Goal: Task Accomplishment & Management: Complete application form

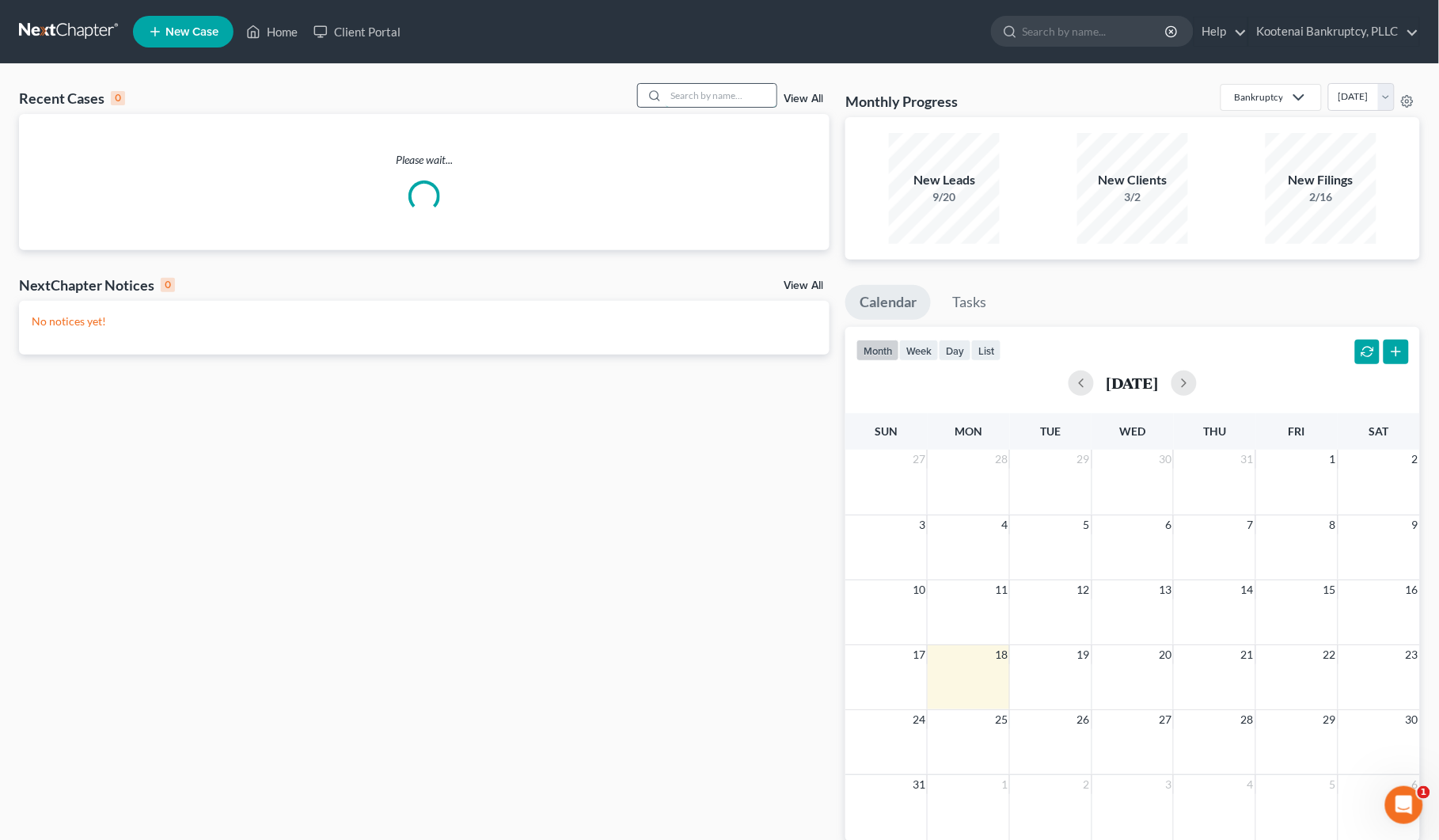
click at [685, 96] on input "search" at bounding box center [720, 95] width 111 height 23
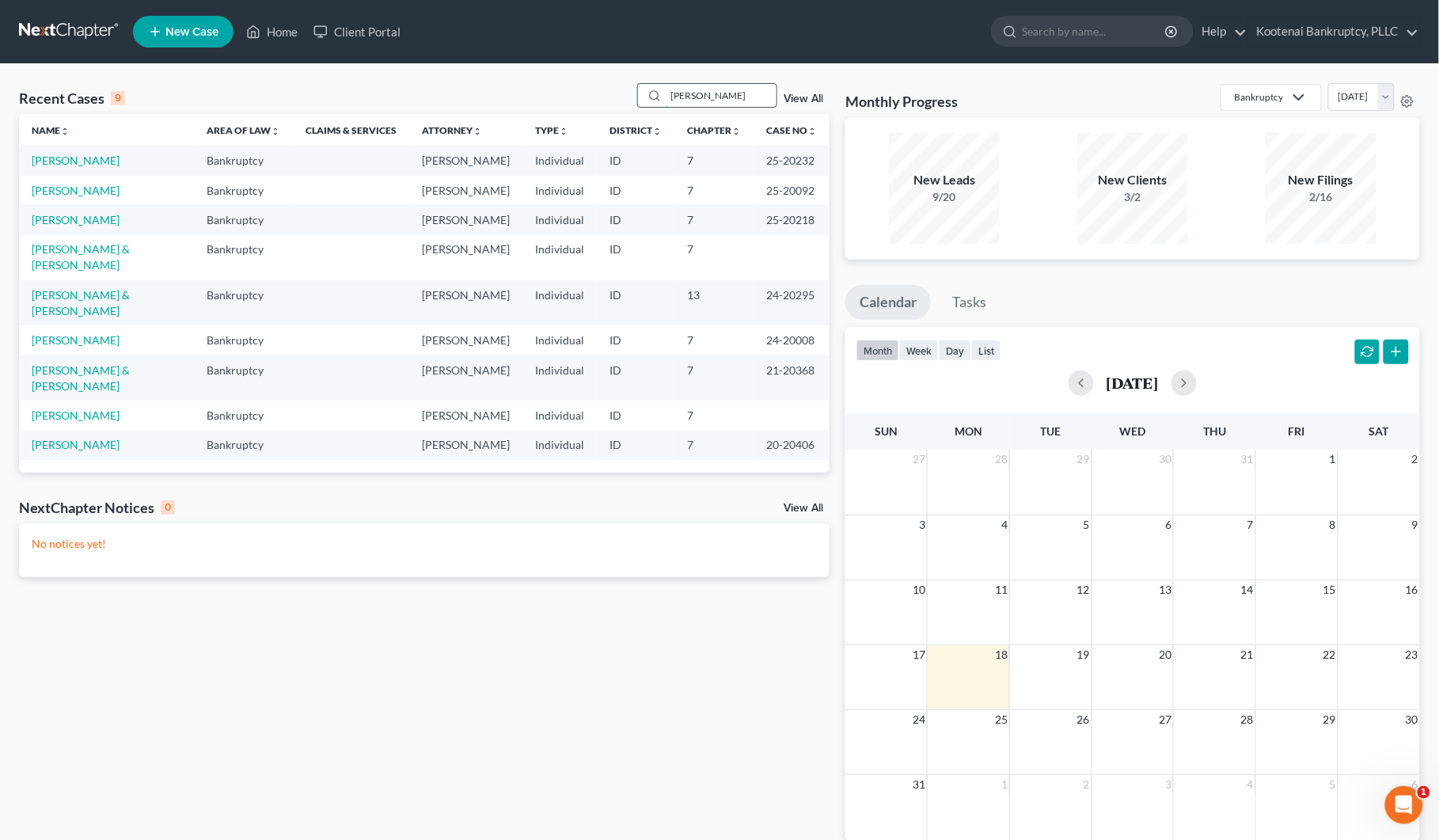
drag, startPoint x: 711, startPoint y: 85, endPoint x: 657, endPoint y: 92, distance: 54.5
click at [657, 91] on div "[PERSON_NAME]" at bounding box center [707, 95] width 141 height 25
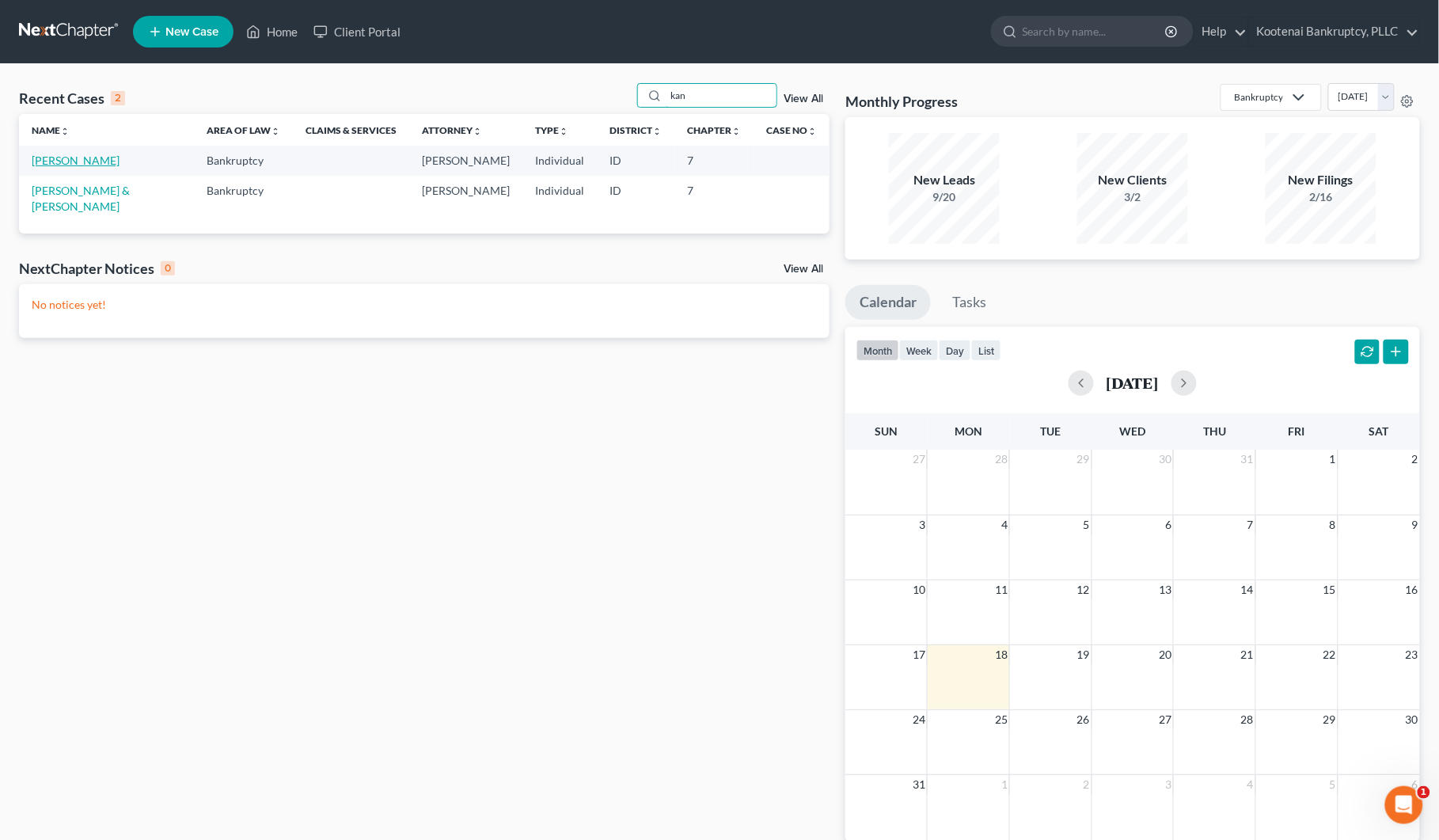
type input "kan"
click at [76, 163] on link "[PERSON_NAME]" at bounding box center [76, 161] width 88 height 13
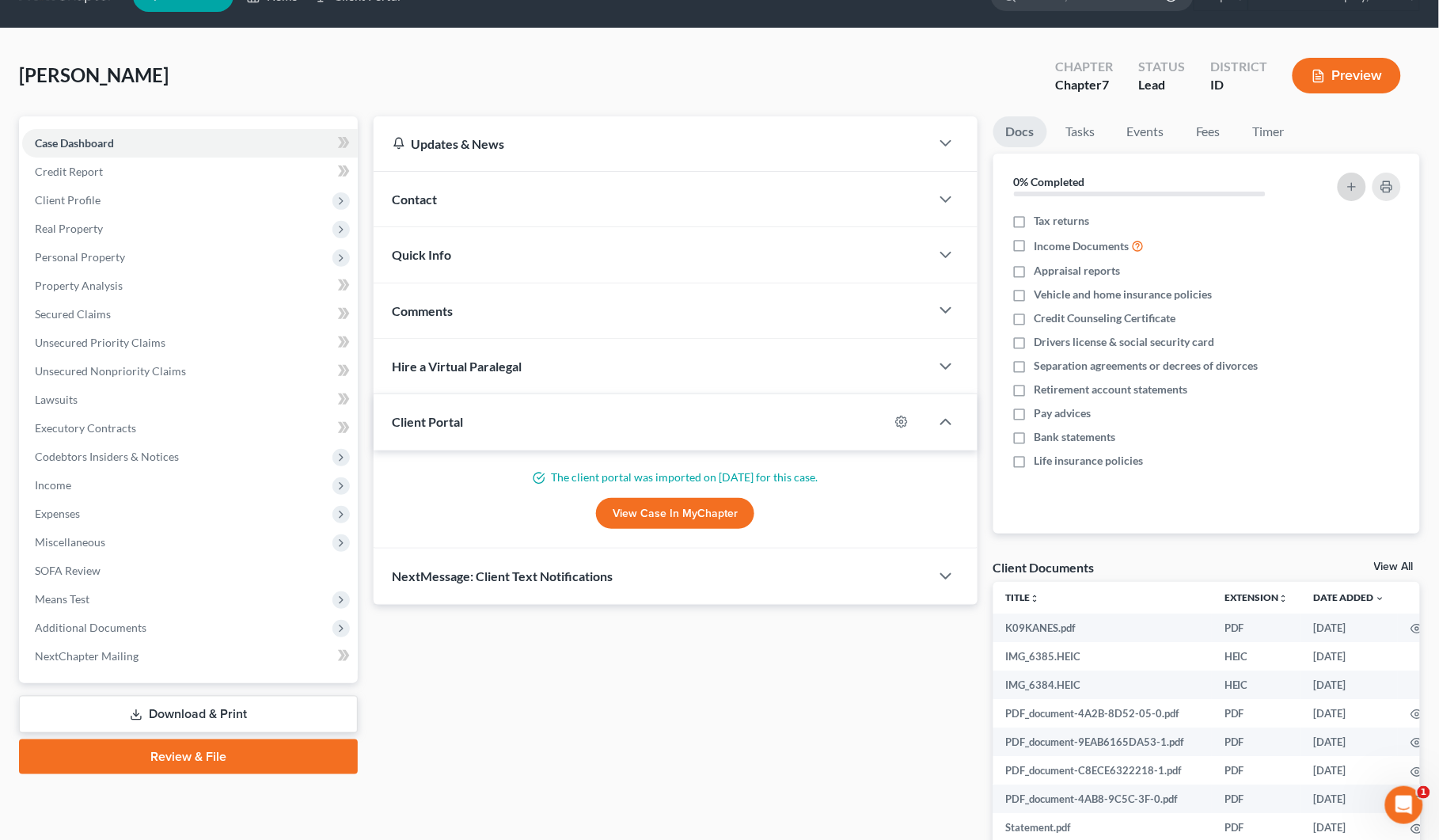
scroll to position [99, 0]
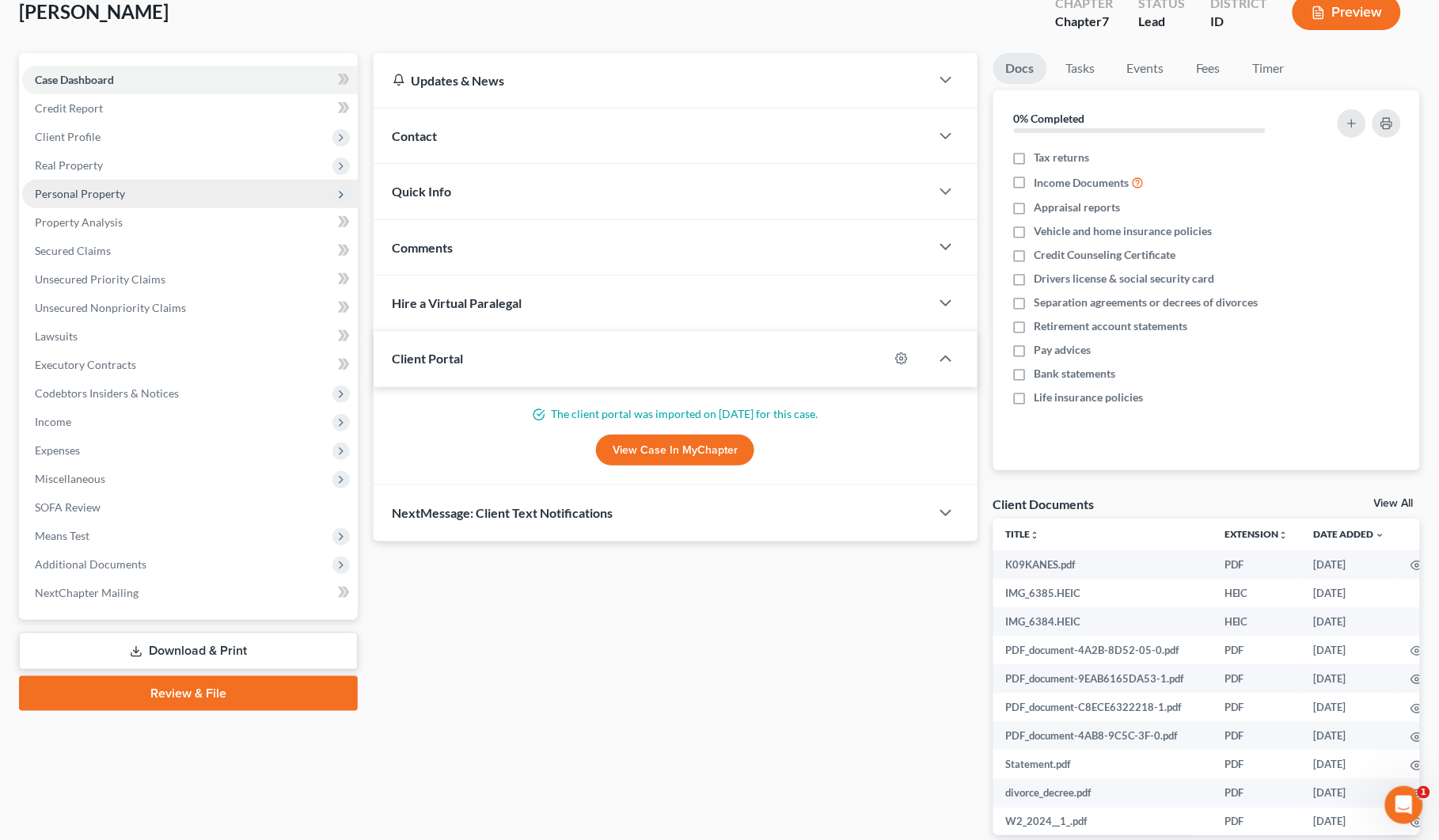
click at [60, 194] on span "Personal Property" at bounding box center [79, 194] width 90 height 13
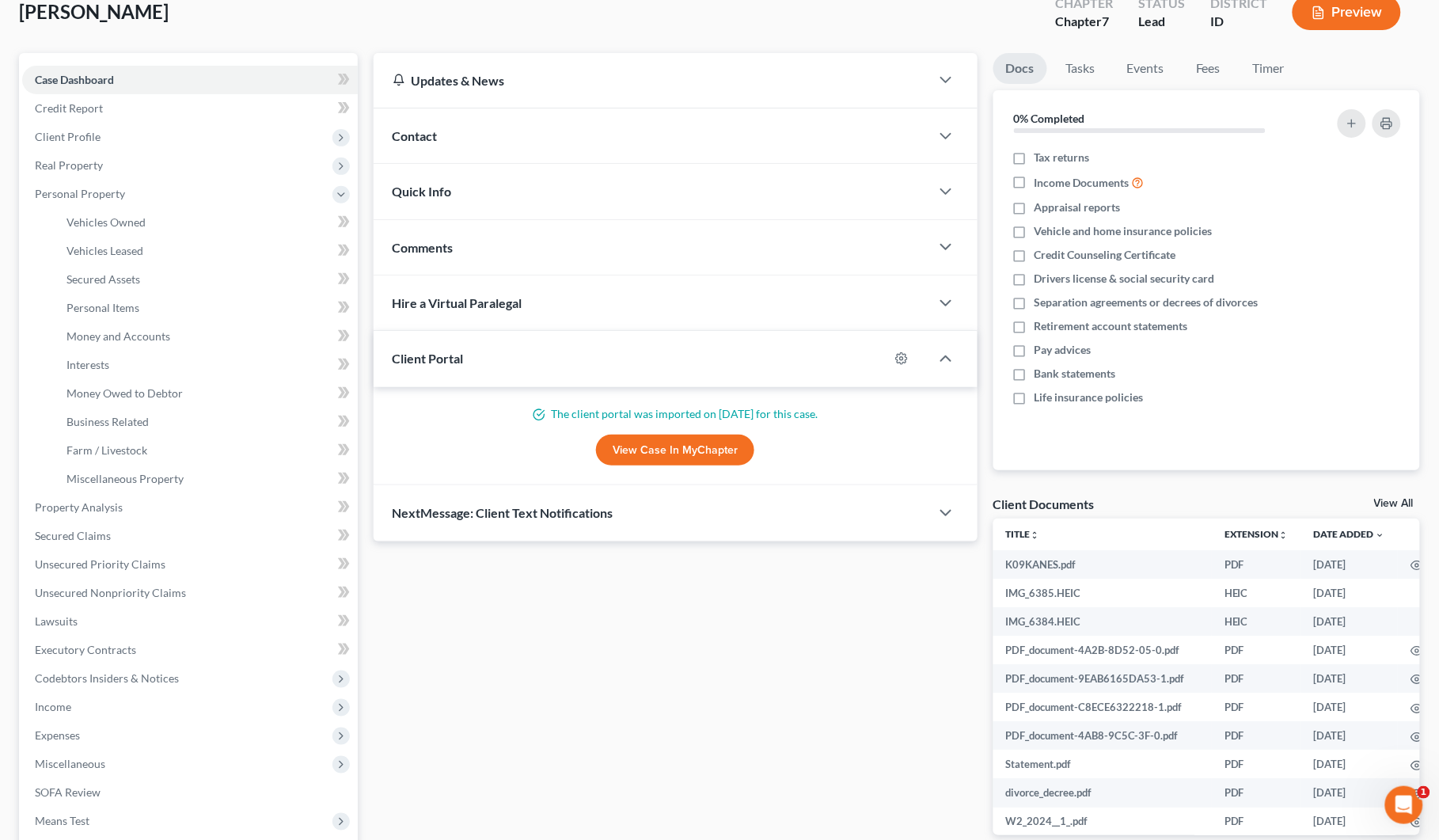
drag, startPoint x: 60, startPoint y: 139, endPoint x: 96, endPoint y: 161, distance: 42.2
click at [60, 143] on span "Client Profile" at bounding box center [189, 137] width 335 height 28
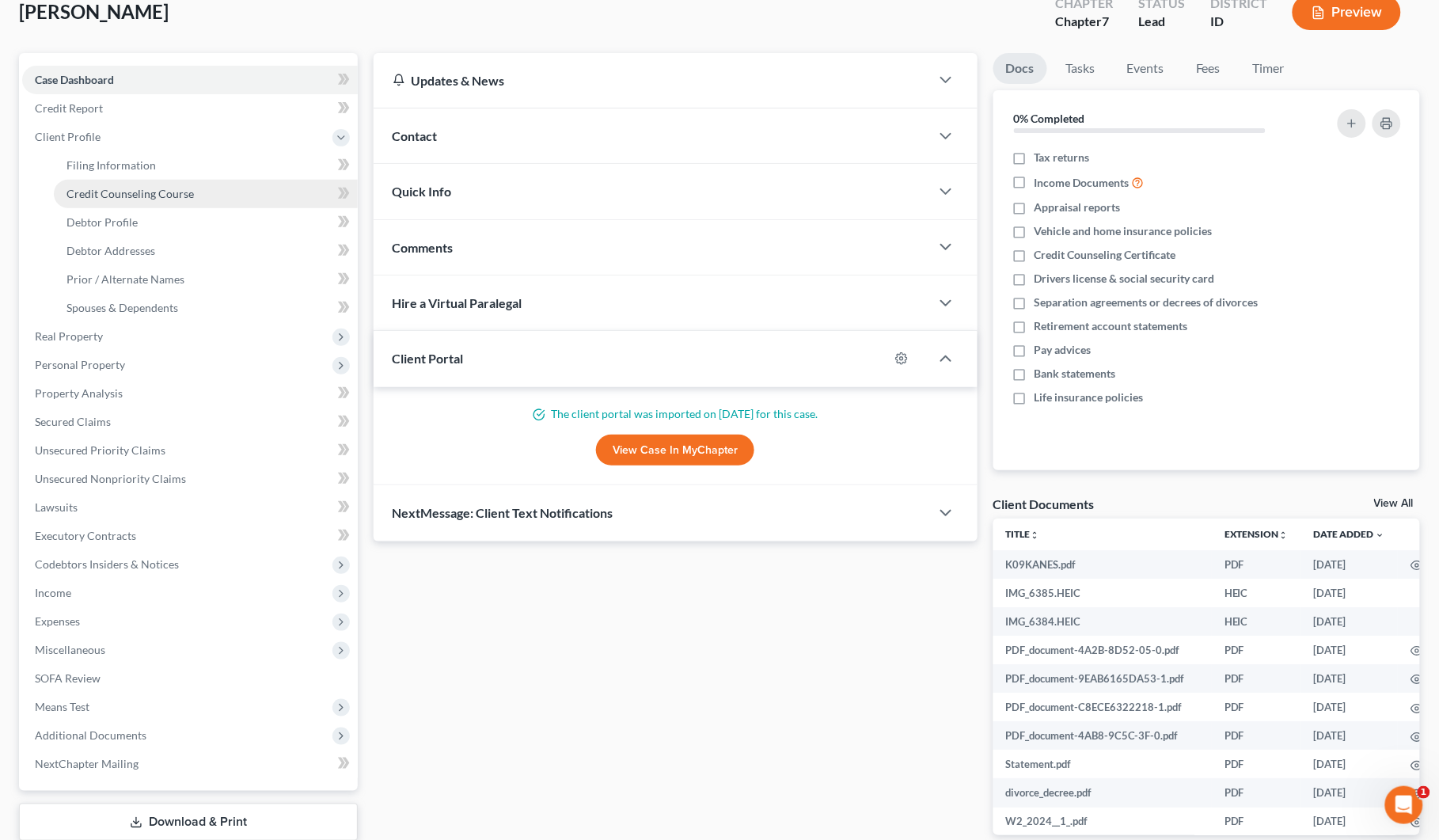
click at [123, 190] on span "Credit Counseling Course" at bounding box center [129, 194] width 128 height 13
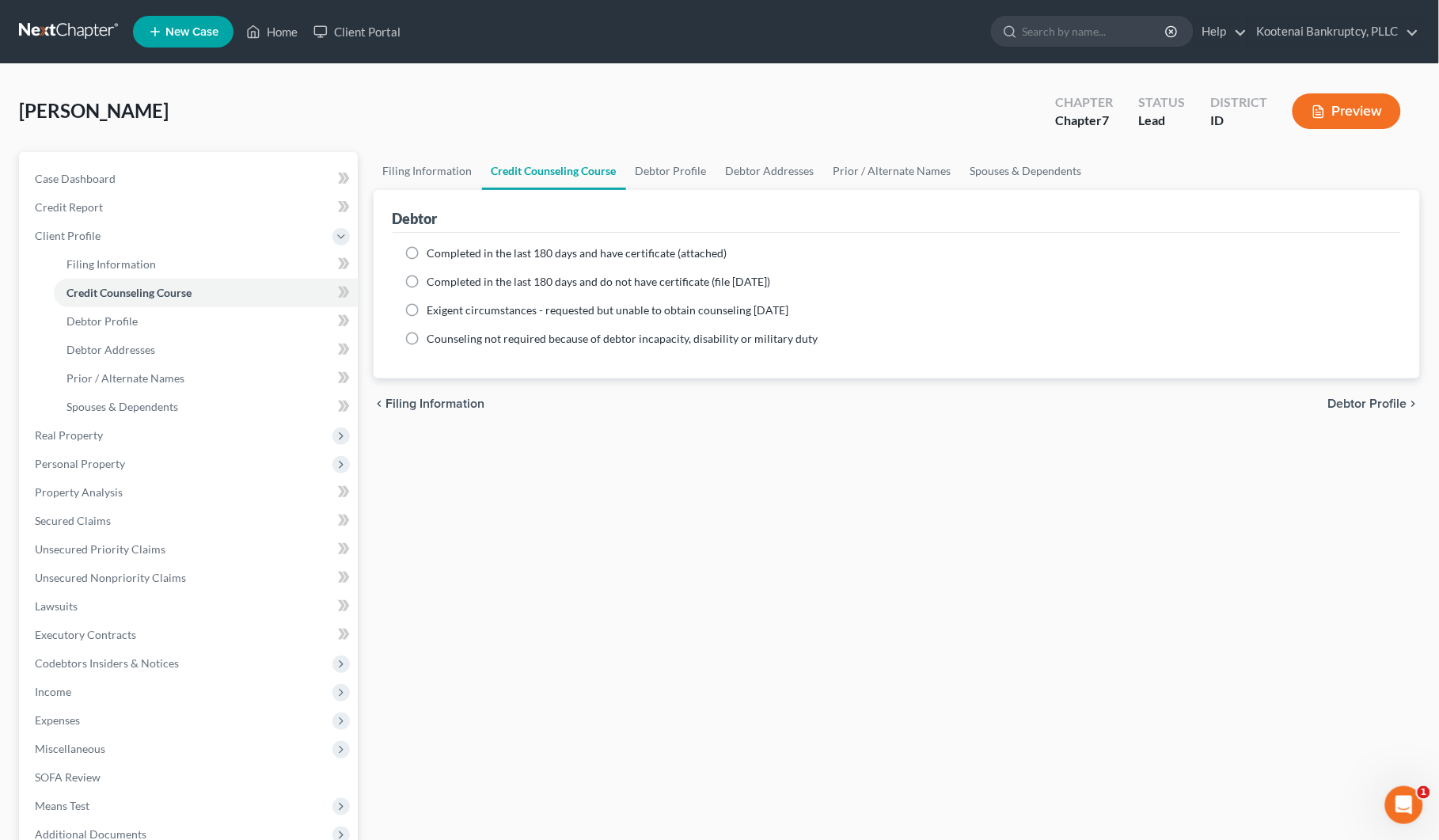
click at [427, 251] on label "Completed in the last 180 days and have certificate (attached)" at bounding box center [576, 253] width 300 height 16
click at [434, 251] on input "Completed in the last 180 days and have certificate (attached)" at bounding box center [438, 250] width 10 height 10
radio input "true"
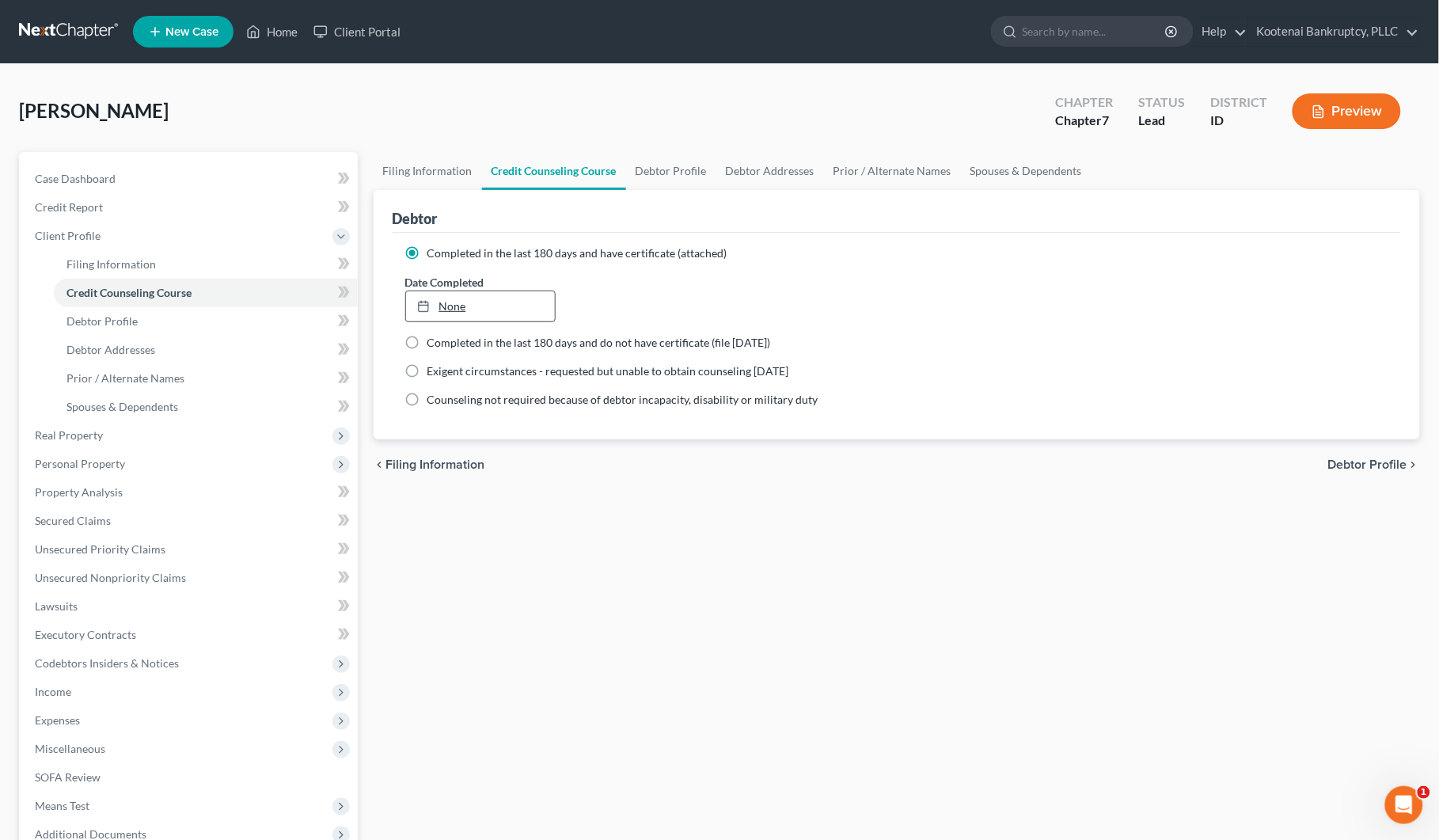
type input "[DATE]"
click at [461, 311] on link "[DATE]" at bounding box center [480, 306] width 148 height 30
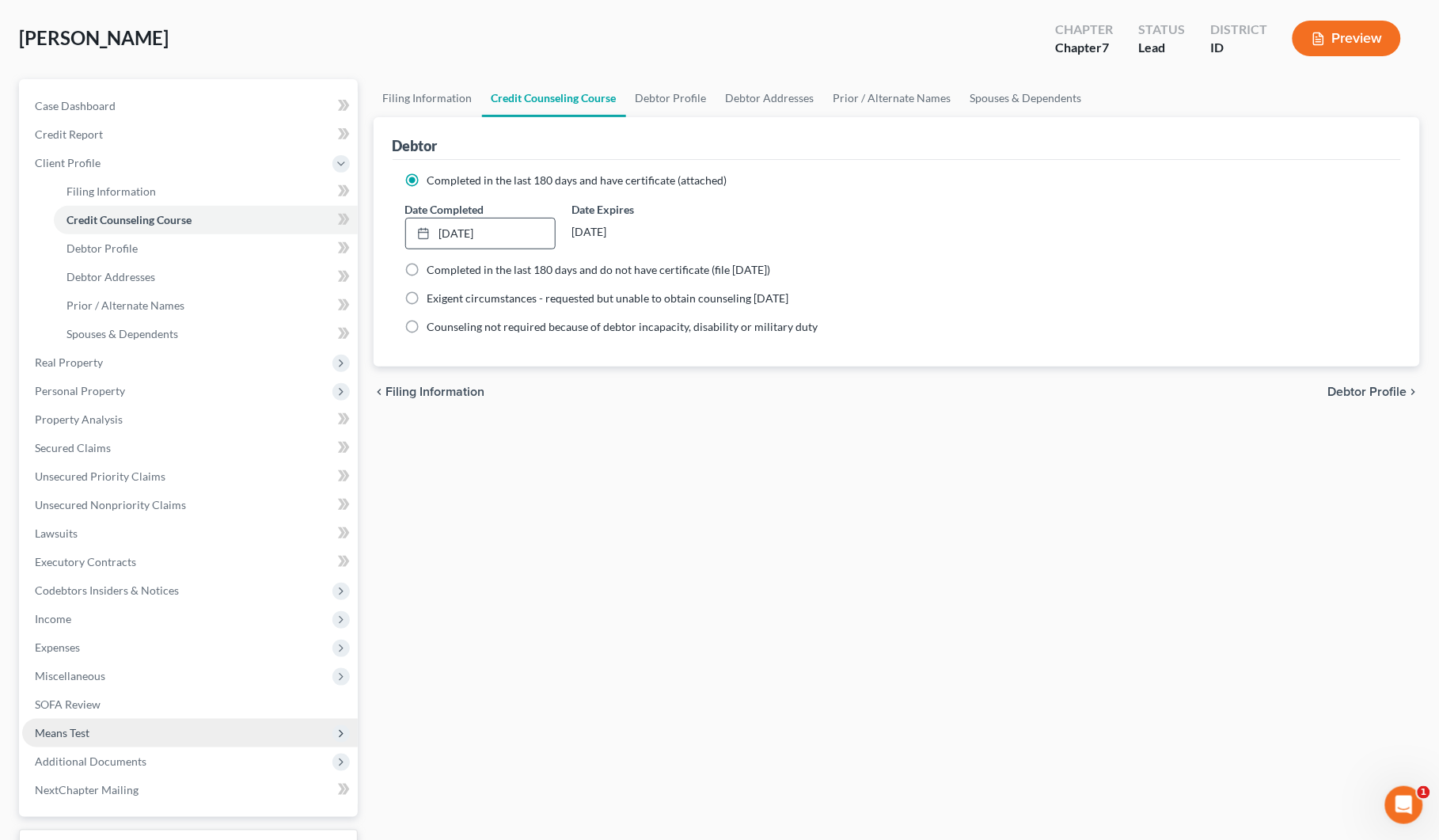
scroll to position [199, 0]
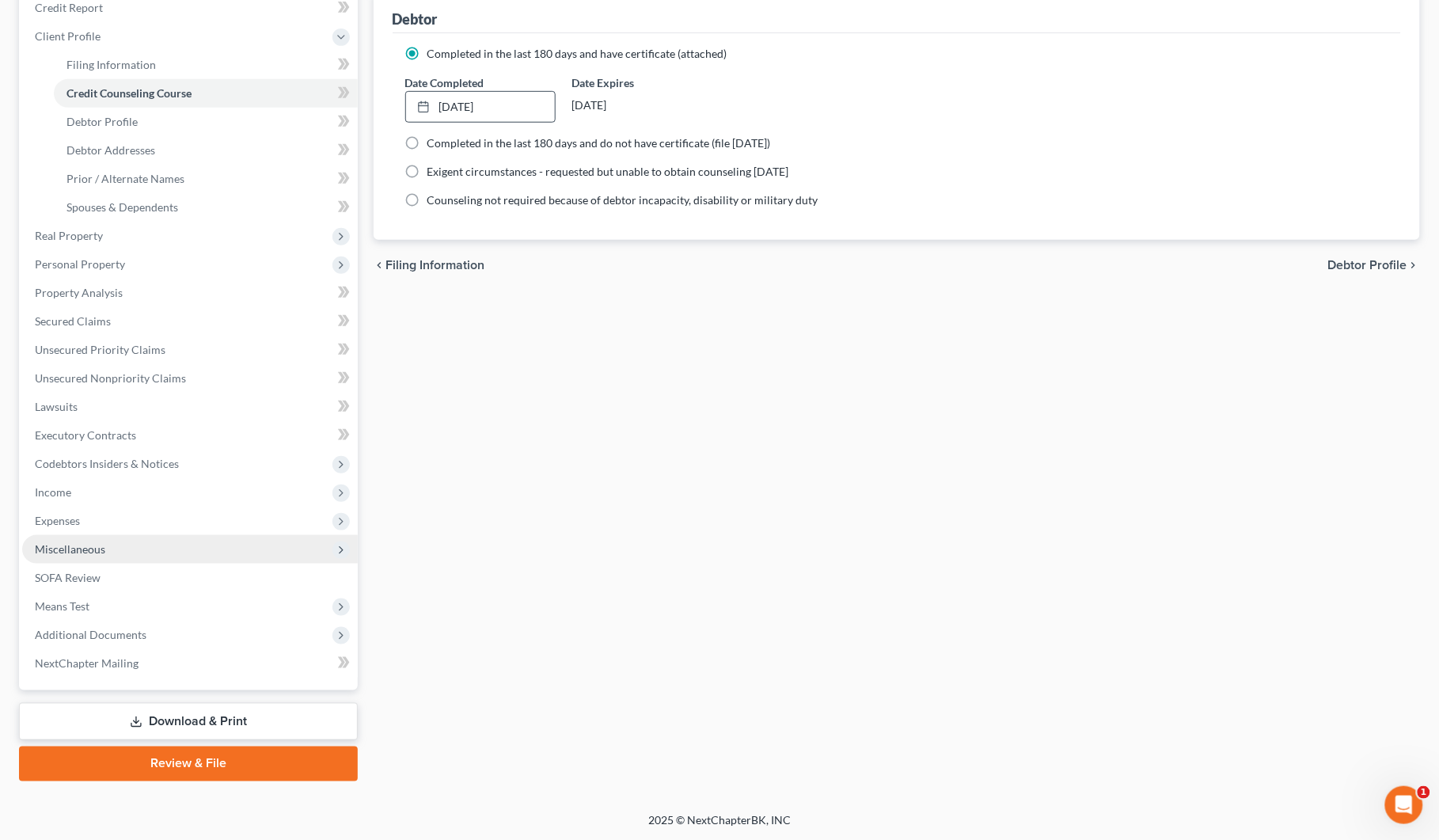
click at [73, 552] on span "Miscellaneous" at bounding box center [70, 549] width 71 height 13
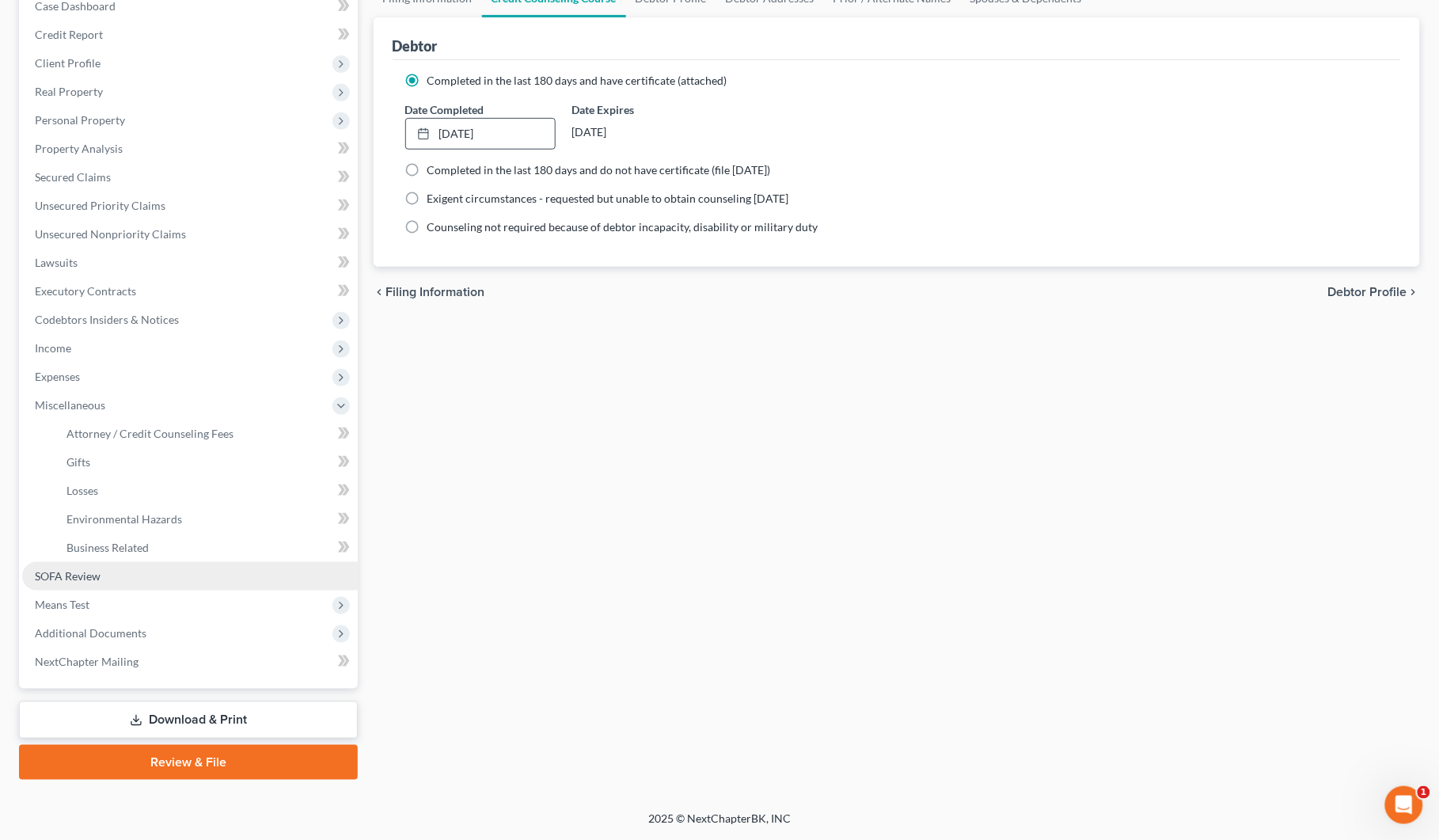
scroll to position [171, 0]
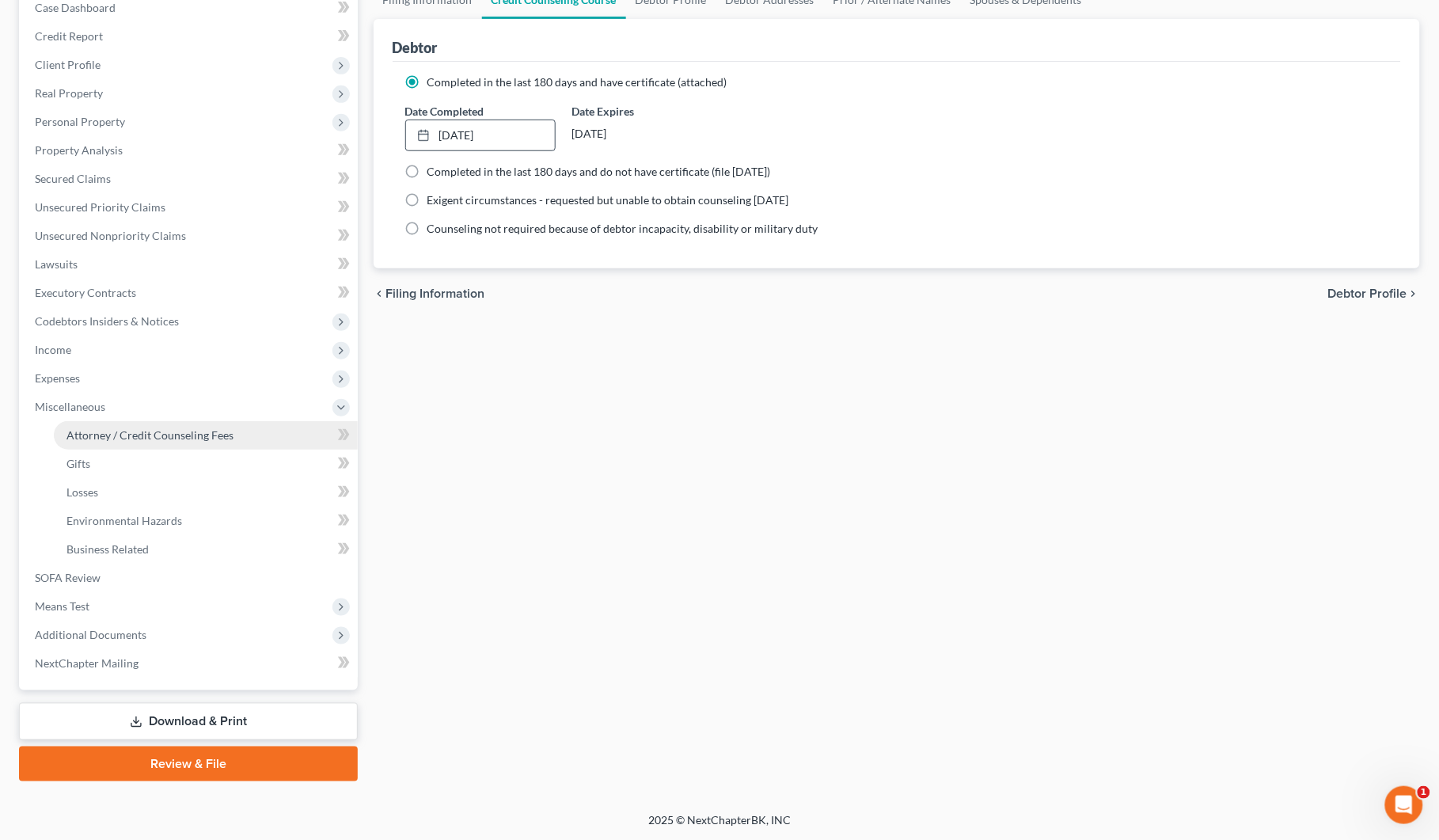
click at [123, 439] on span "Attorney / Credit Counseling Fees" at bounding box center [149, 435] width 167 height 13
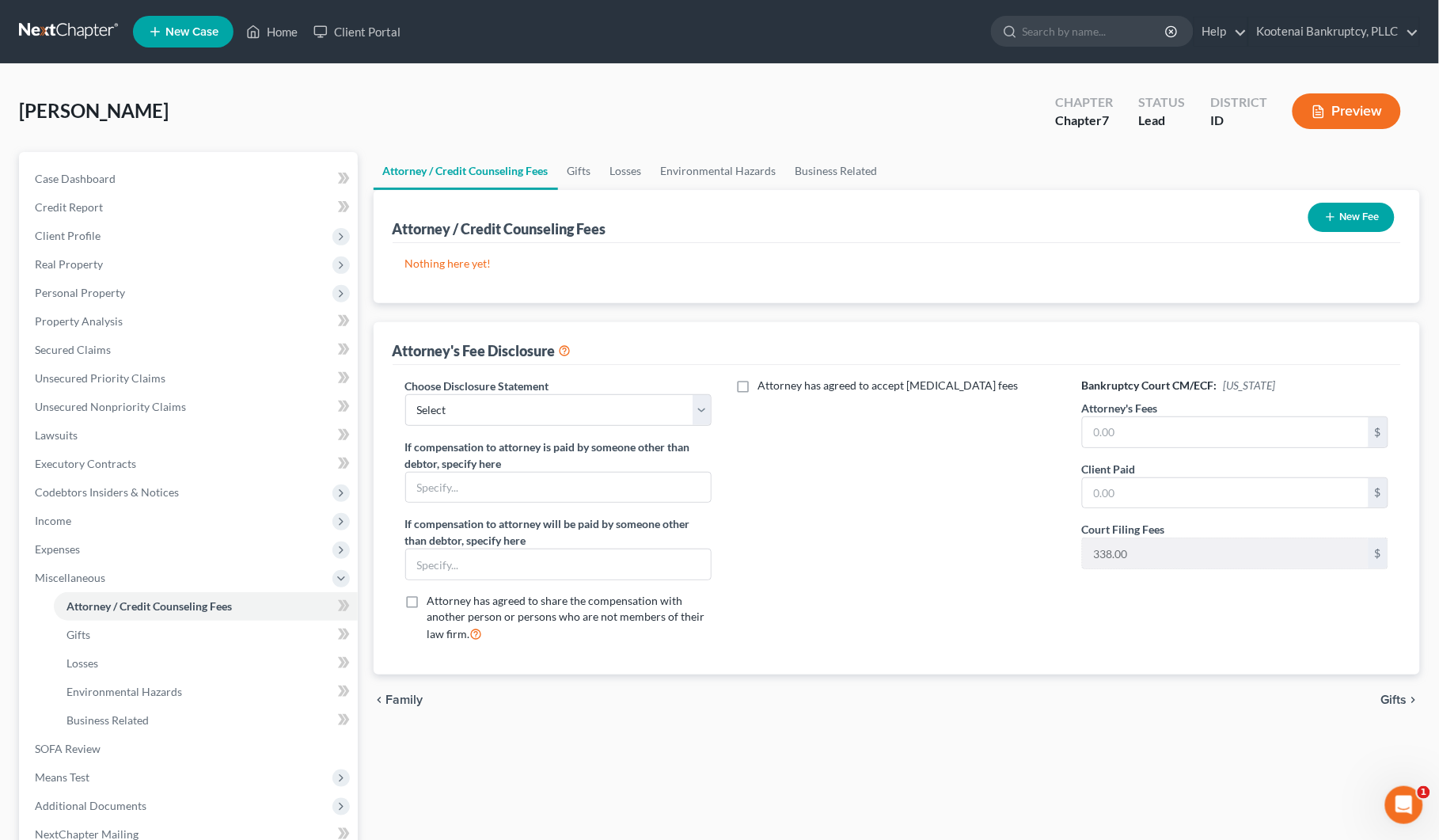
click at [1370, 224] on button "New Fee" at bounding box center [1351, 216] width 86 height 29
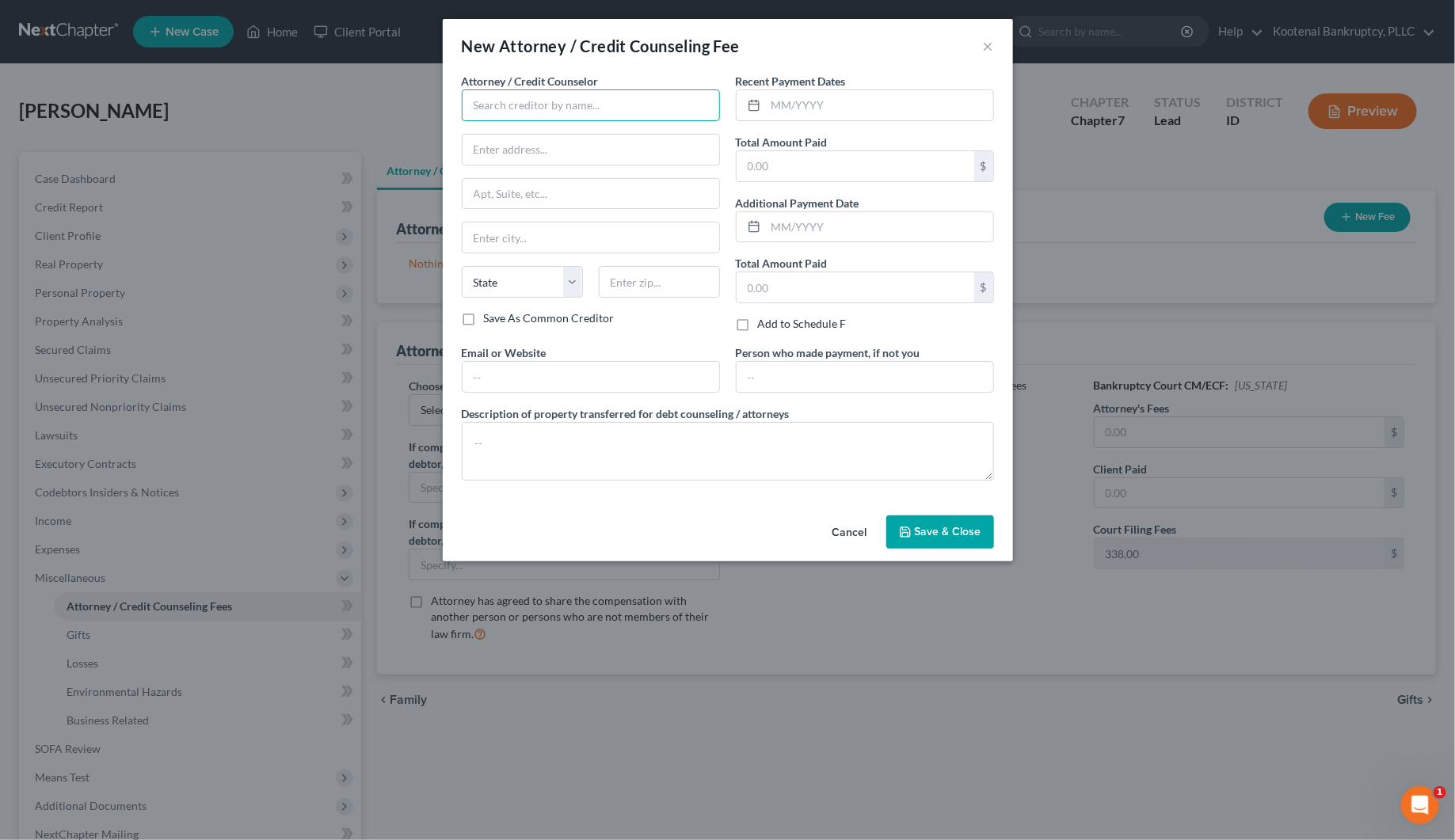
click at [476, 111] on input "text" at bounding box center [590, 106] width 258 height 32
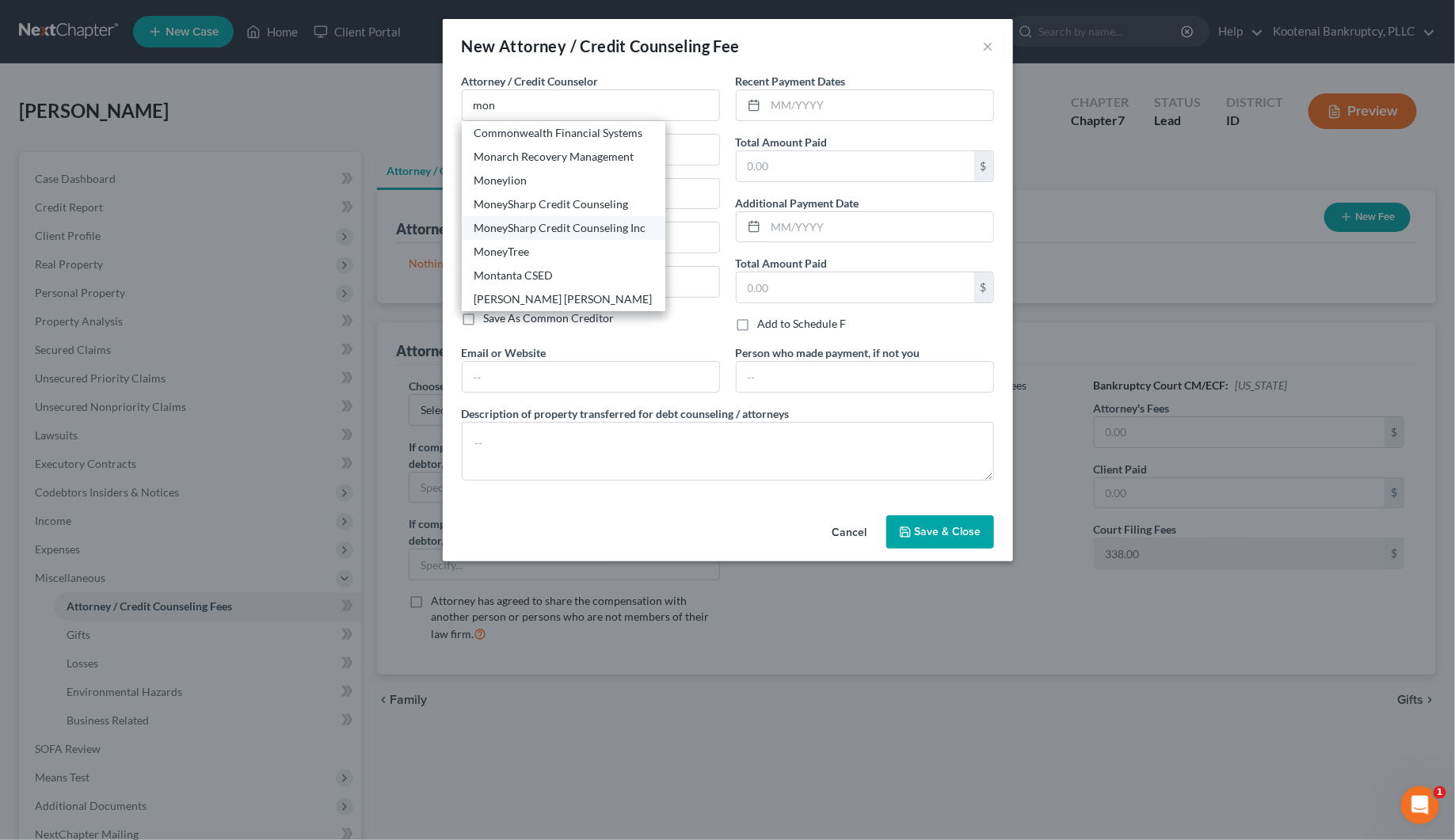
drag, startPoint x: 525, startPoint y: 222, endPoint x: 648, endPoint y: 160, distance: 137.7
click at [527, 220] on div "MoneySharp Credit Counseling Inc" at bounding box center [563, 228] width 178 height 16
type input "MoneySharp Credit Counseling Inc"
type input "[STREET_ADDRESS]"
type input "Suite 2100"
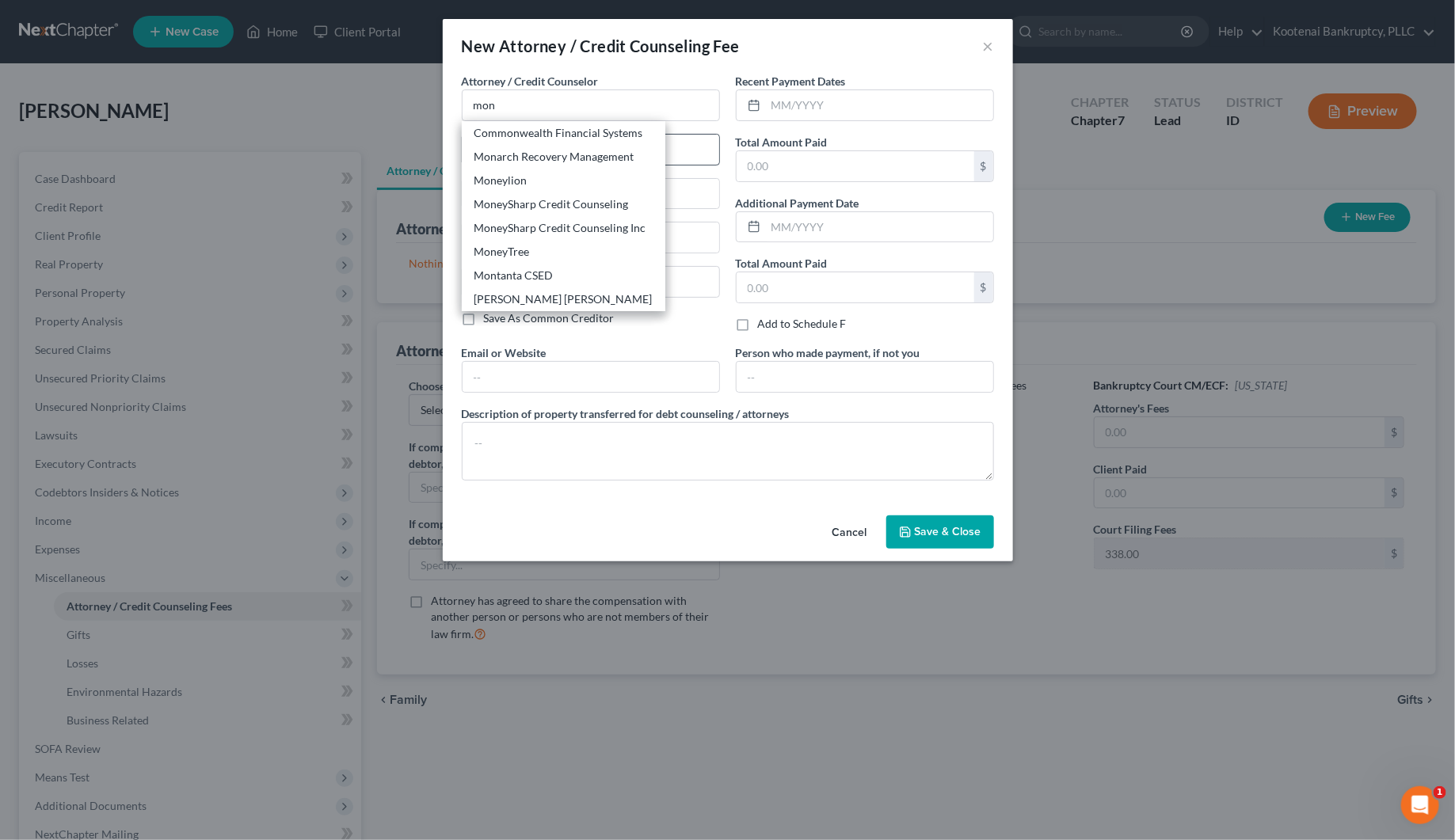
type input "[GEOGRAPHIC_DATA]"
select select "14"
type input "60601"
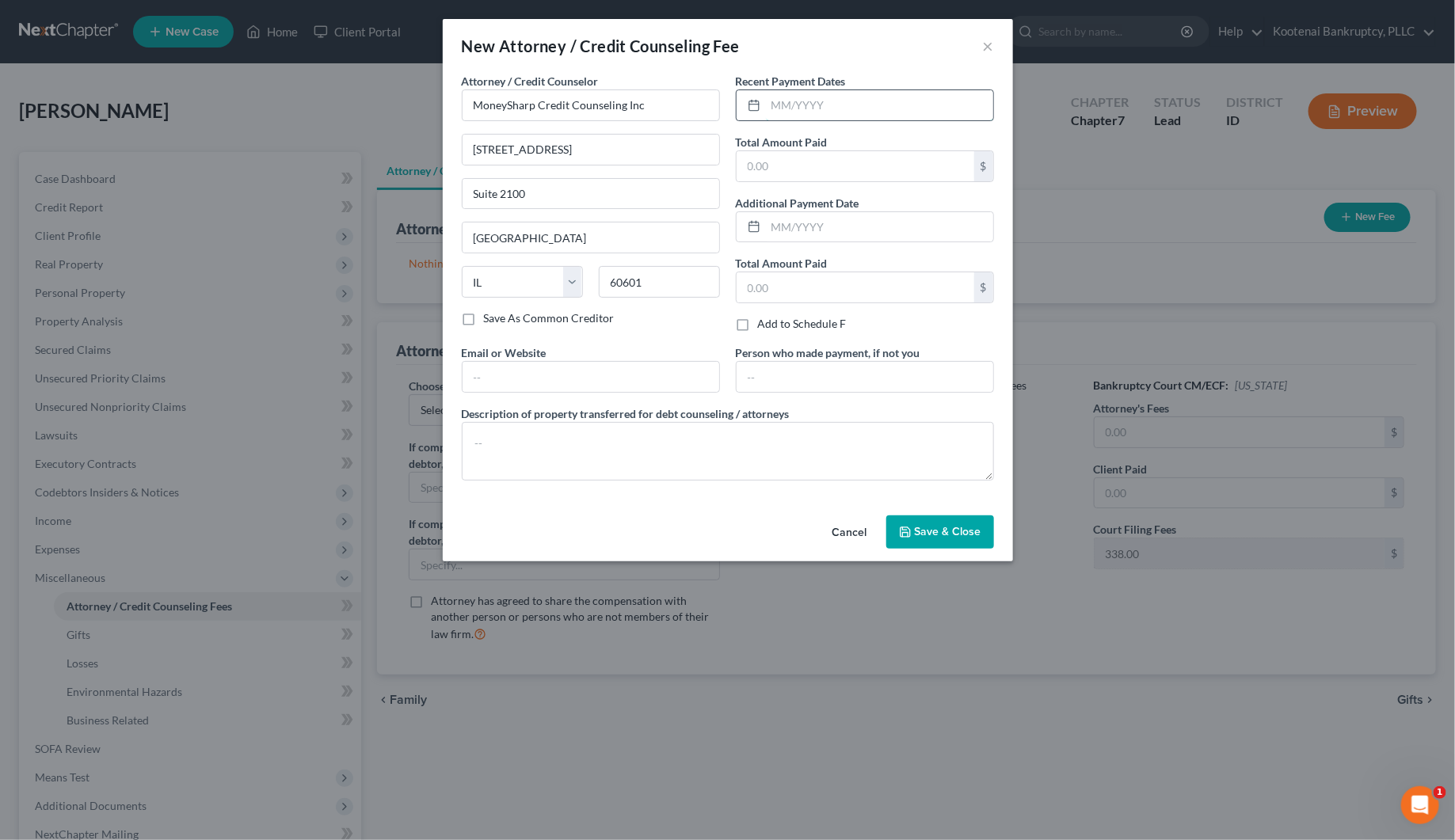
click at [773, 100] on input "text" at bounding box center [879, 105] width 227 height 30
type input "[DATE]"
click at [778, 172] on input "text" at bounding box center [855, 166] width 237 height 30
type input "13.00"
click at [916, 531] on span "Save & Close" at bounding box center [947, 531] width 66 height 13
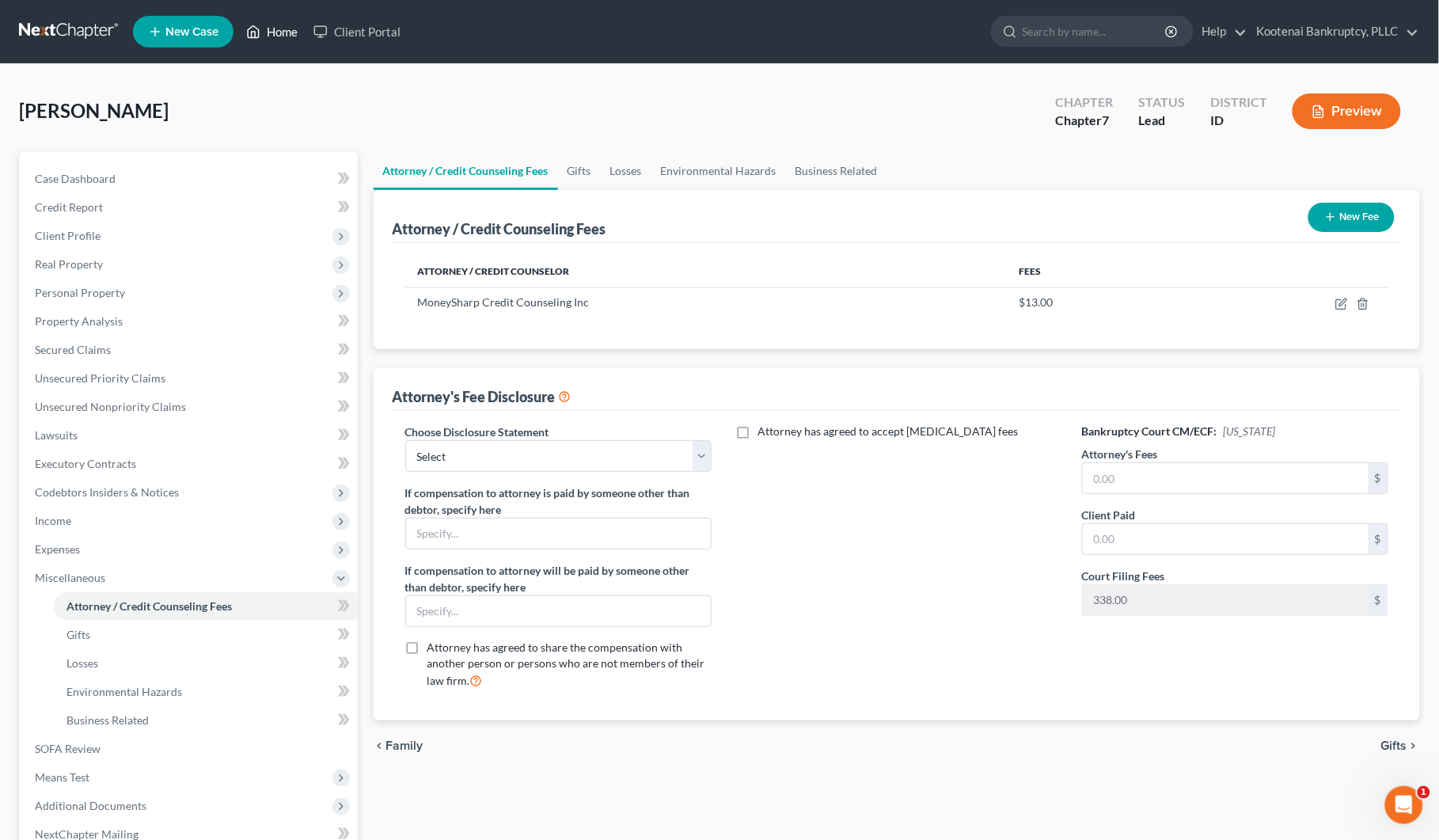
click at [275, 28] on link "Home" at bounding box center [271, 31] width 67 height 28
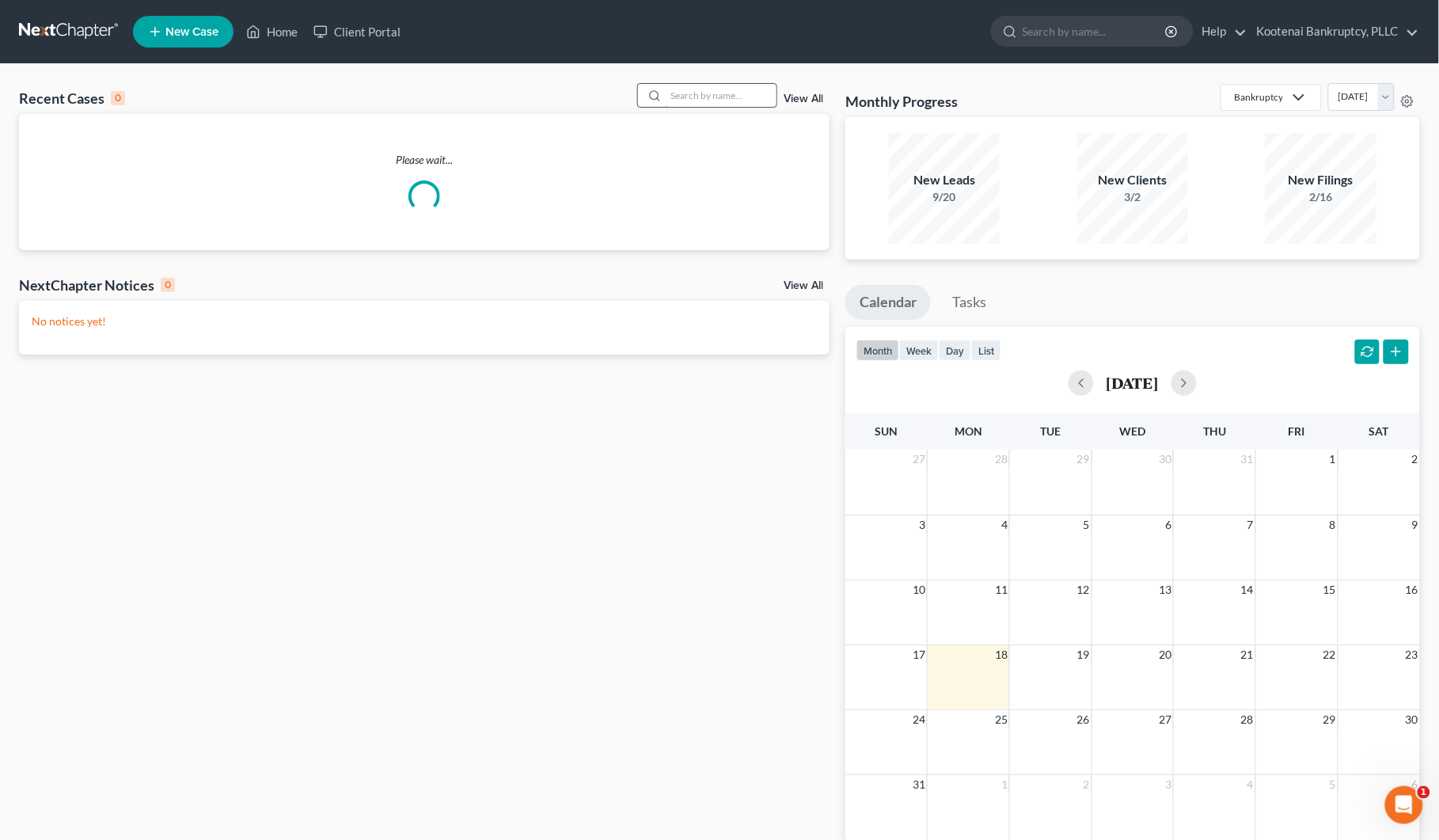
click at [683, 92] on input "search" at bounding box center [720, 95] width 111 height 23
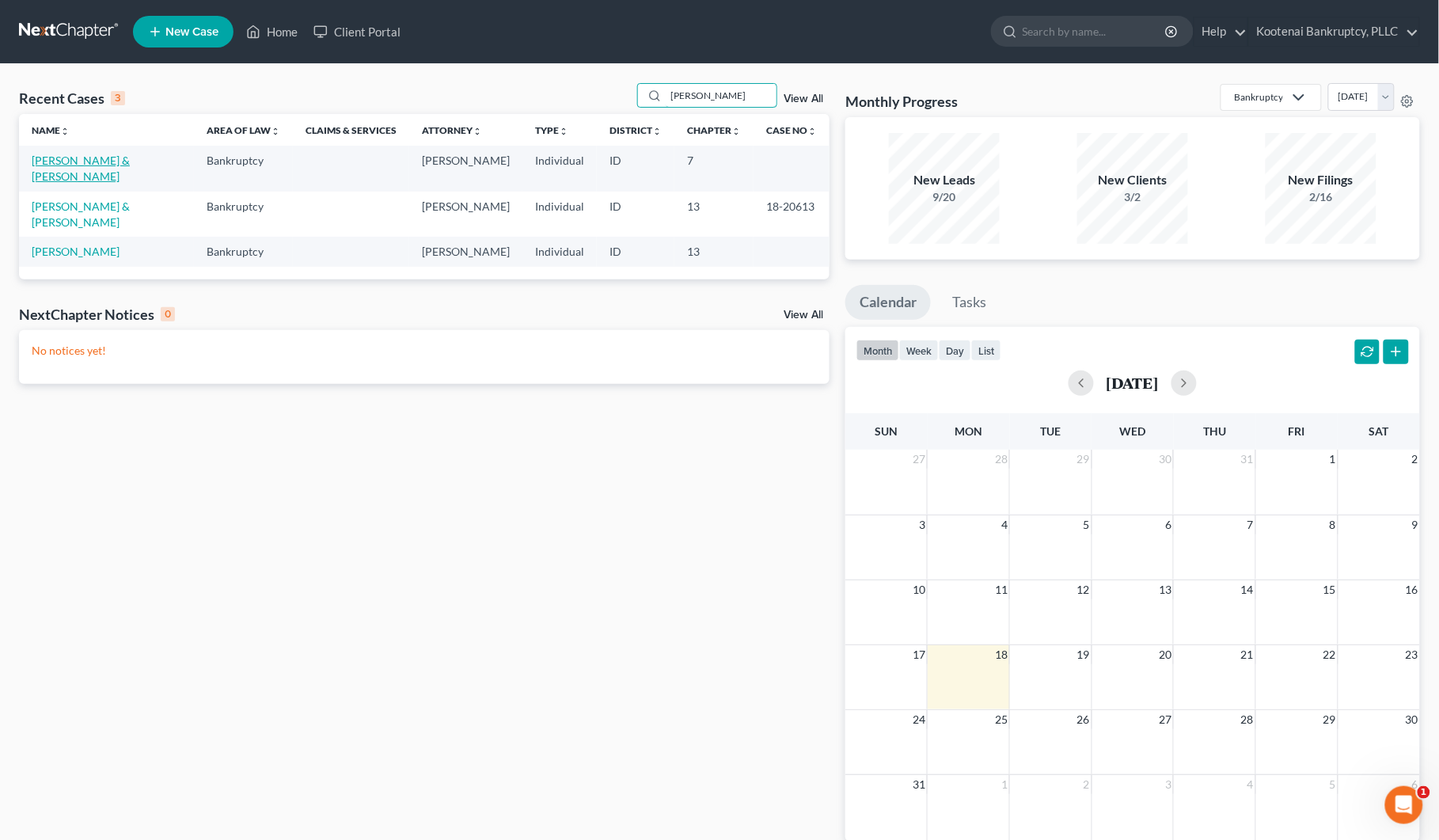
type input "[PERSON_NAME]"
click at [121, 163] on link "[PERSON_NAME] & [PERSON_NAME]" at bounding box center [81, 168] width 98 height 29
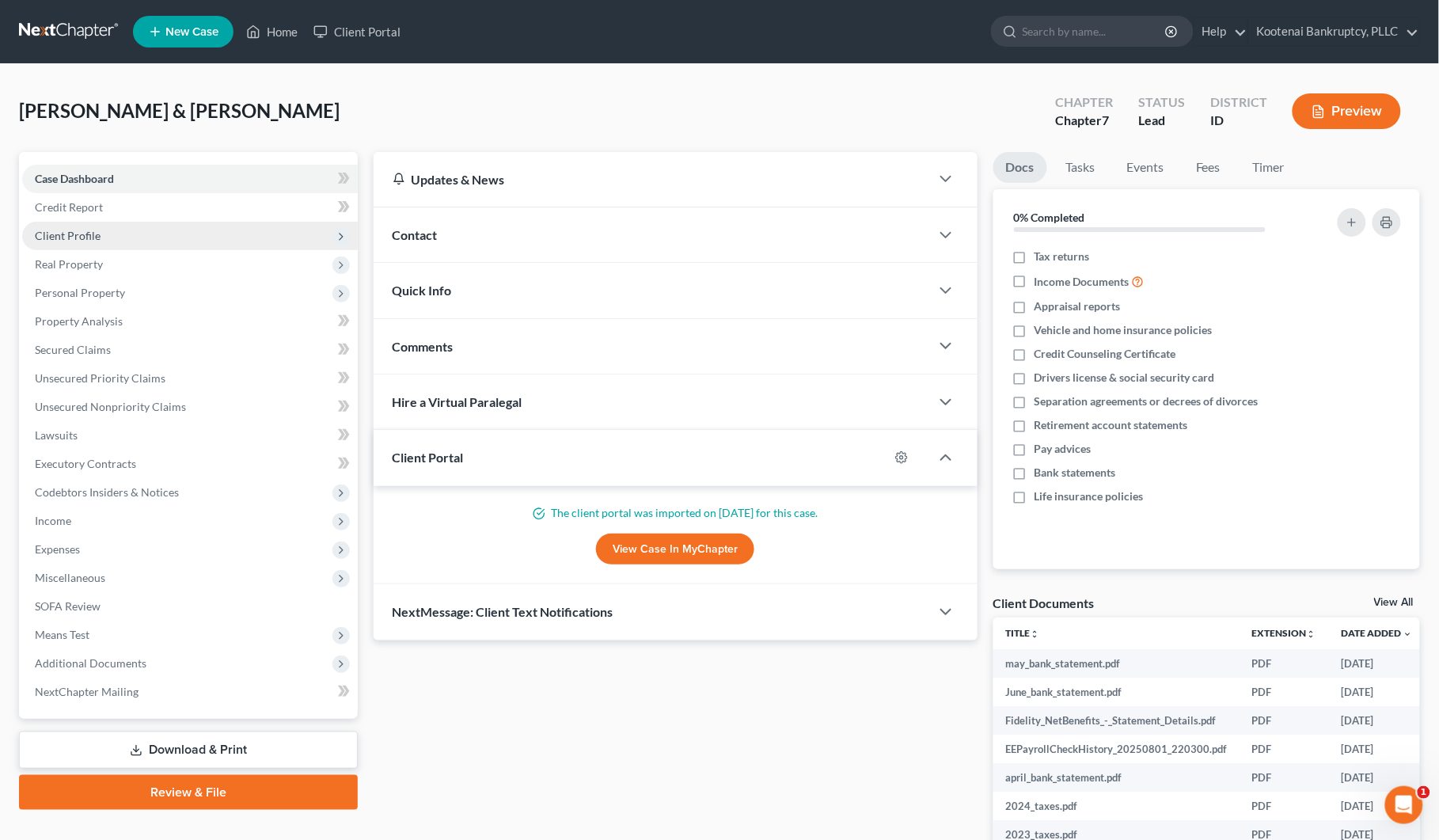
click at [54, 236] on span "Client Profile" at bounding box center [68, 235] width 66 height 13
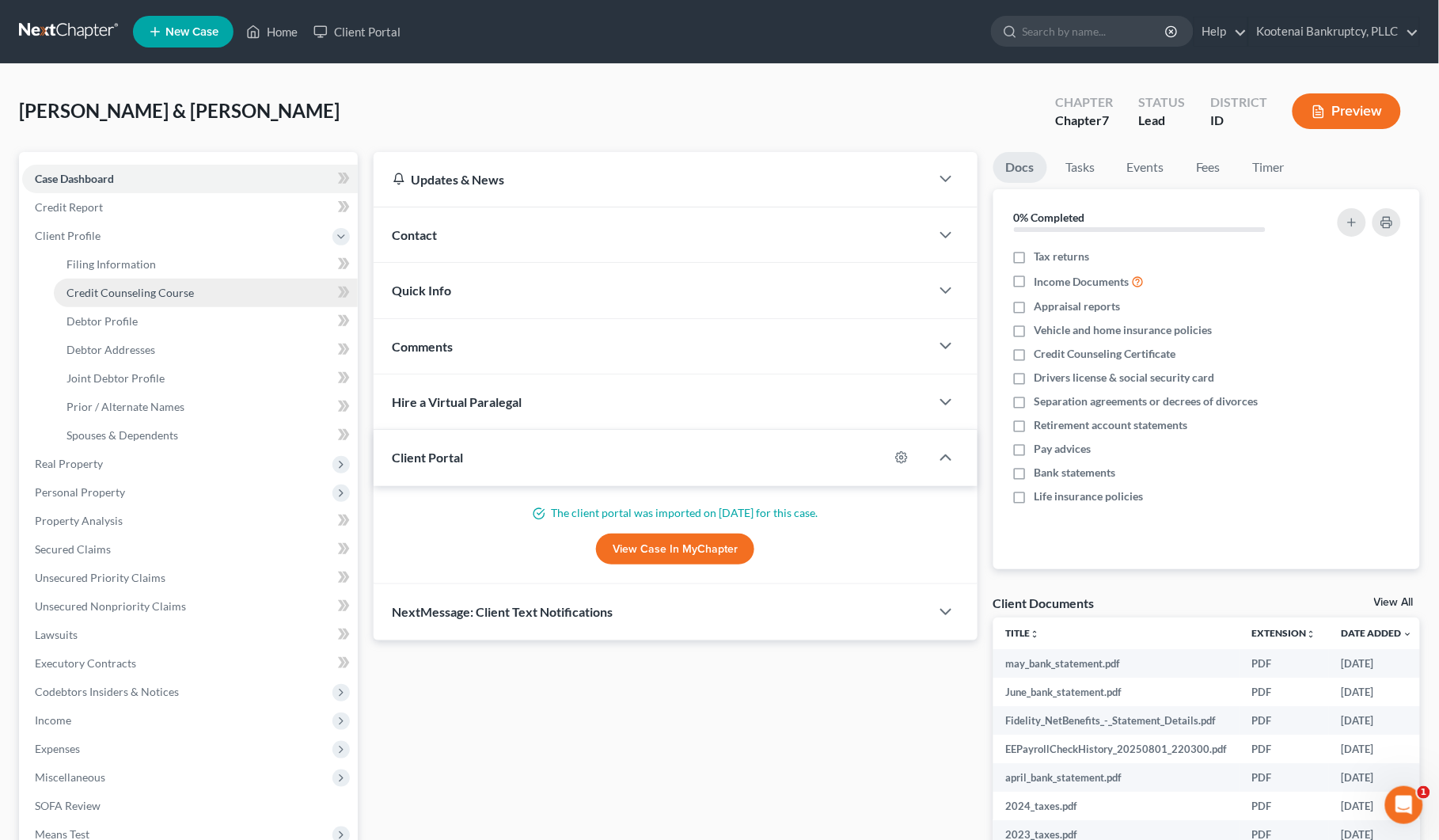
drag, startPoint x: 84, startPoint y: 285, endPoint x: 103, endPoint y: 286, distance: 19.0
click at [84, 285] on span "Credit Counseling Course" at bounding box center [129, 292] width 128 height 13
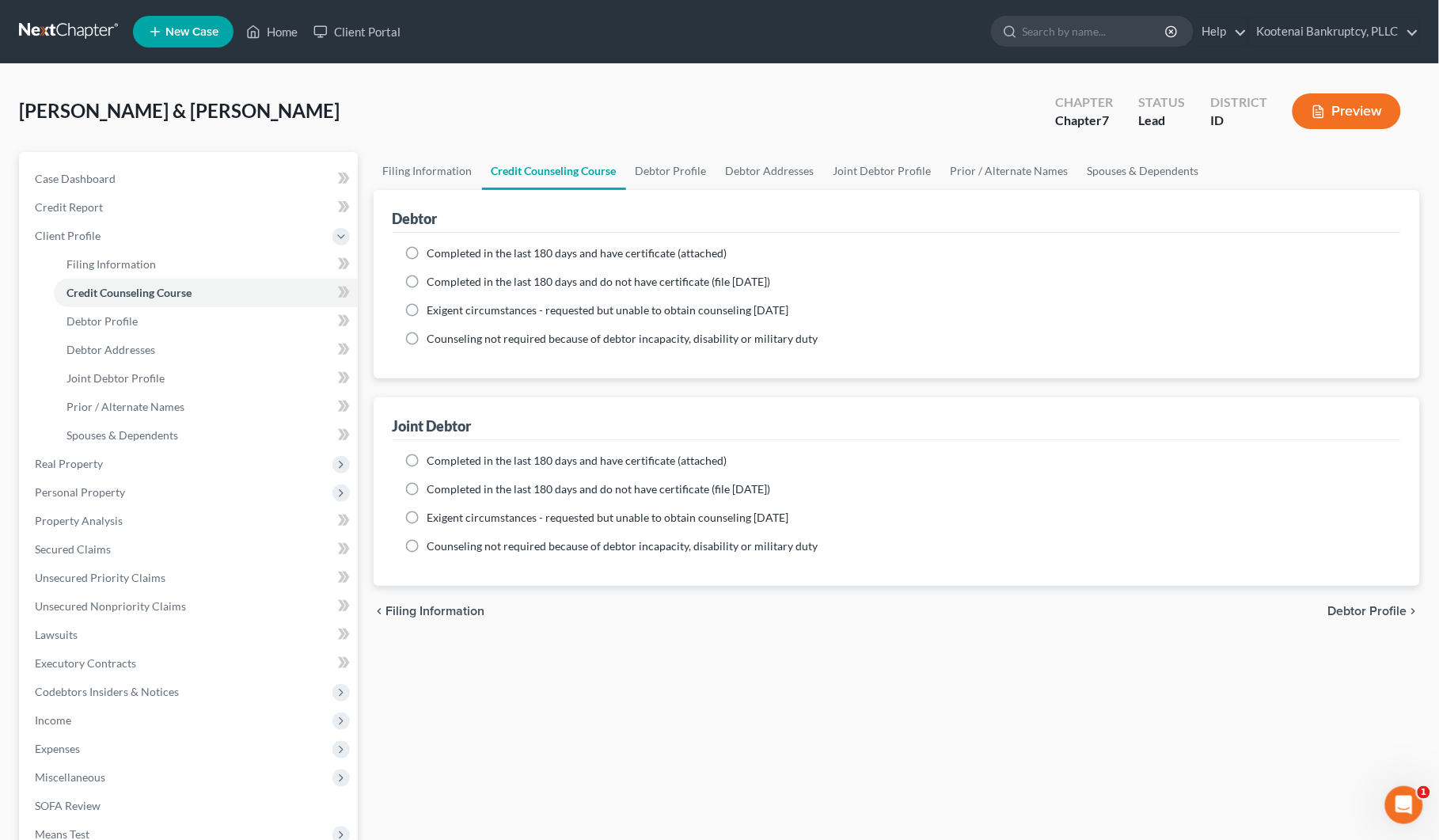
click at [427, 456] on label "Completed in the last 180 days and have certificate (attached)" at bounding box center [576, 460] width 300 height 16
click at [434, 456] on input "Completed in the last 180 days and have certificate (attached)" at bounding box center [438, 457] width 10 height 10
radio input "true"
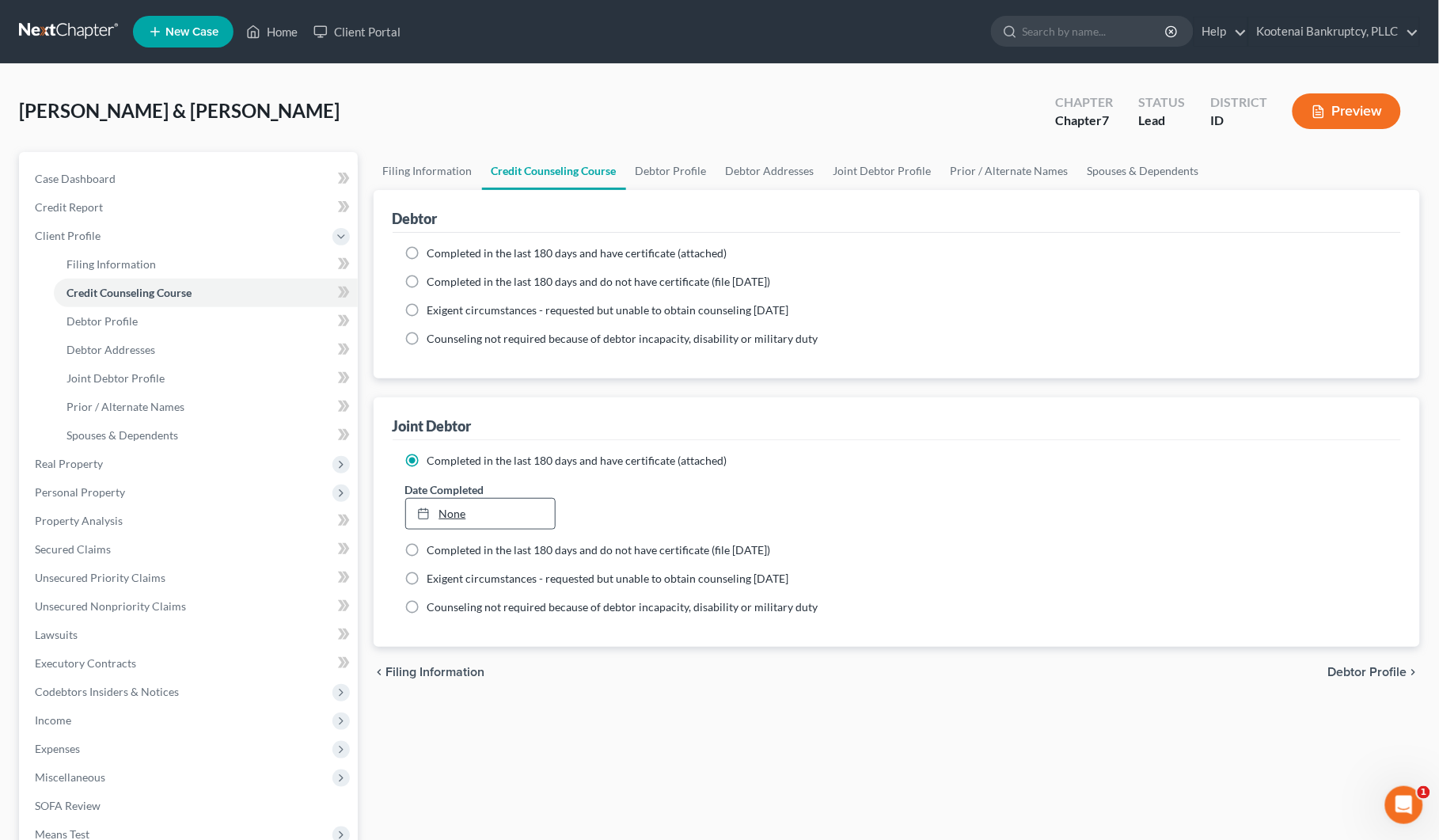
click at [489, 509] on link "None" at bounding box center [480, 514] width 148 height 30
click at [427, 249] on label "Completed in the last 180 days and have certificate (attached)" at bounding box center [576, 253] width 300 height 16
click at [434, 249] on input "Completed in the last 180 days and have certificate (attached)" at bounding box center [438, 250] width 10 height 10
radio input "true"
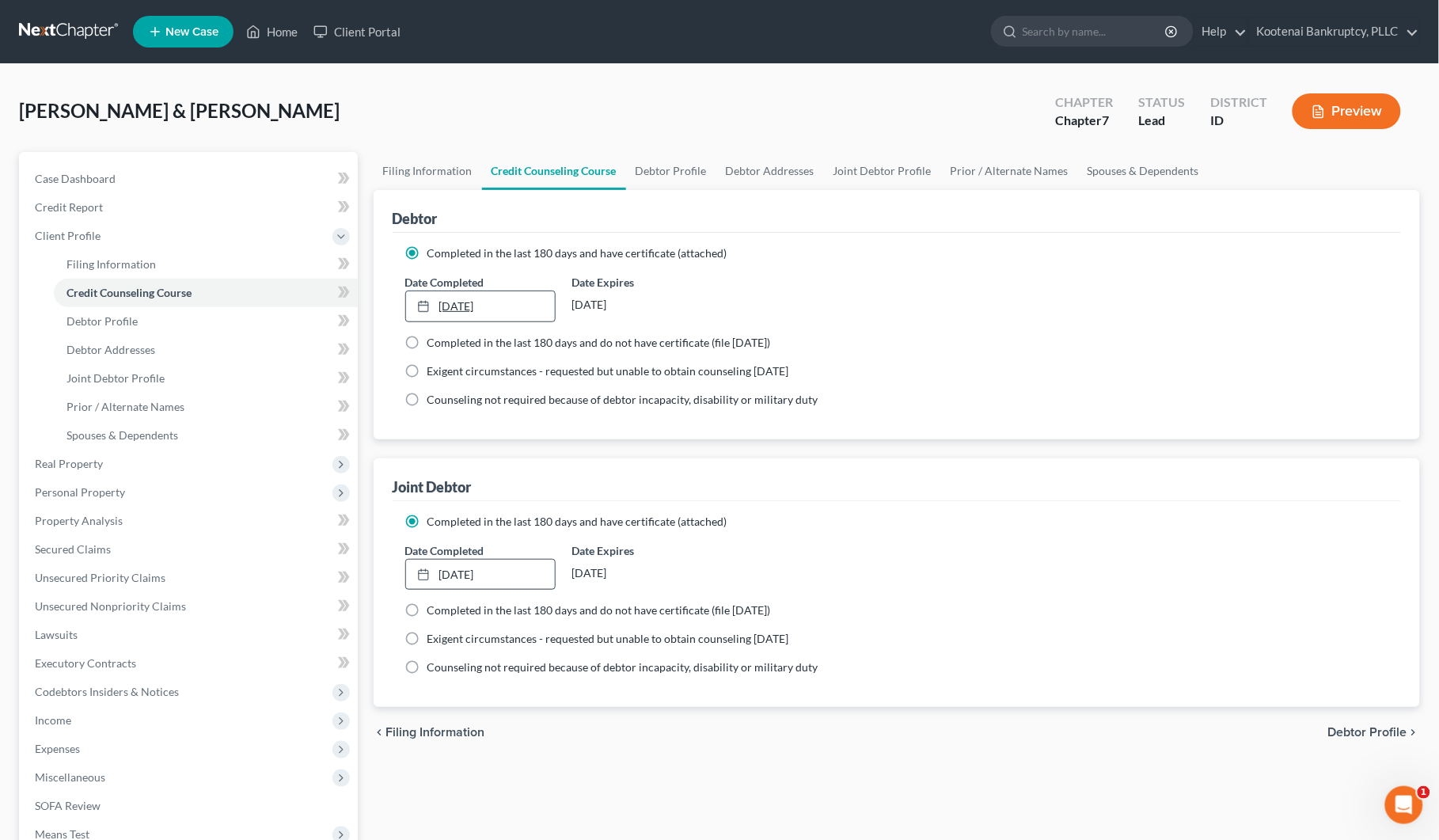
click at [445, 310] on link "[DATE]" at bounding box center [480, 306] width 148 height 30
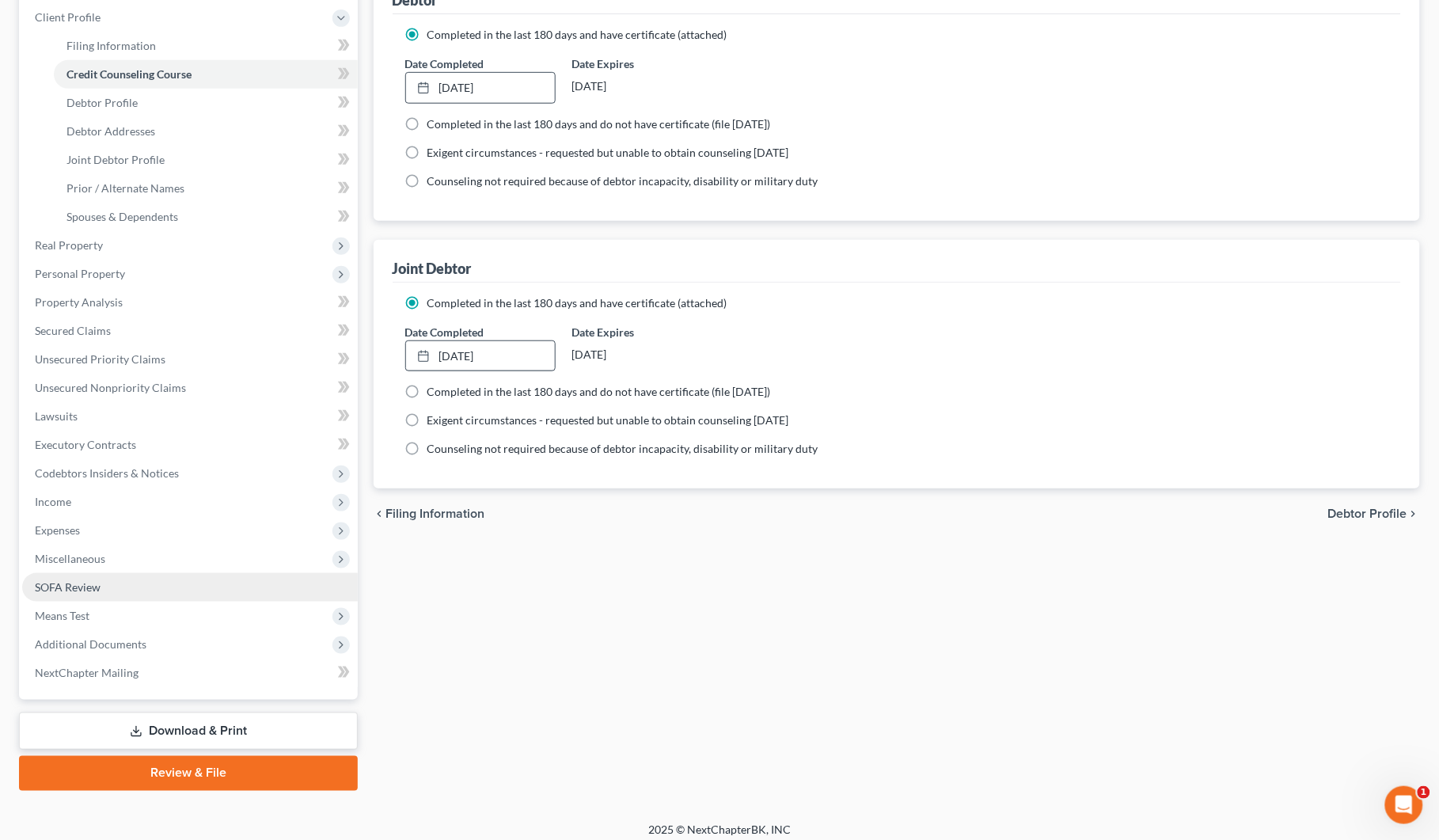
scroll to position [228, 0]
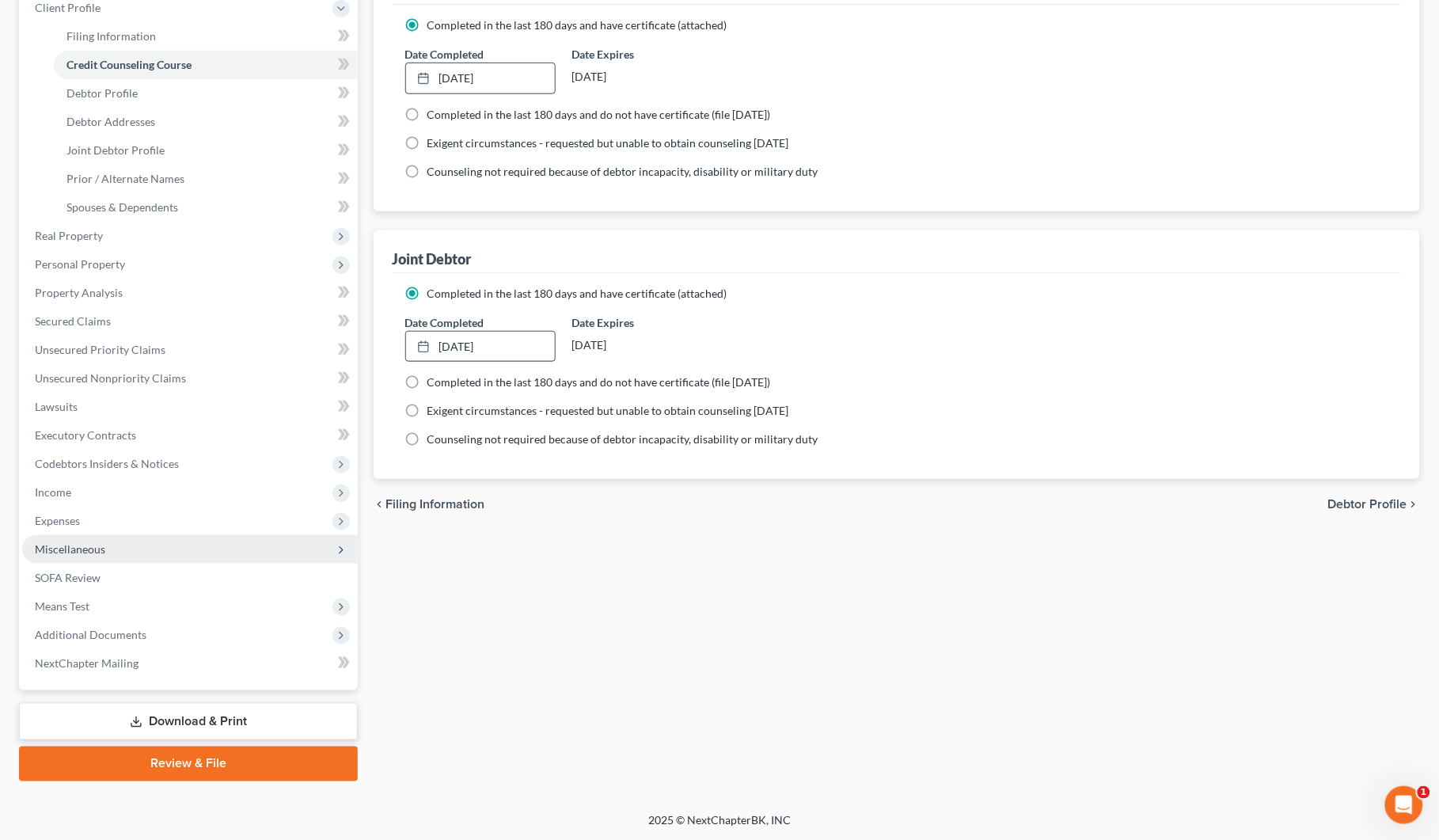
click at [80, 547] on span "Miscellaneous" at bounding box center [70, 549] width 71 height 13
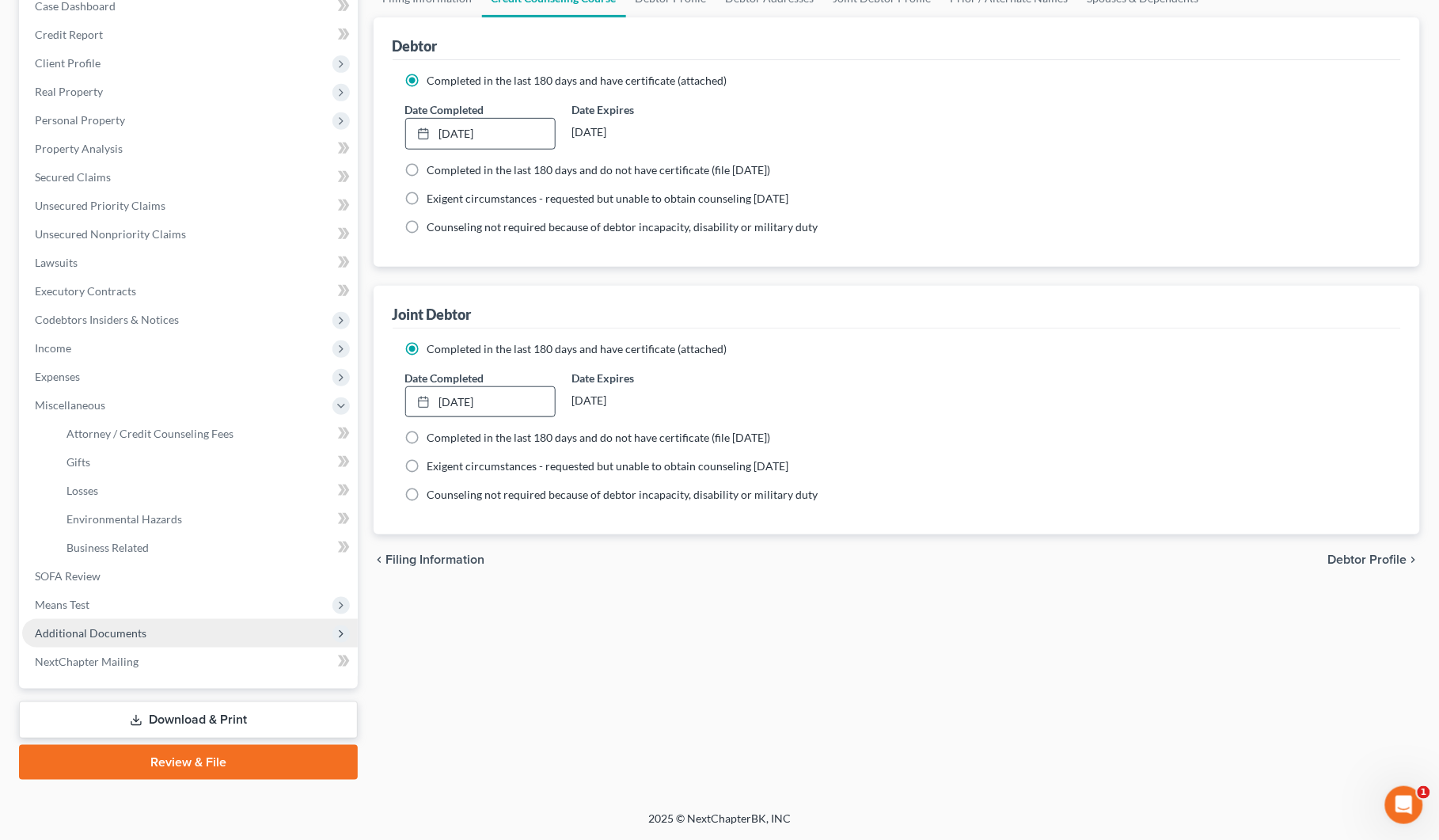
scroll to position [171, 0]
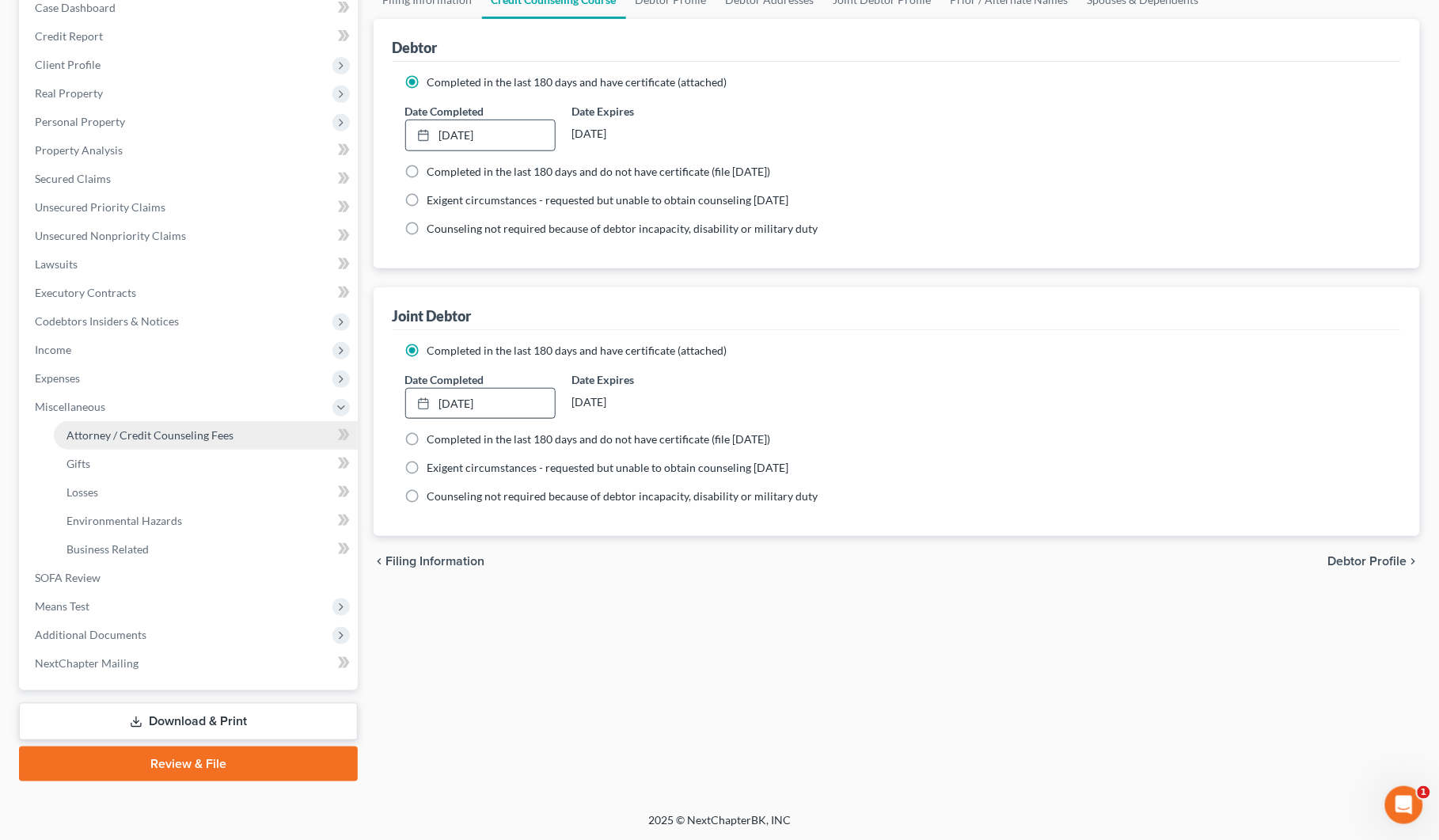
click at [128, 421] on link "Attorney / Credit Counseling Fees" at bounding box center [206, 436] width 304 height 28
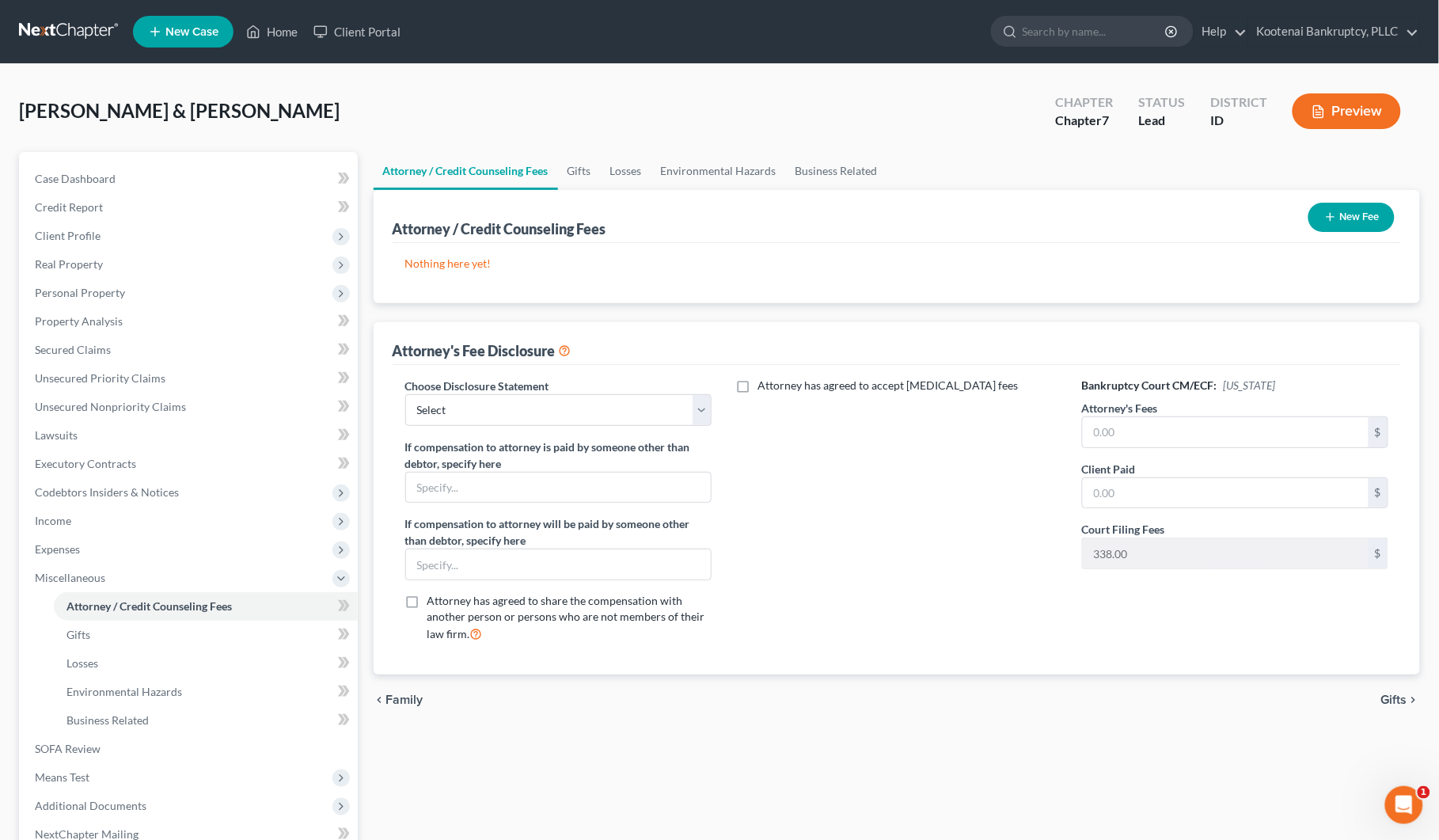
click at [1333, 214] on icon "button" at bounding box center [1329, 216] width 12 height 12
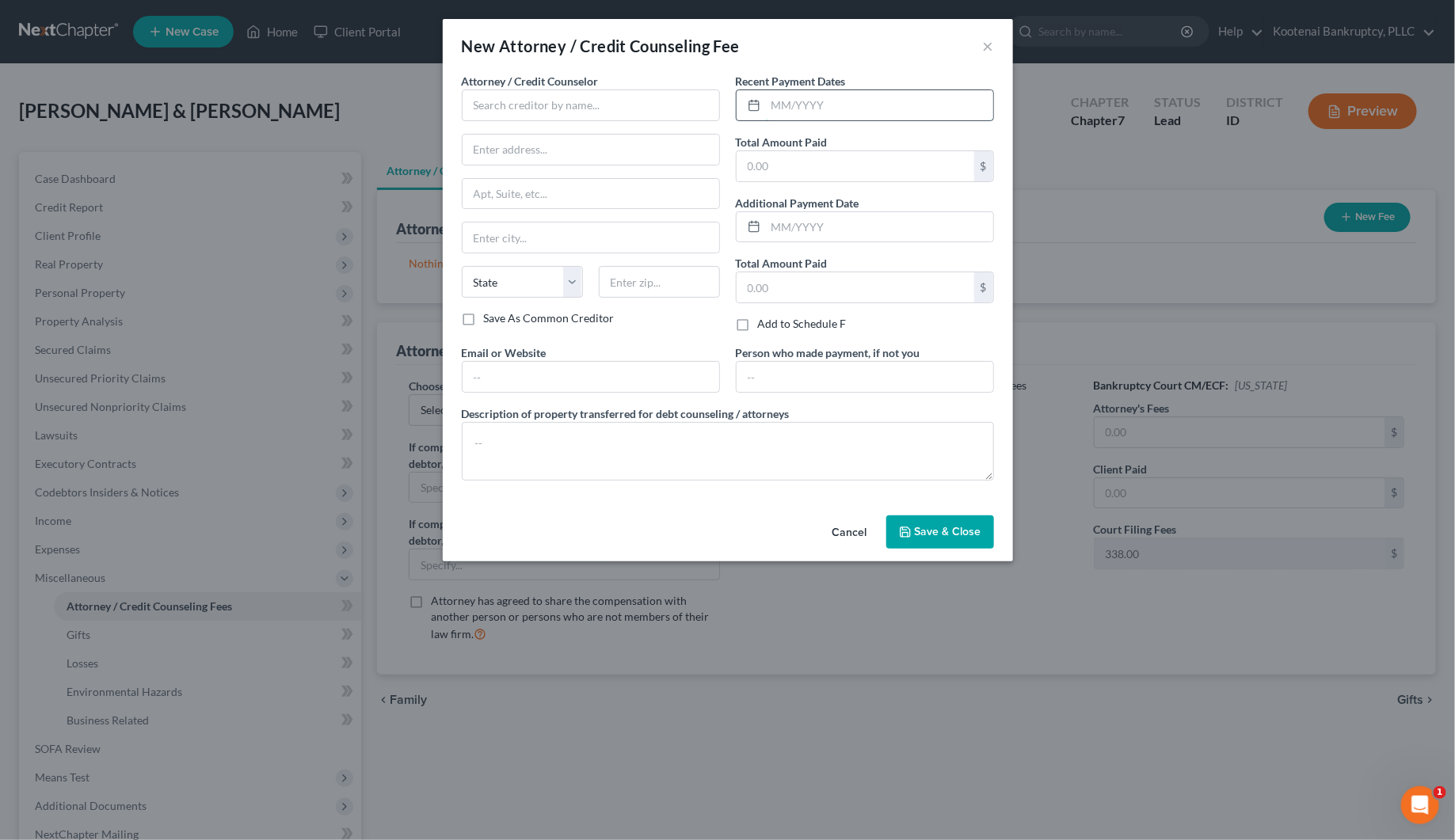
click at [790, 107] on input "text" at bounding box center [879, 105] width 227 height 30
type input "[DATE]"
click at [794, 172] on input "text" at bounding box center [855, 166] width 237 height 30
type input "13.00"
click at [464, 100] on input "text" at bounding box center [590, 106] width 258 height 32
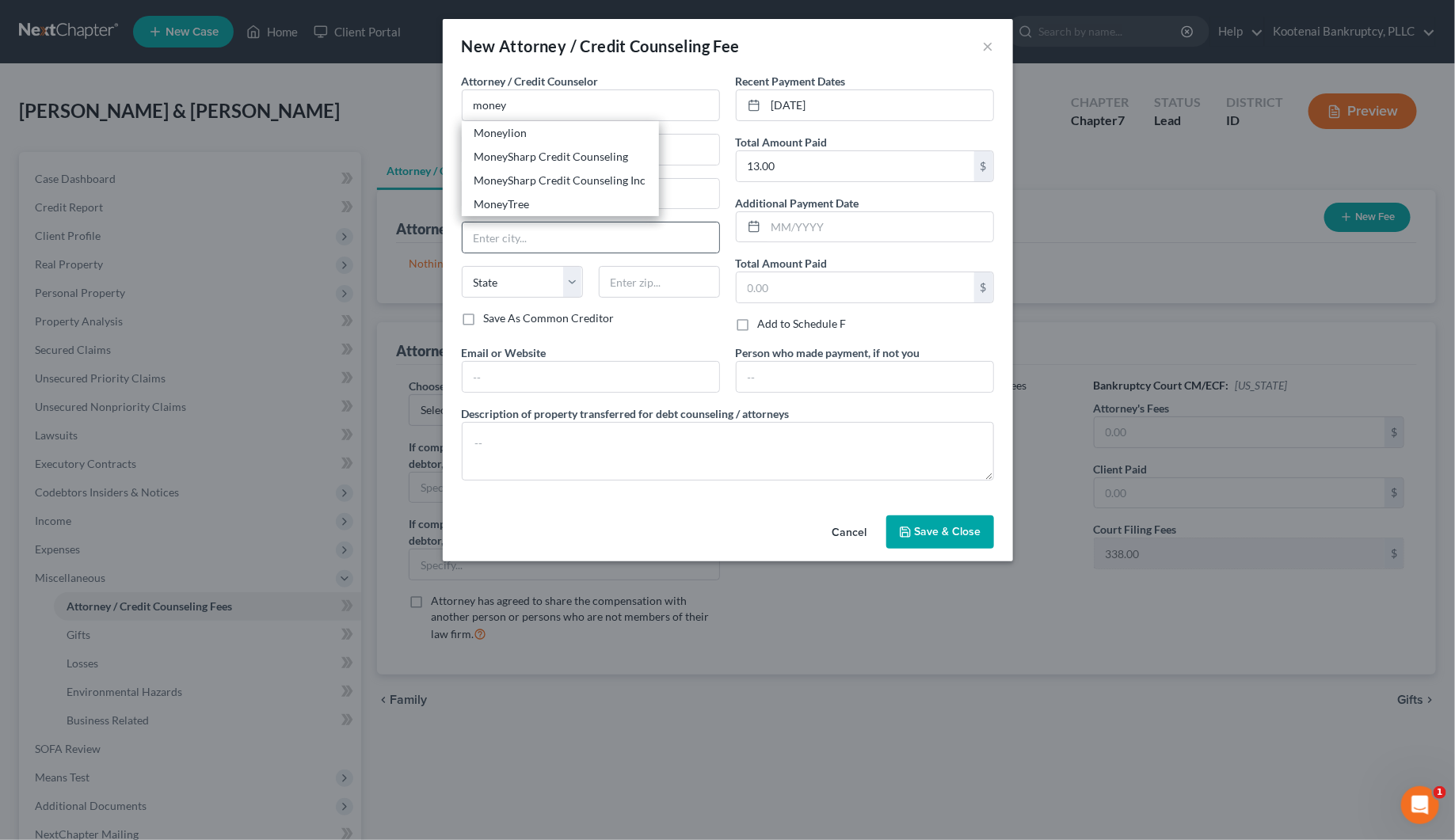
drag, startPoint x: 555, startPoint y: 152, endPoint x: 683, endPoint y: 222, distance: 145.9
click at [557, 153] on div "MoneySharp Credit Counseling" at bounding box center [561, 156] width 172 height 16
type input "MoneySharp Credit Counseling"
type input "[GEOGRAPHIC_DATA]"
type input "Suite 2100"
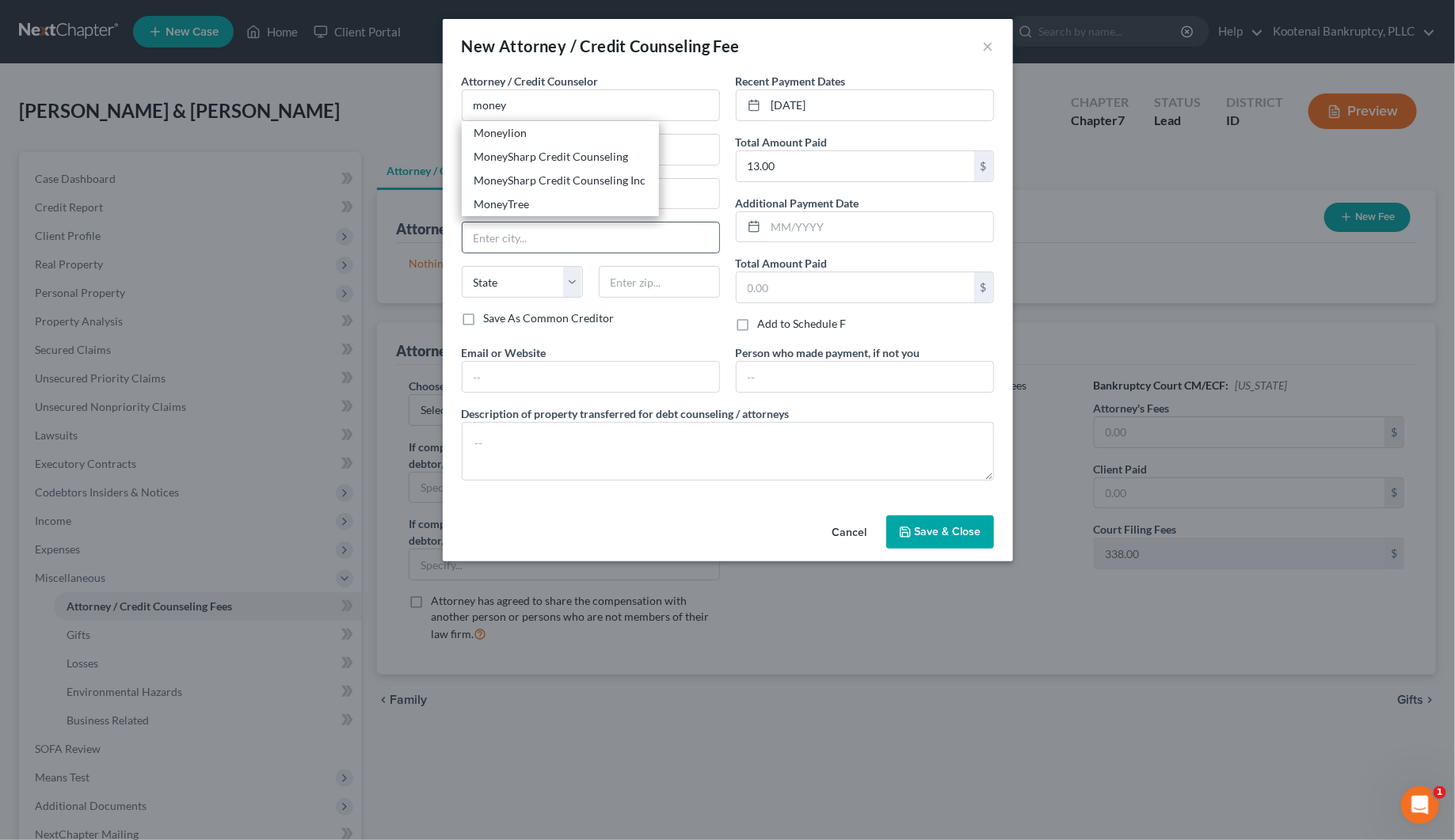
type input "[GEOGRAPHIC_DATA]"
select select "14"
type input "60601"
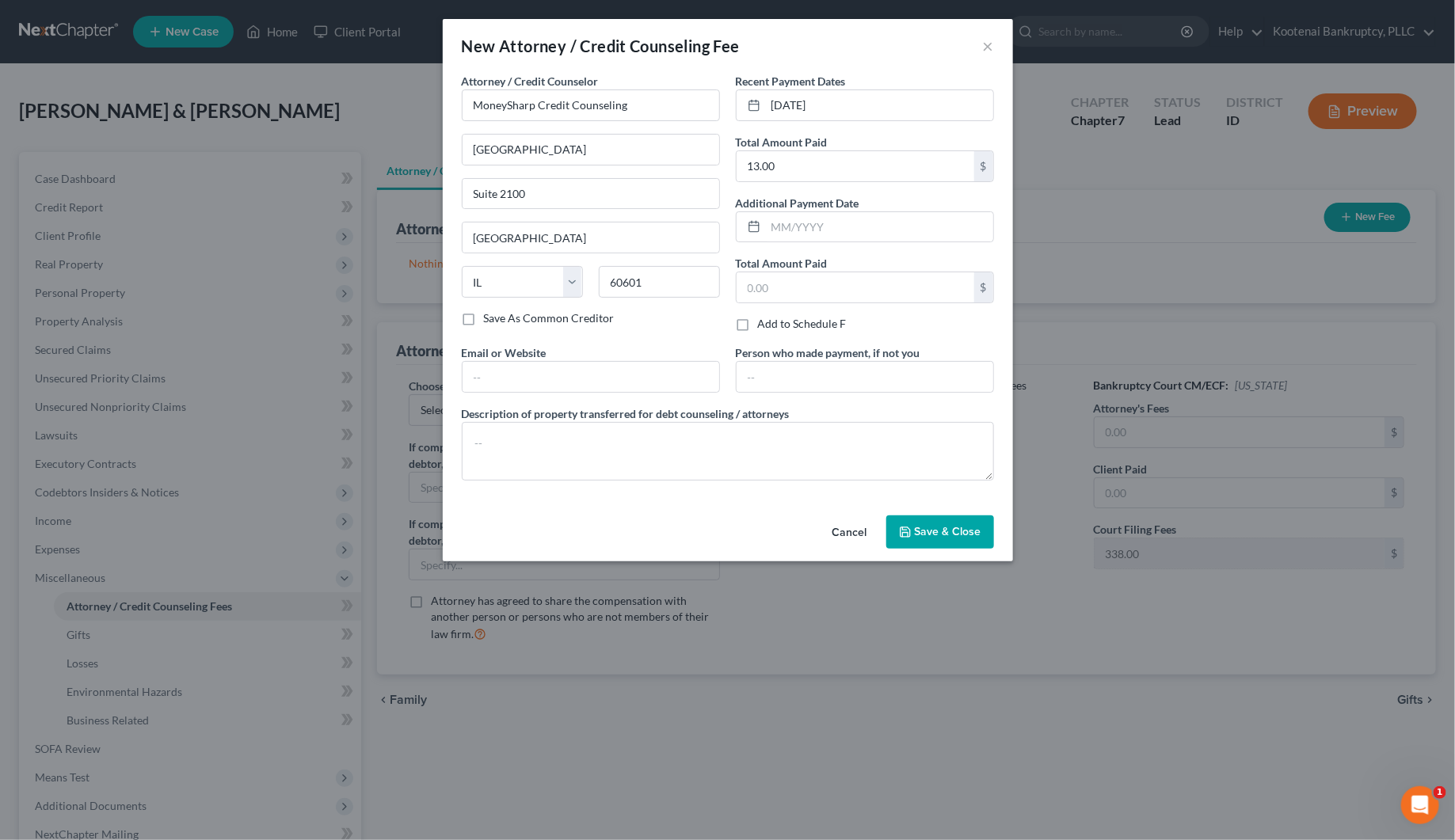
click at [921, 524] on button "Save & Close" at bounding box center [940, 531] width 108 height 33
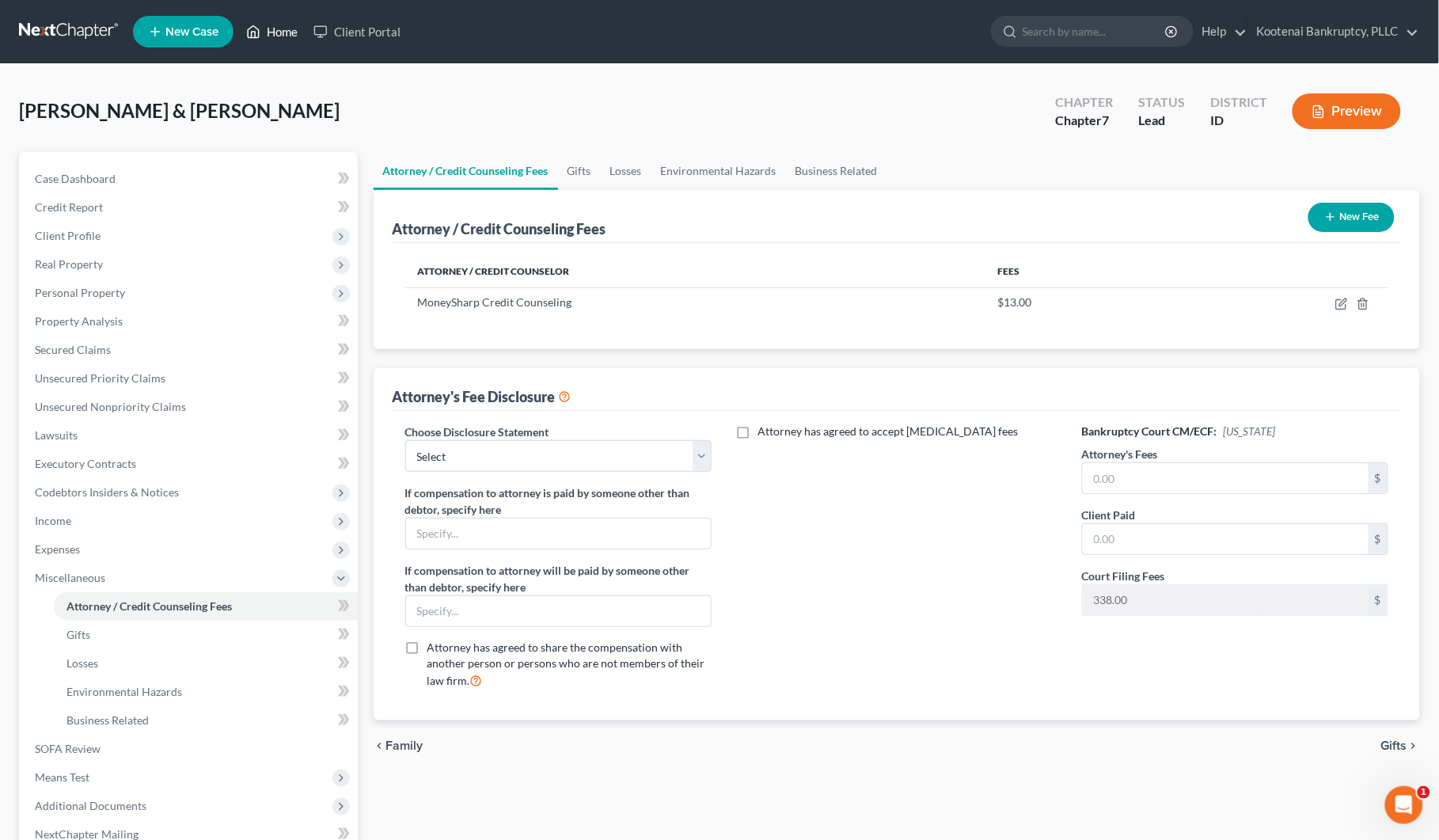
click at [293, 34] on link "Home" at bounding box center [271, 31] width 67 height 28
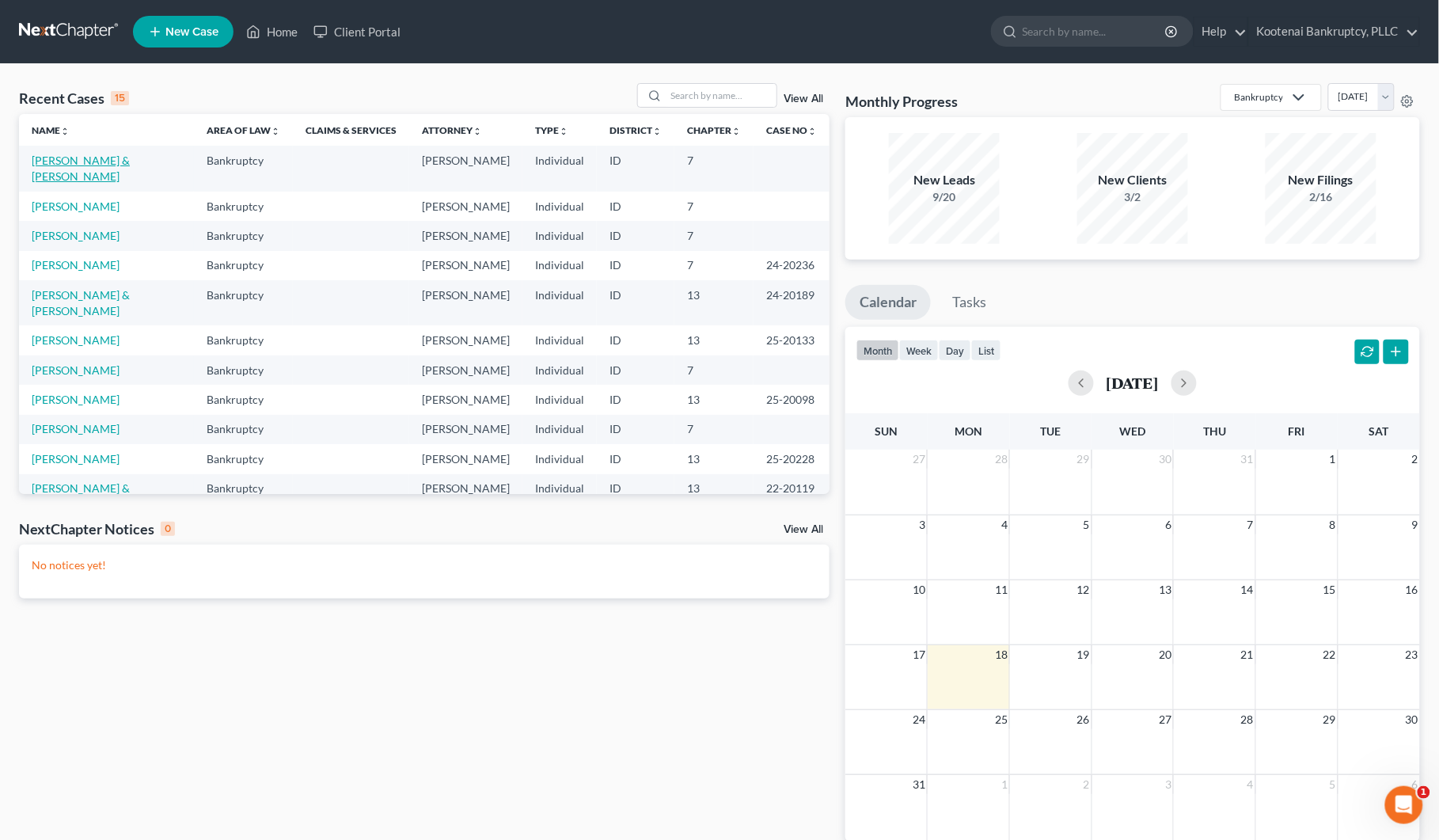
click at [84, 161] on link "[PERSON_NAME] & [PERSON_NAME]" at bounding box center [81, 168] width 98 height 29
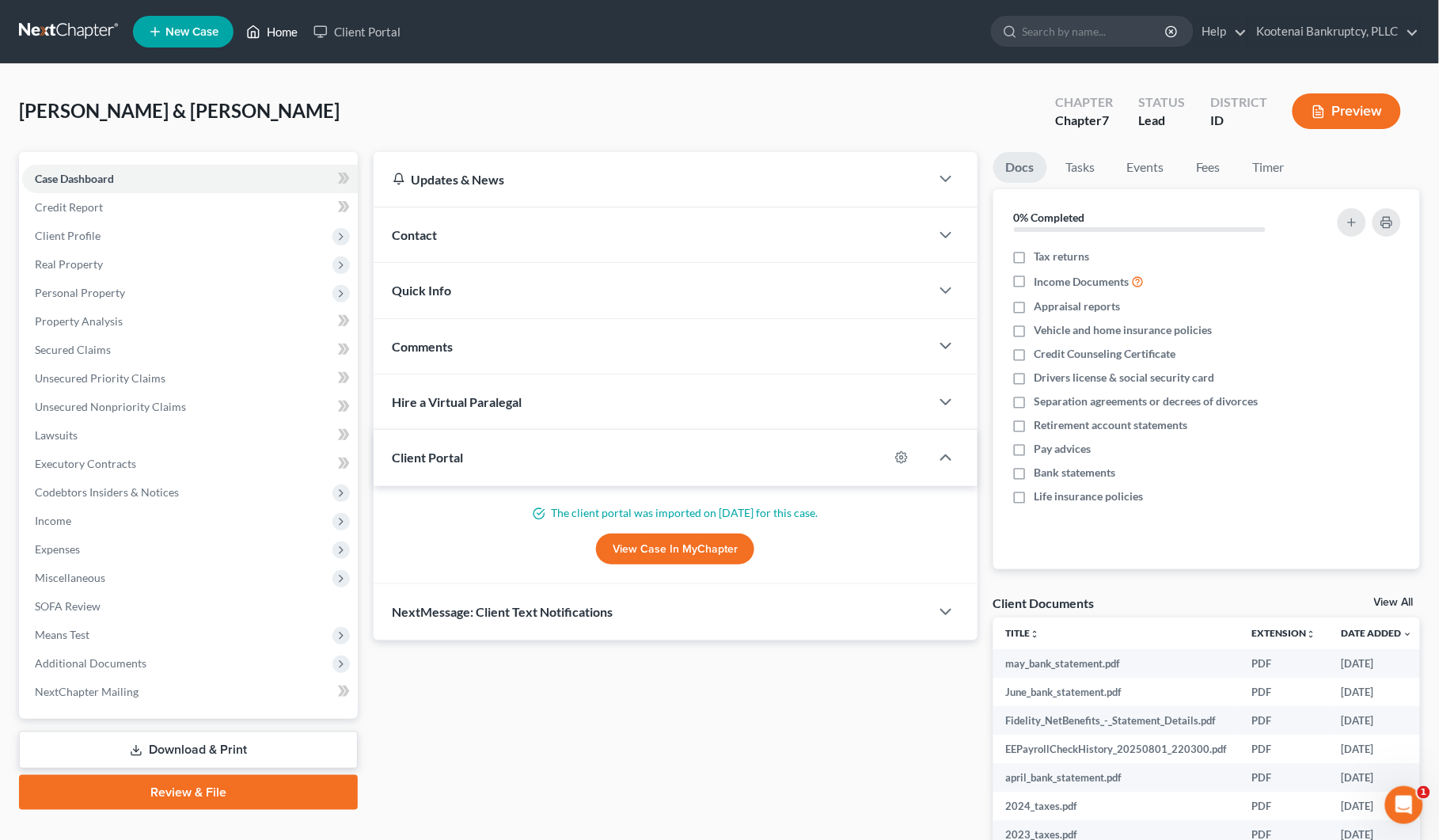
drag, startPoint x: 282, startPoint y: 32, endPoint x: 275, endPoint y: 38, distance: 9.2
click at [280, 32] on link "Home" at bounding box center [271, 31] width 67 height 28
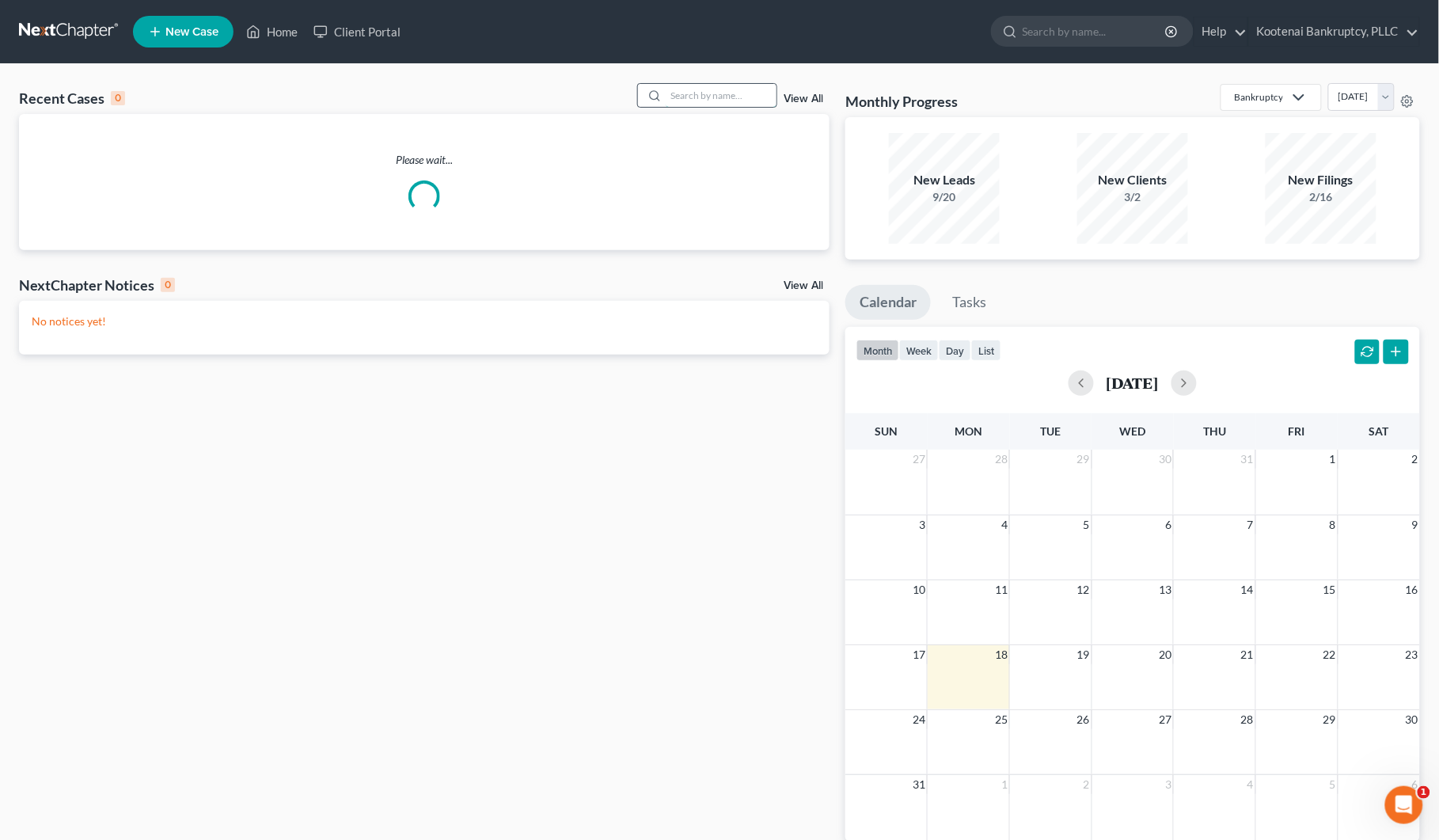
drag, startPoint x: 720, startPoint y: 104, endPoint x: 712, endPoint y: 103, distance: 8.1
click at [718, 104] on input "search" at bounding box center [720, 95] width 111 height 23
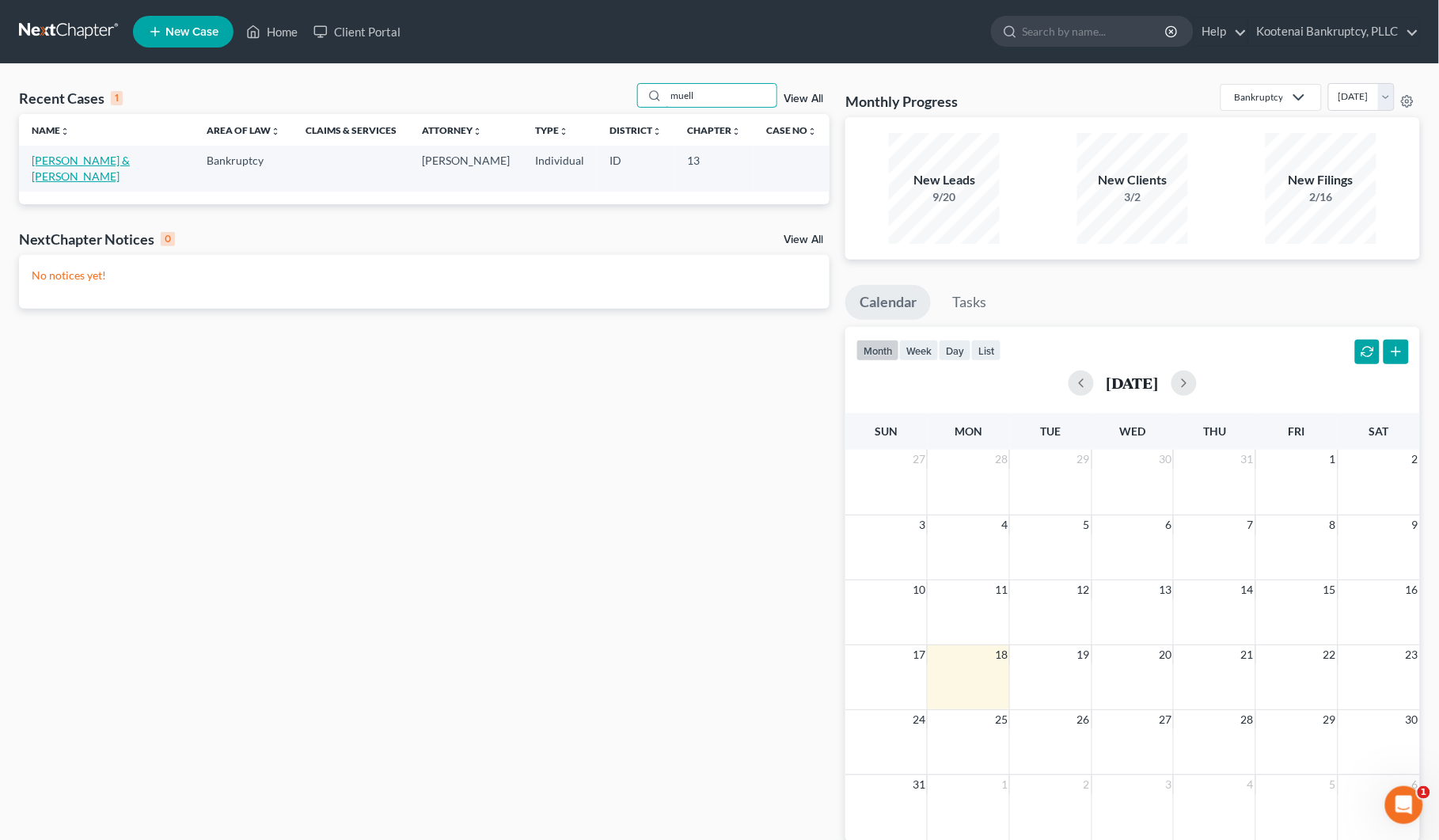
type input "muell"
click at [97, 163] on link "[PERSON_NAME] & [PERSON_NAME]" at bounding box center [81, 168] width 98 height 29
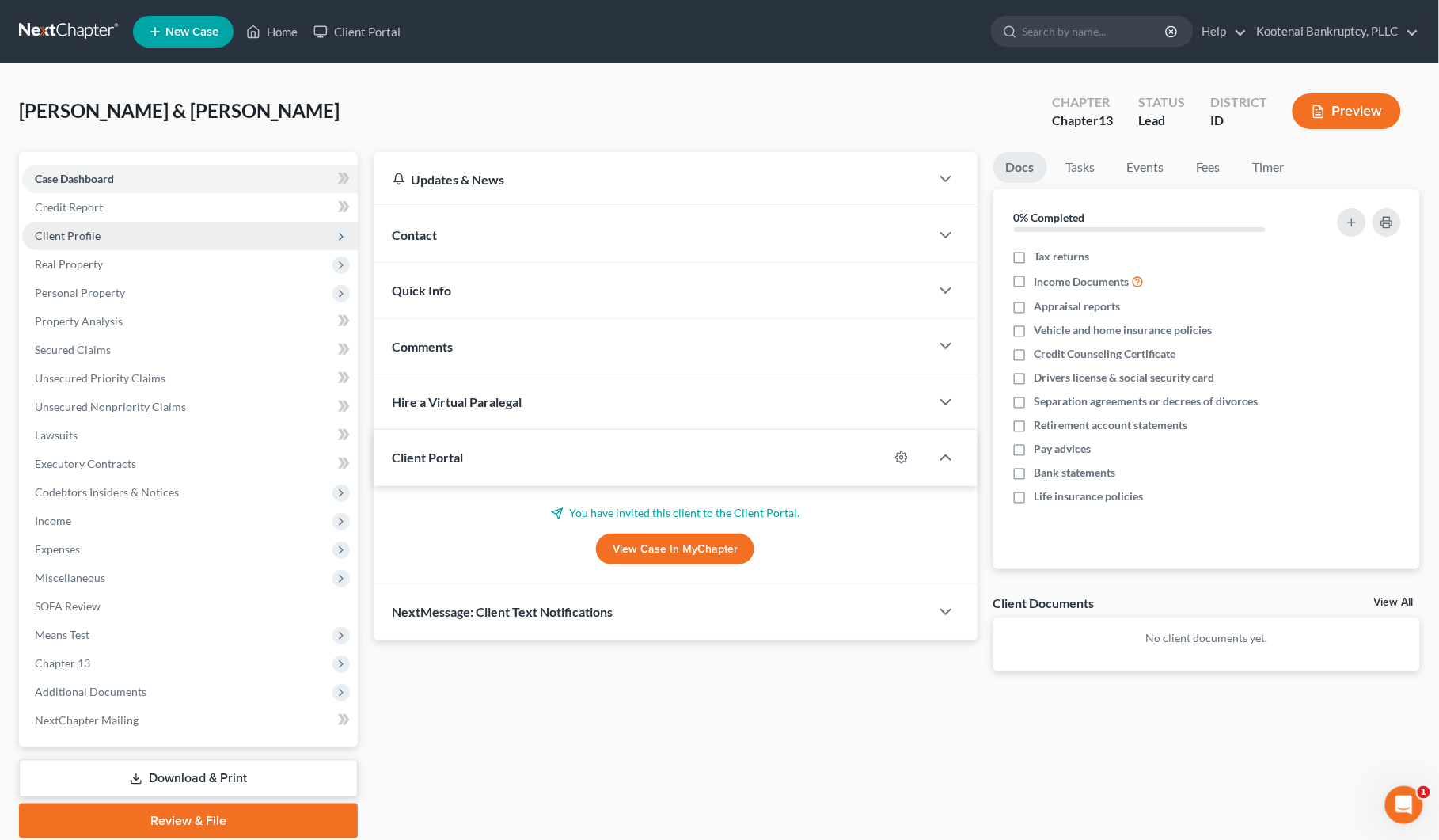
click at [56, 242] on span "Client Profile" at bounding box center [189, 236] width 335 height 28
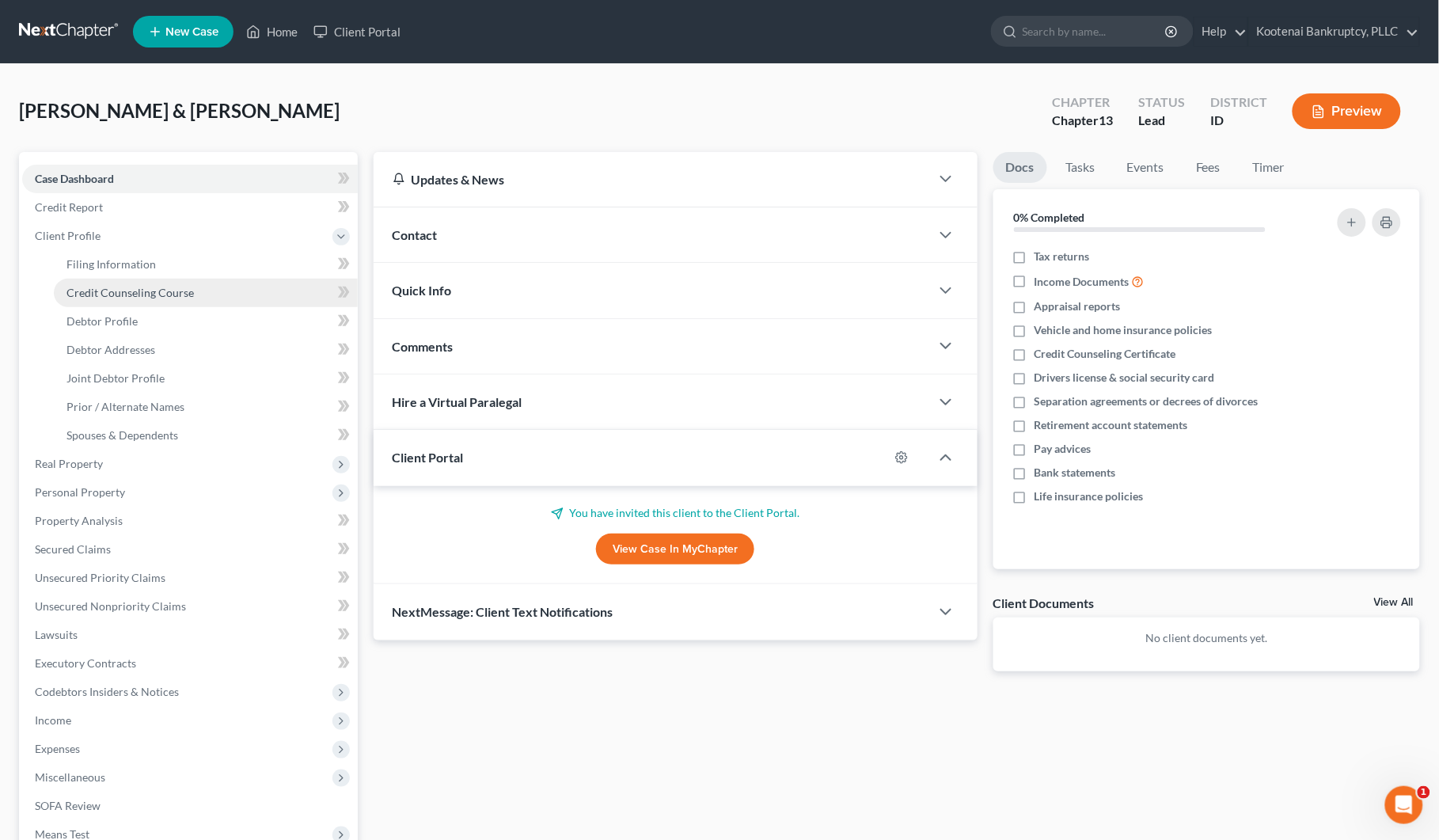
click at [90, 285] on span "Credit Counseling Course" at bounding box center [129, 292] width 128 height 13
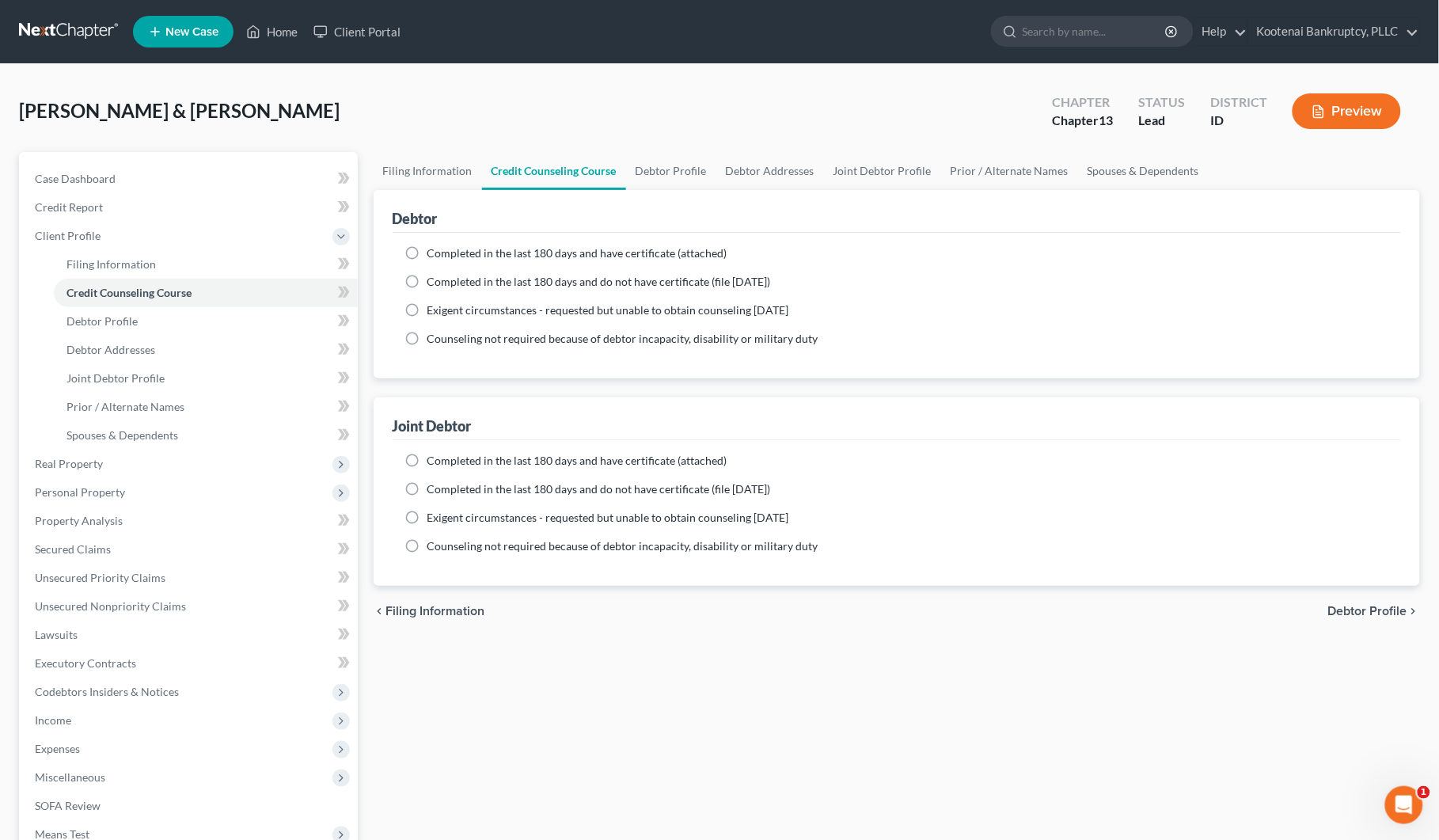
click at [427, 251] on label "Completed in the last 180 days and have certificate (attached)" at bounding box center [576, 253] width 300 height 16
click at [434, 251] on input "Completed in the last 180 days and have certificate (attached)" at bounding box center [438, 250] width 10 height 10
radio input "true"
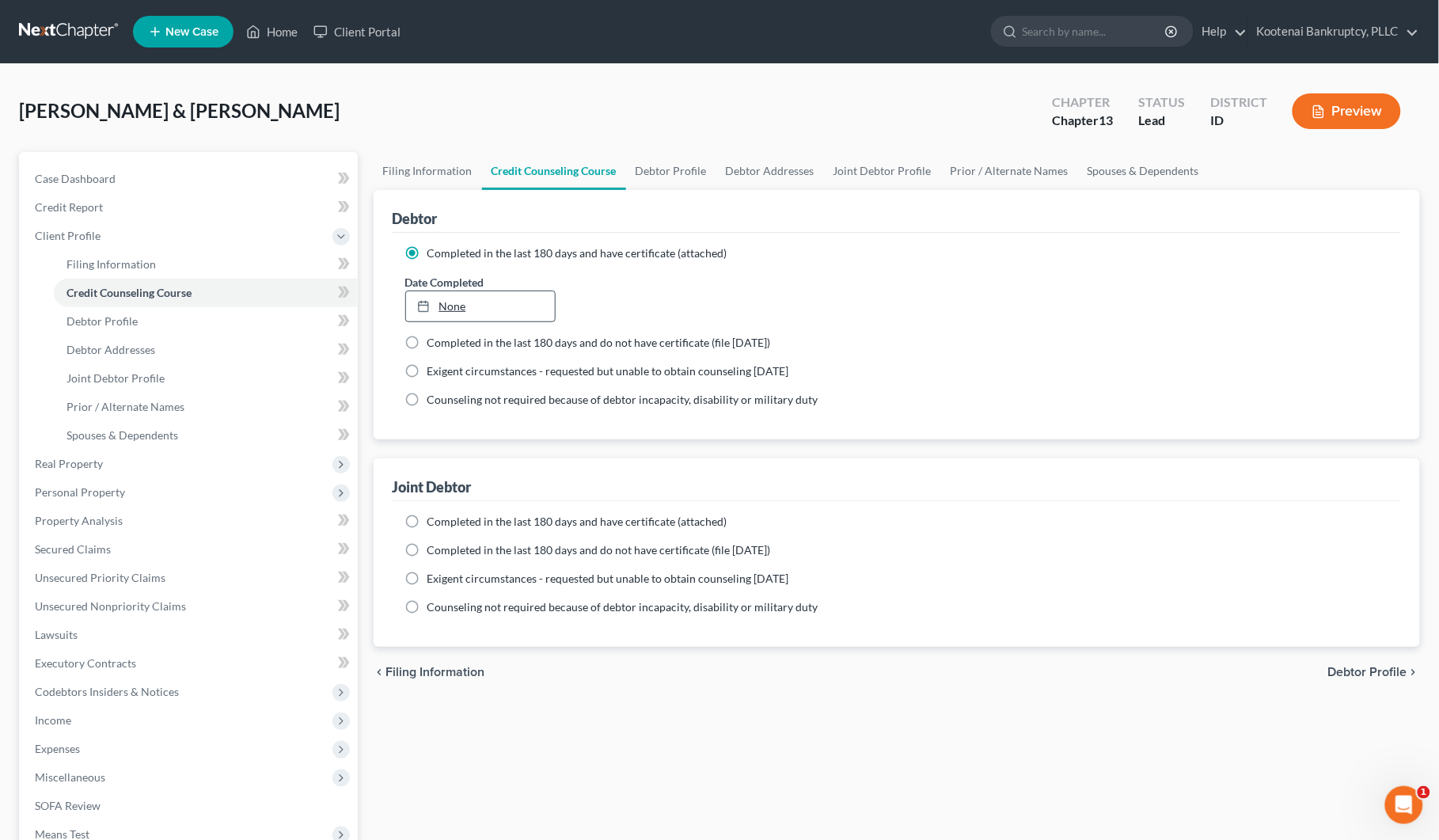
type input "[DATE]"
click at [479, 310] on link "None" at bounding box center [480, 306] width 148 height 30
click at [427, 523] on label "Completed in the last 180 days and have certificate (attached)" at bounding box center [576, 522] width 300 height 16
click at [434, 523] on input "Completed in the last 180 days and have certificate (attached)" at bounding box center [438, 519] width 10 height 10
radio input "true"
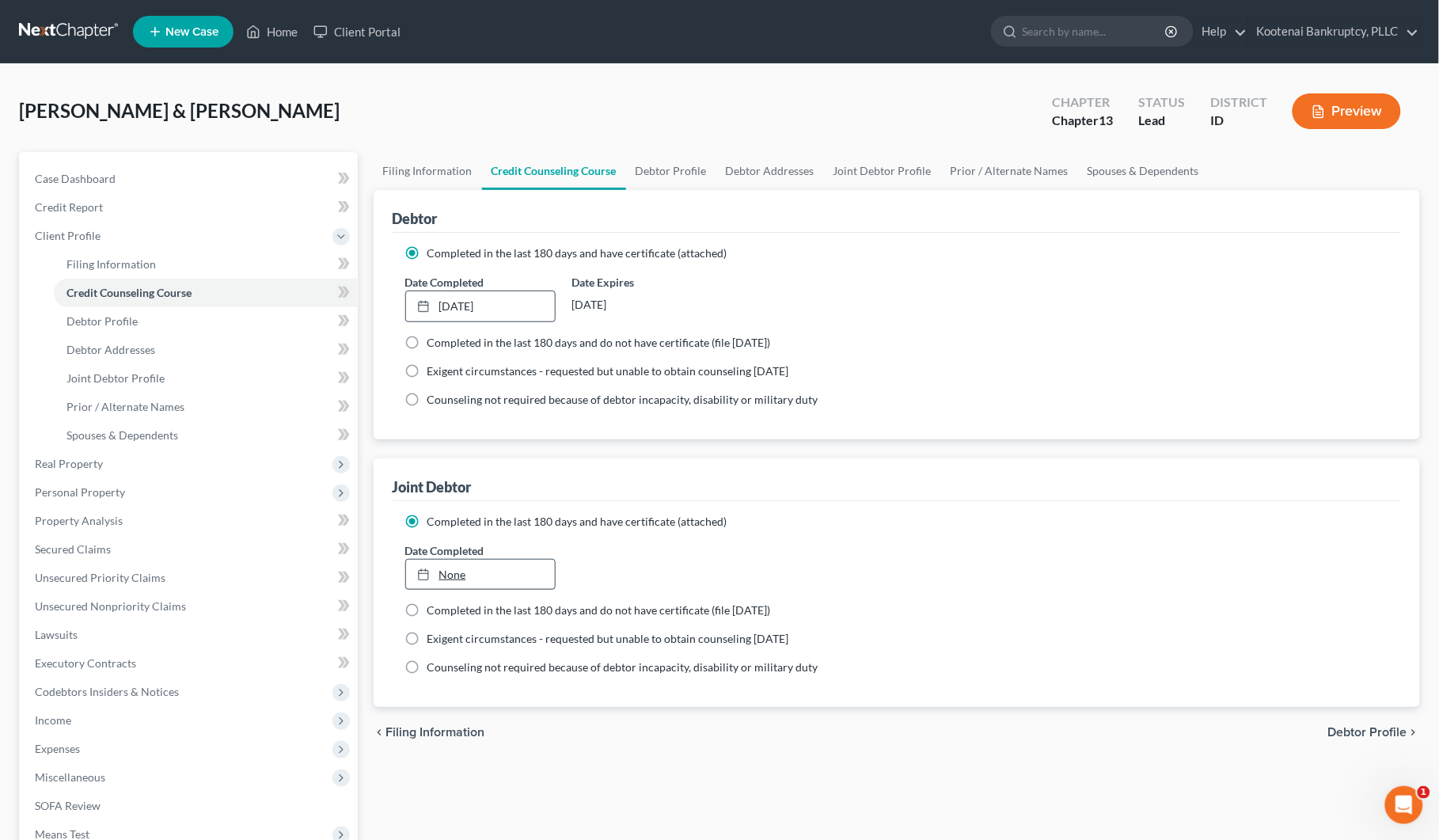
click at [424, 575] on icon at bounding box center [422, 574] width 12 height 12
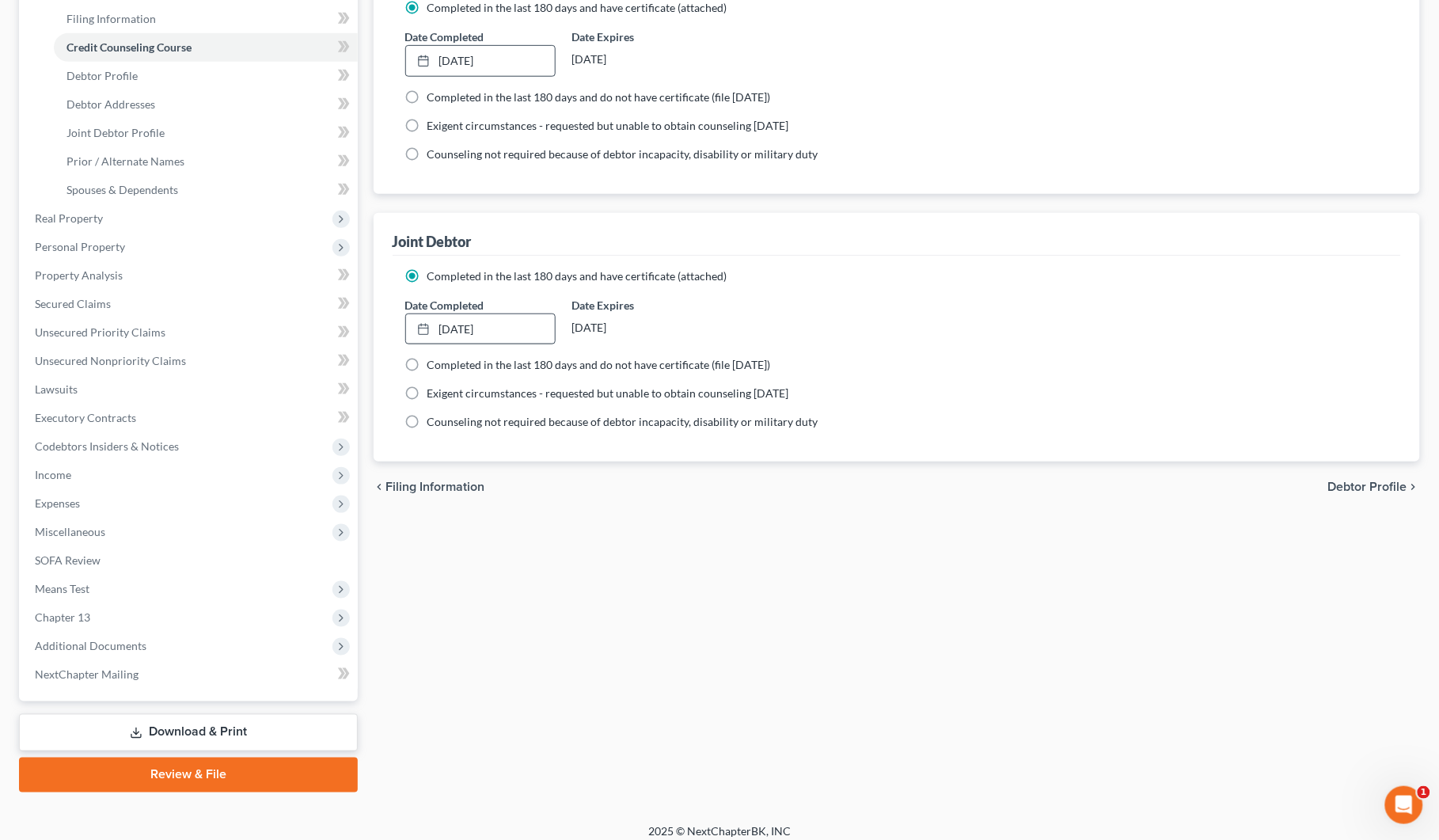
scroll to position [256, 0]
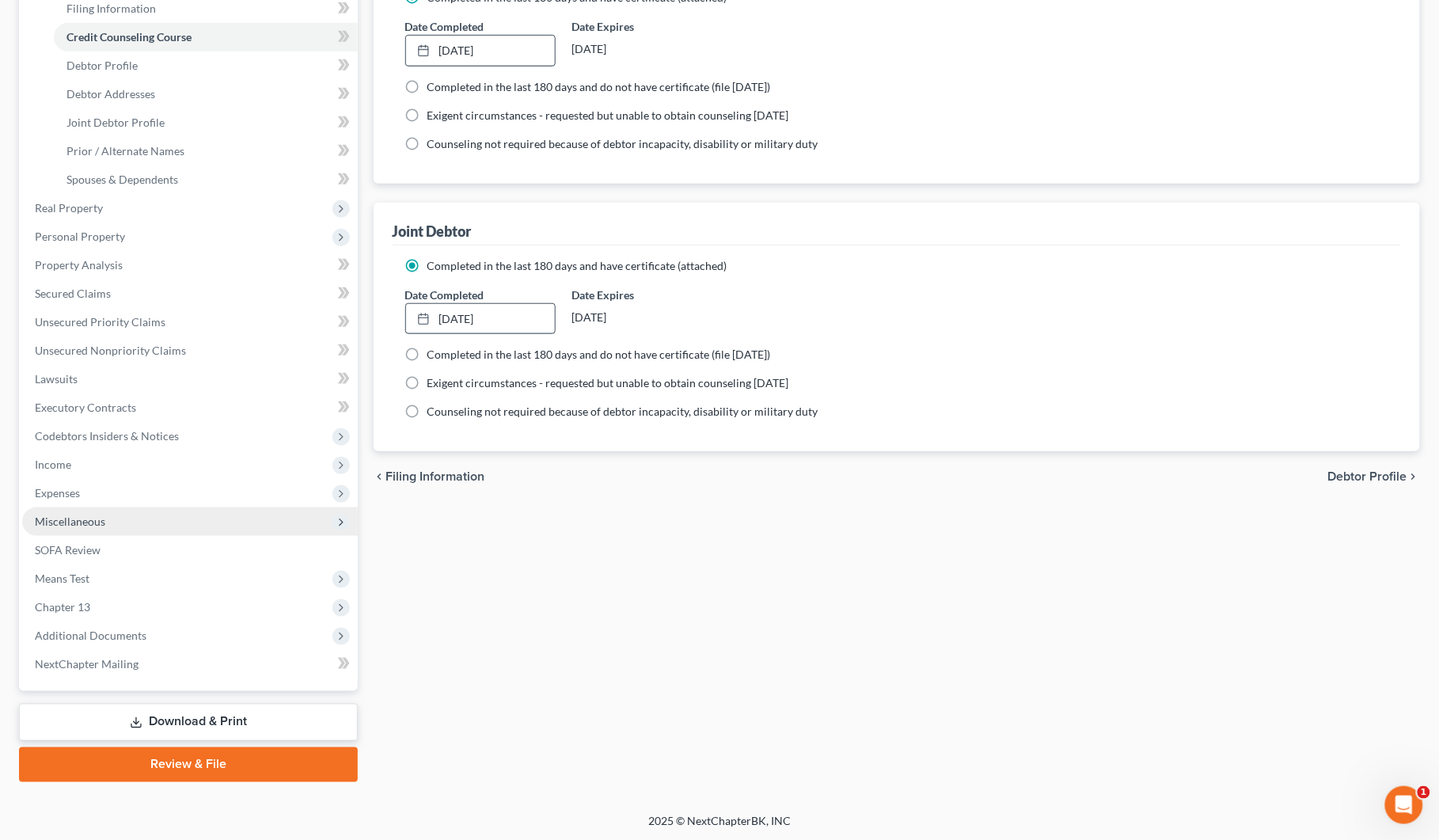
click at [70, 515] on span "Miscellaneous" at bounding box center [70, 521] width 71 height 13
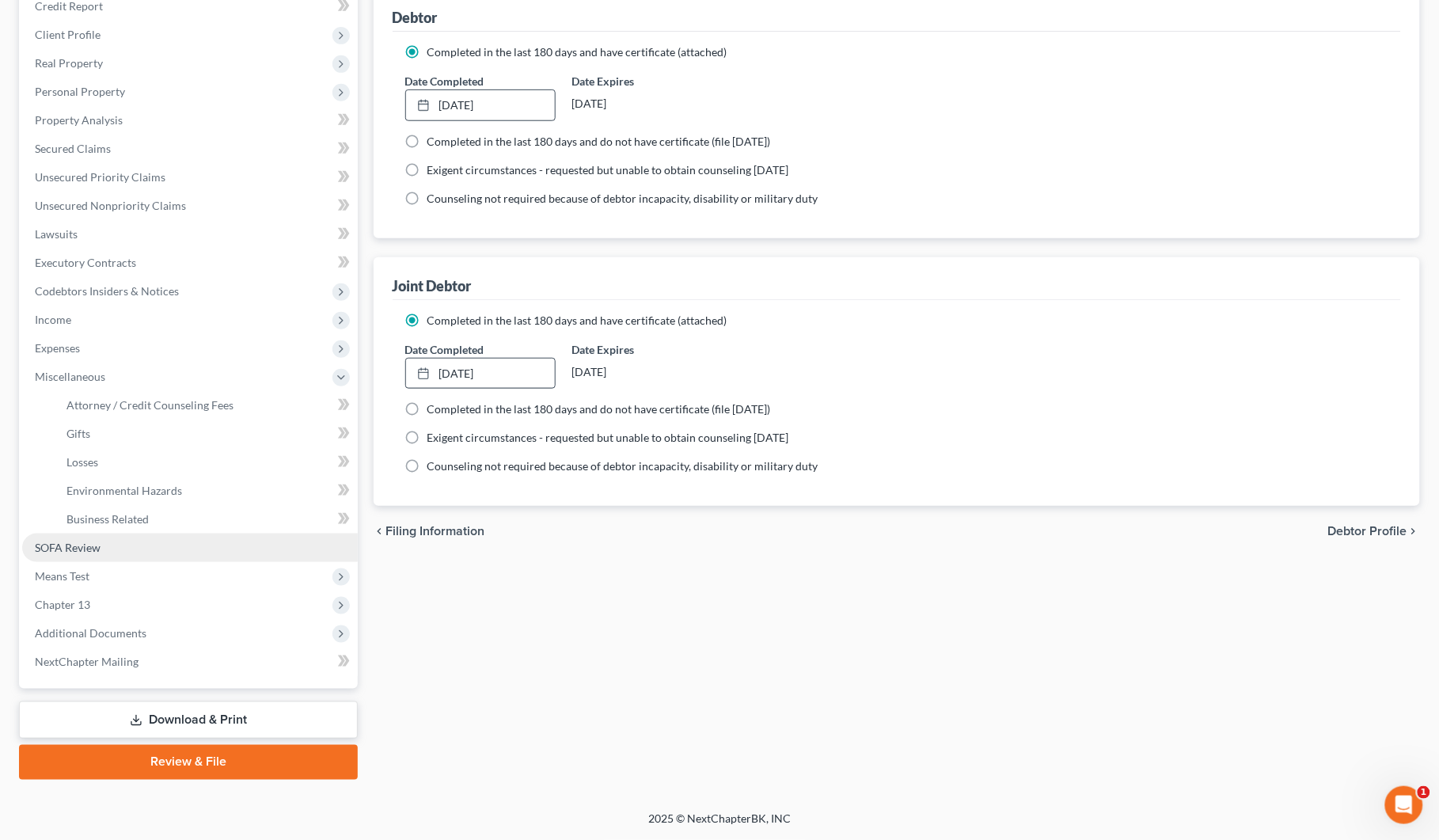
scroll to position [199, 0]
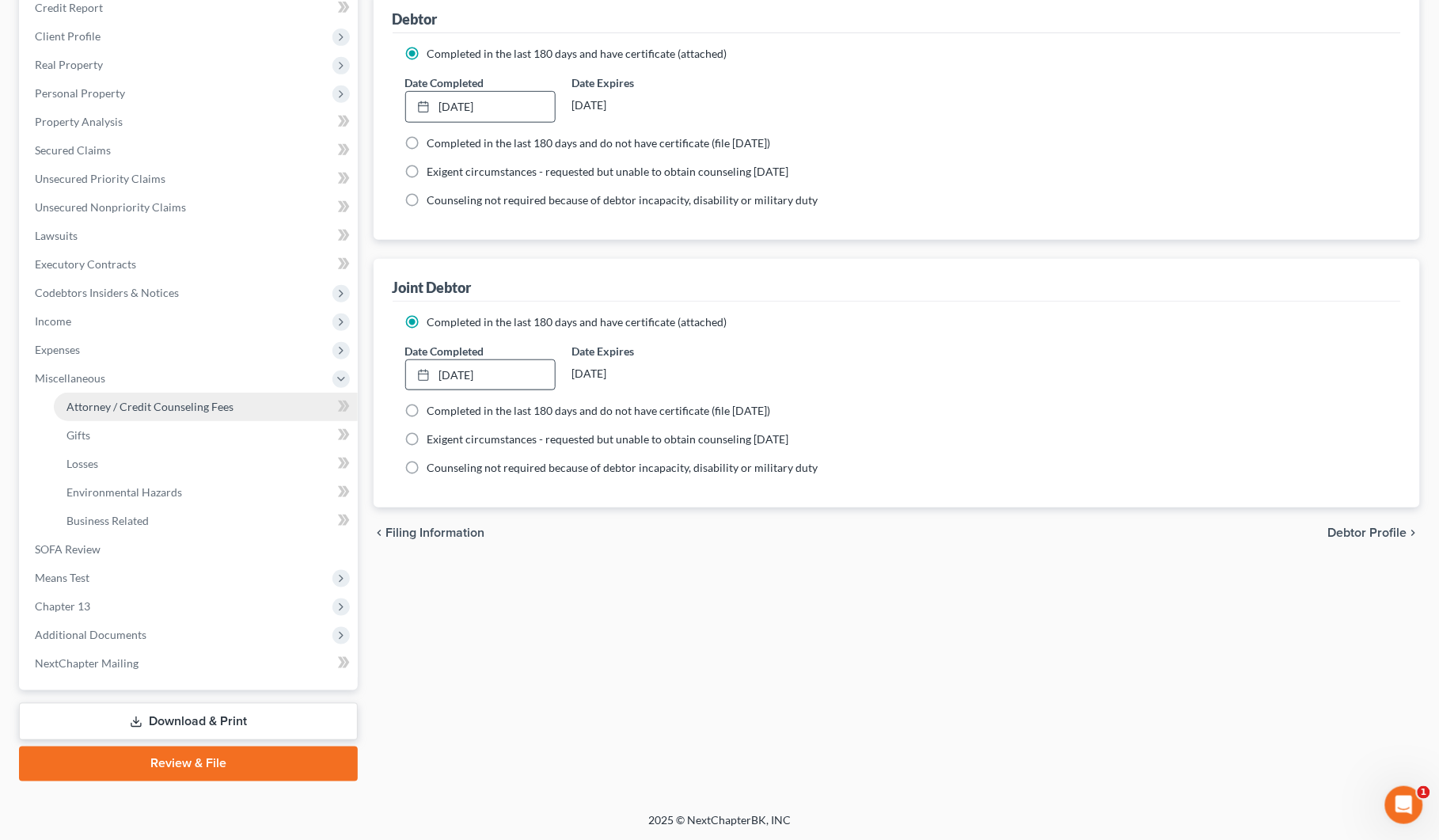
click at [111, 401] on span "Attorney / Credit Counseling Fees" at bounding box center [149, 406] width 167 height 13
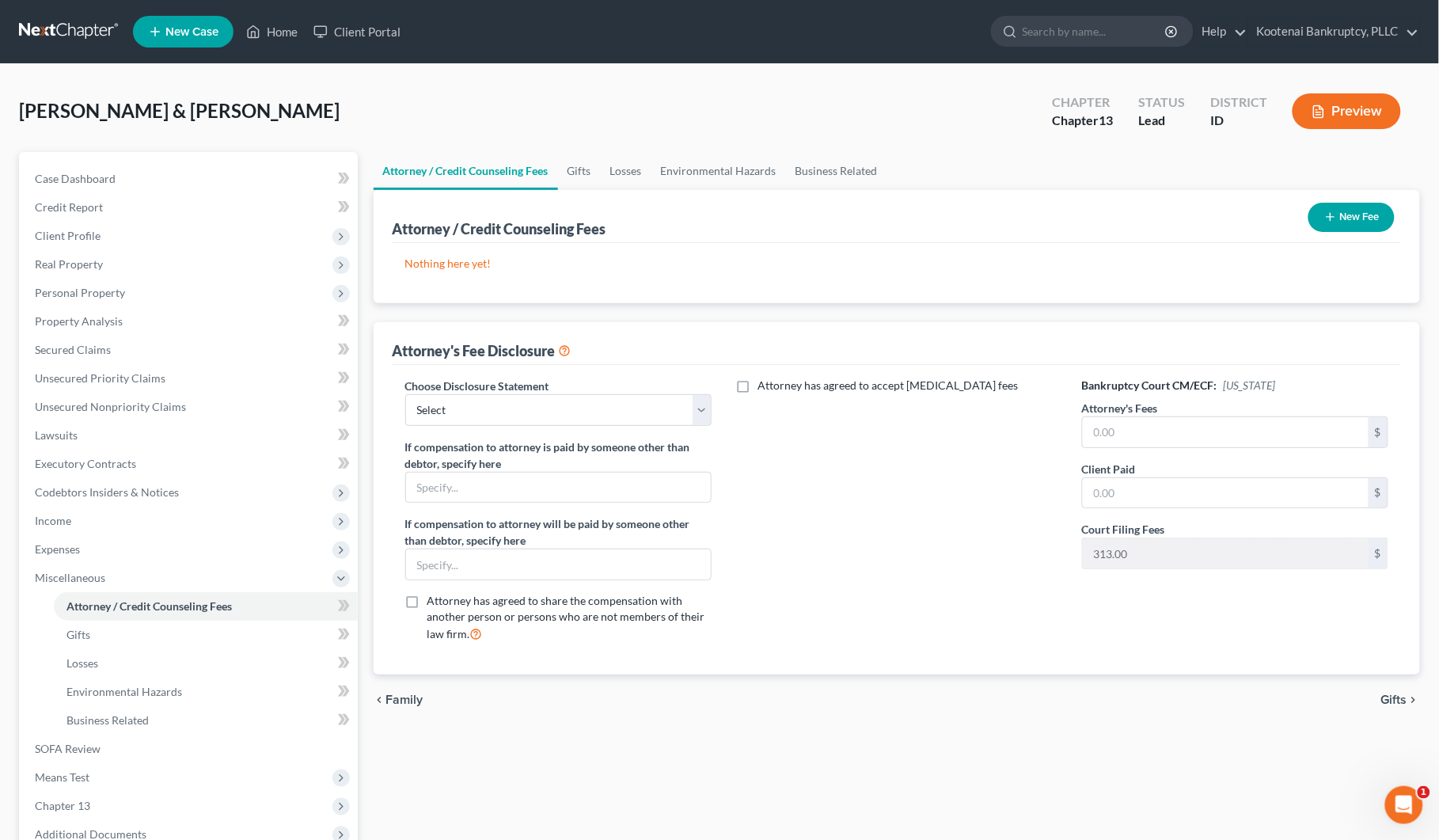
click at [1335, 214] on icon "button" at bounding box center [1329, 216] width 12 height 12
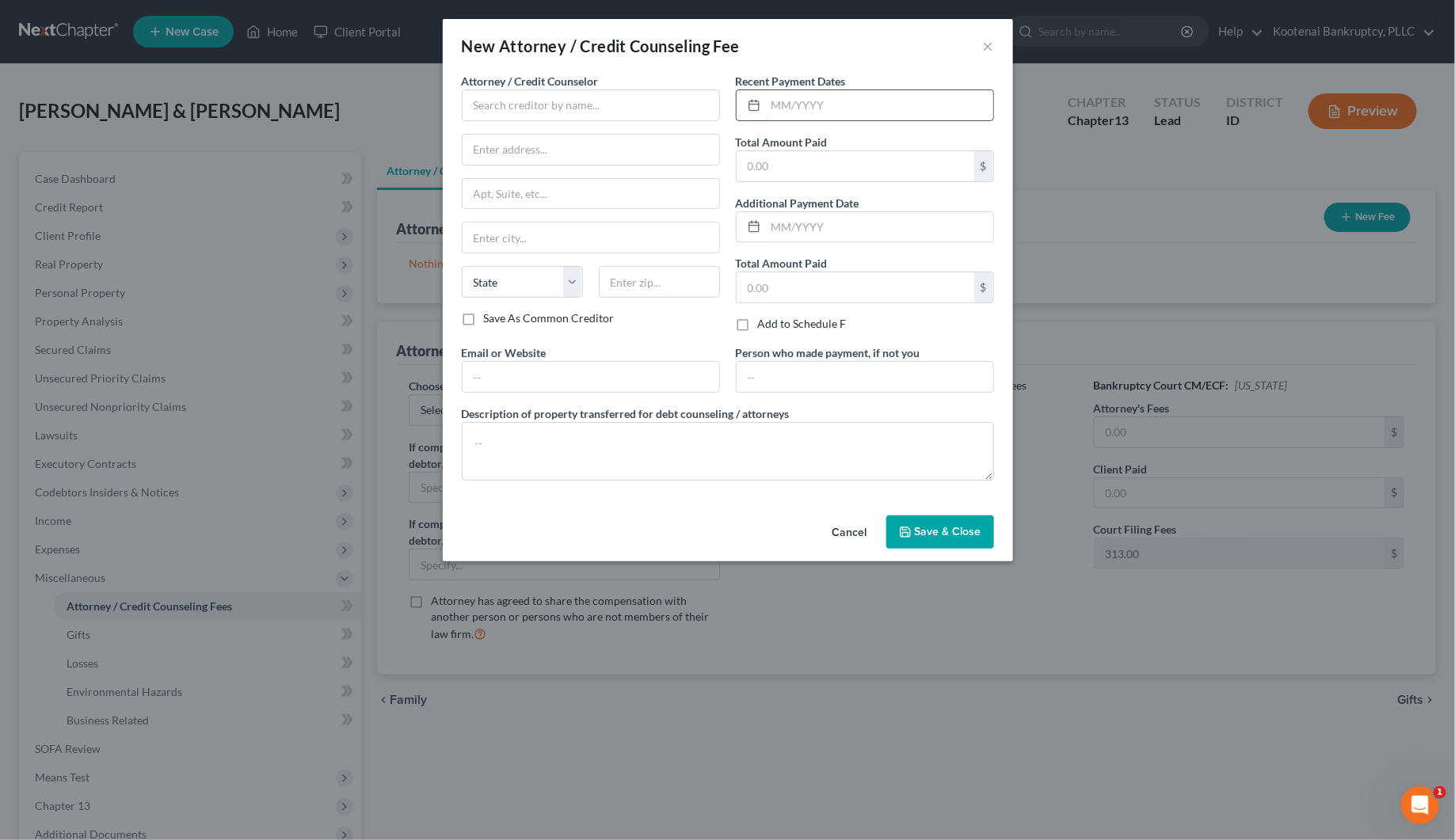
click at [816, 110] on input "text" at bounding box center [879, 105] width 227 height 30
type input "[DATE]"
click at [485, 109] on input "text" at bounding box center [590, 106] width 258 height 32
click at [507, 163] on div "MoneySharp Credit Counseling" at bounding box center [561, 156] width 172 height 16
type input "MoneySharp Credit Counseling"
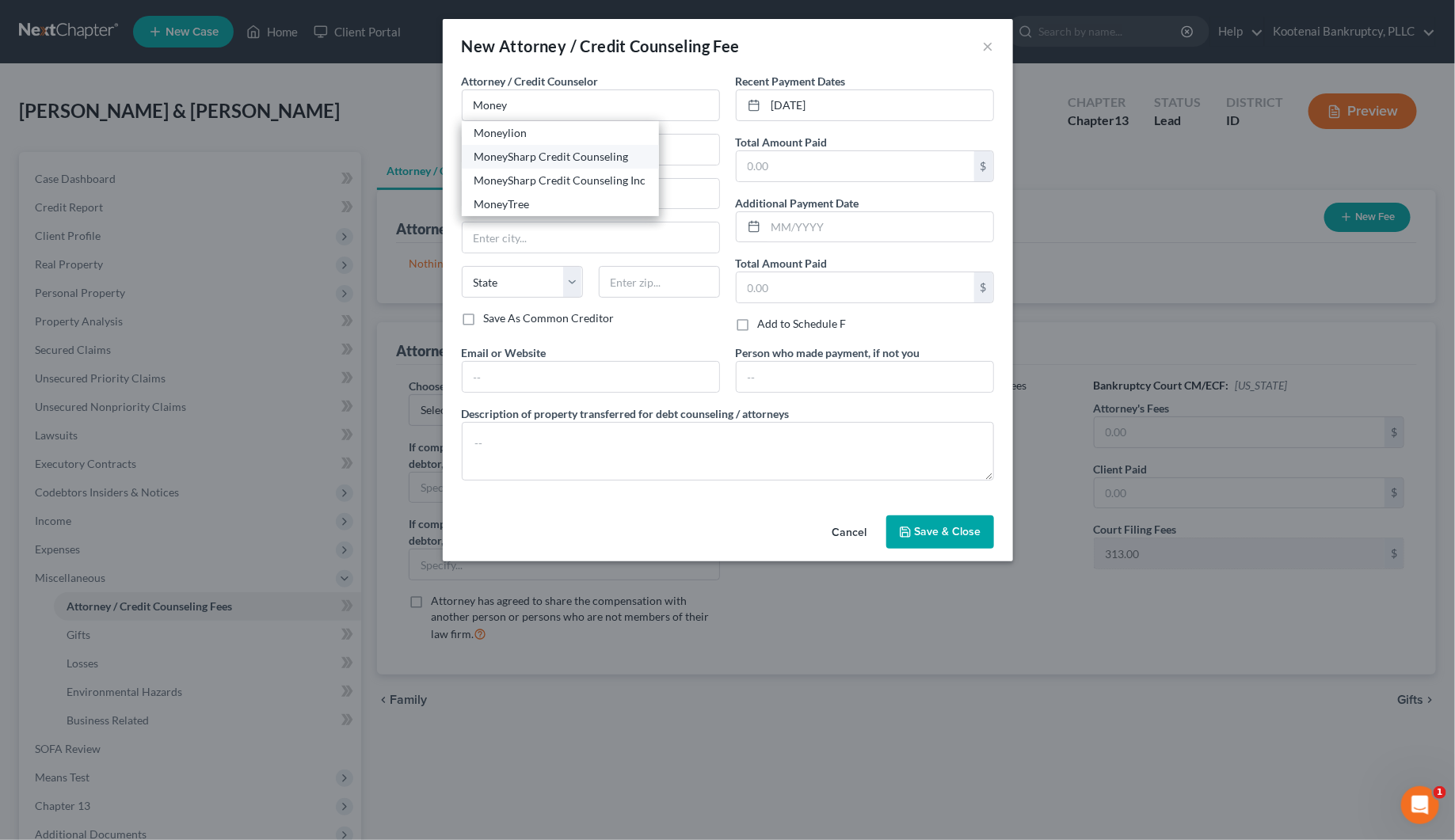
type input "[GEOGRAPHIC_DATA]"
type input "Suite 2100"
type input "[GEOGRAPHIC_DATA]"
select select "14"
type input "60601"
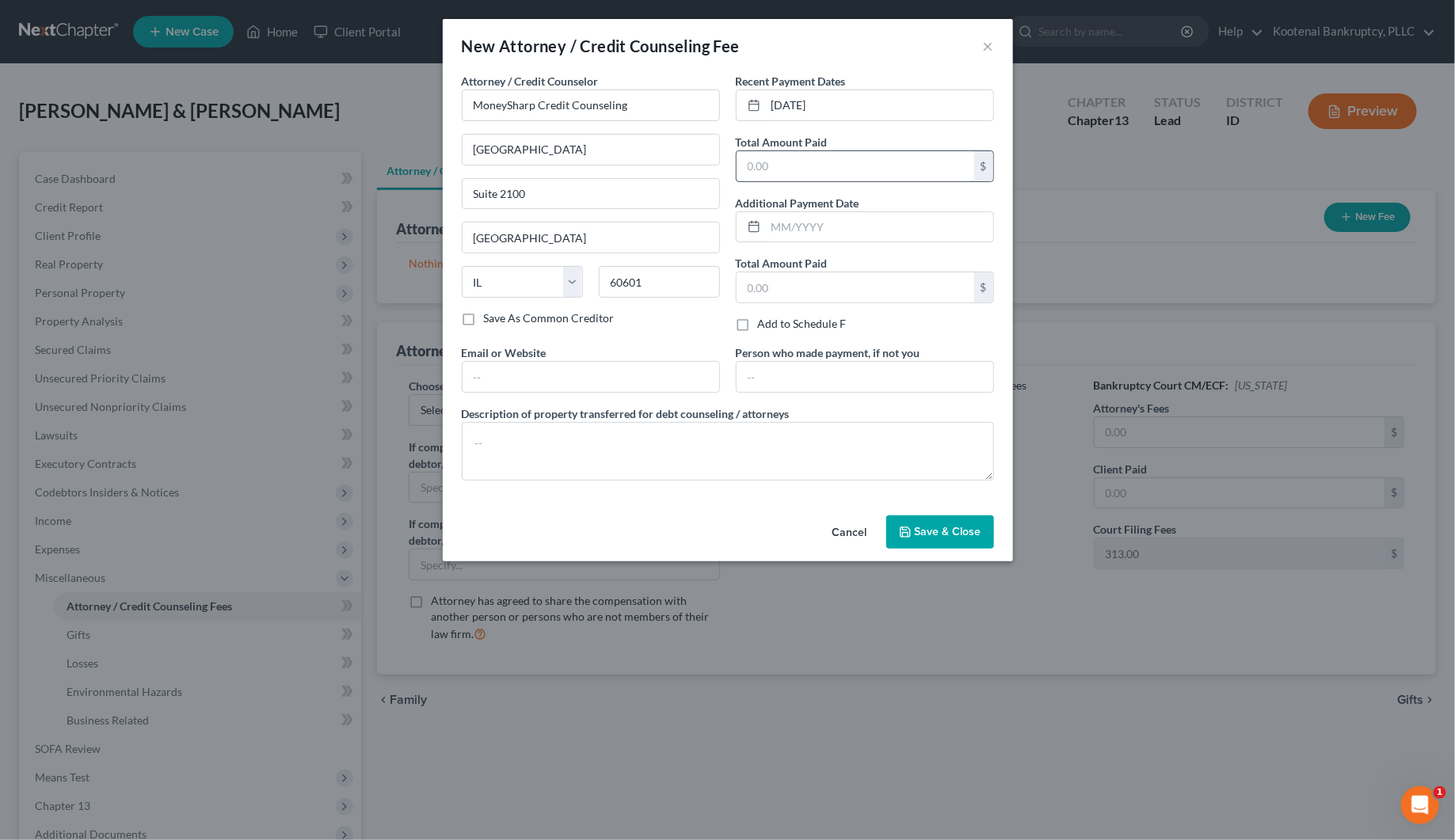
click at [746, 160] on input "text" at bounding box center [855, 166] width 237 height 30
type input "13.00"
click at [959, 540] on button "Save & Close" at bounding box center [940, 531] width 108 height 33
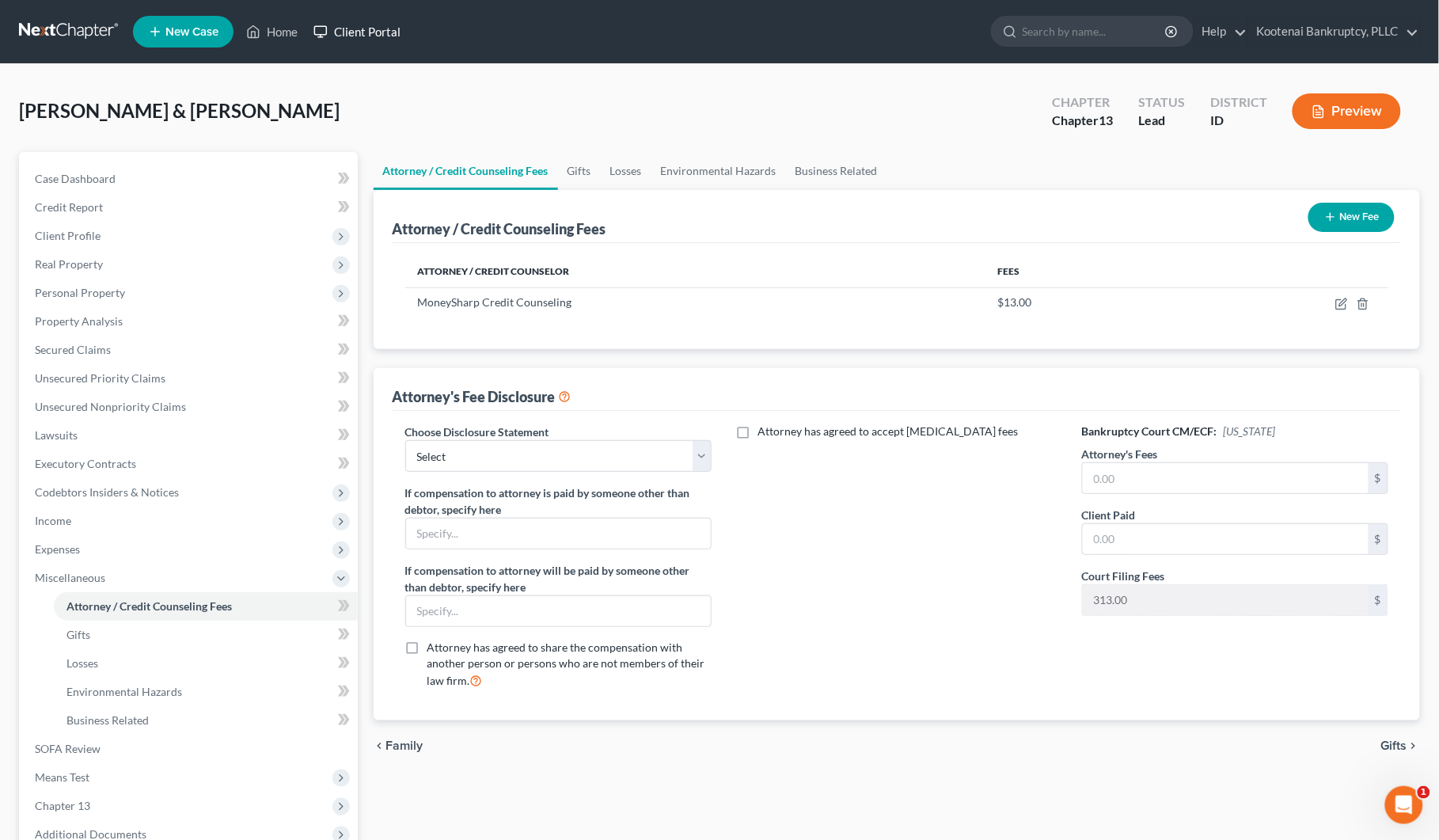
click at [368, 24] on link "Client Portal" at bounding box center [356, 31] width 103 height 28
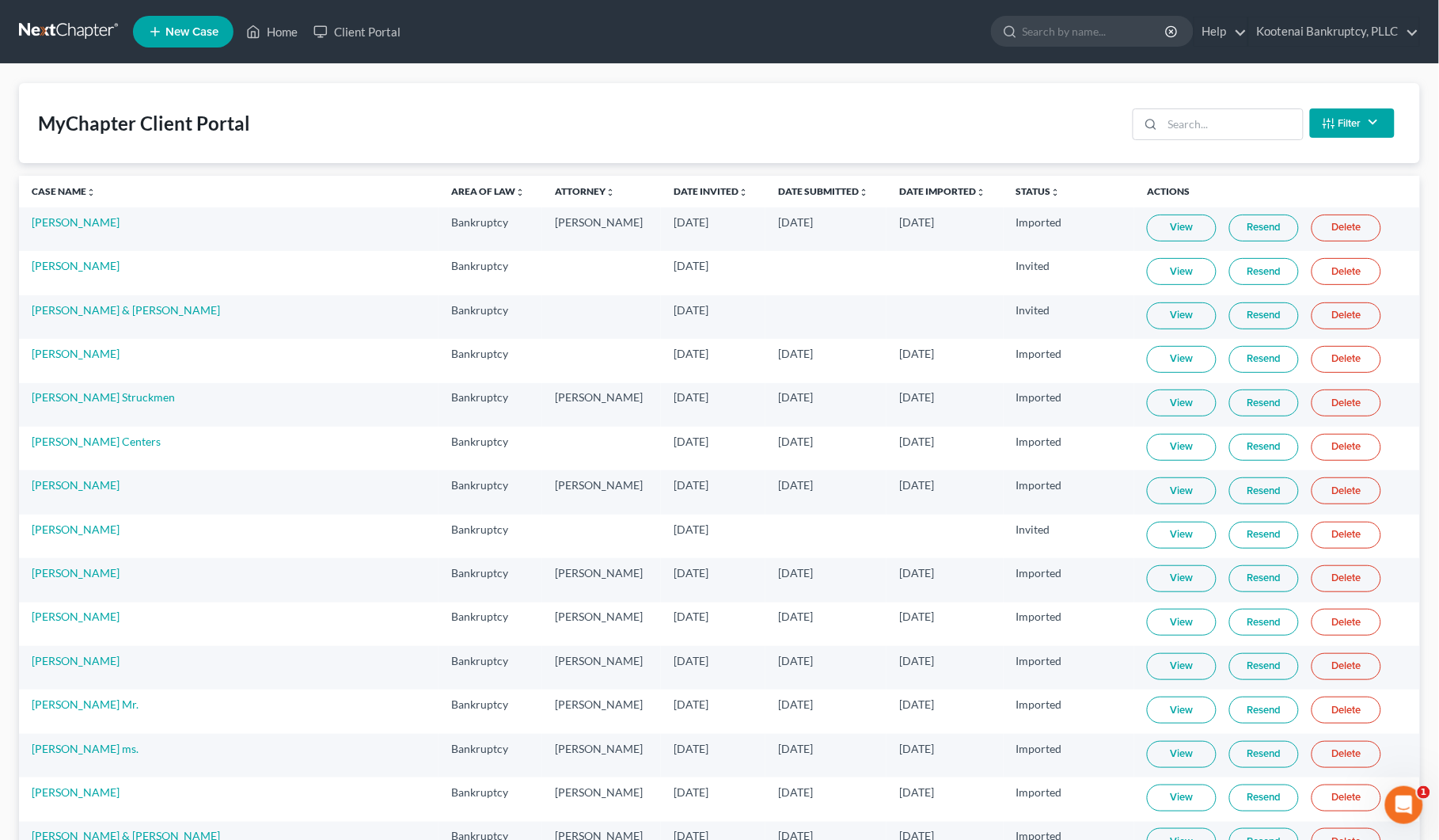
click at [1359, 128] on button "Filter" at bounding box center [1352, 123] width 85 height 29
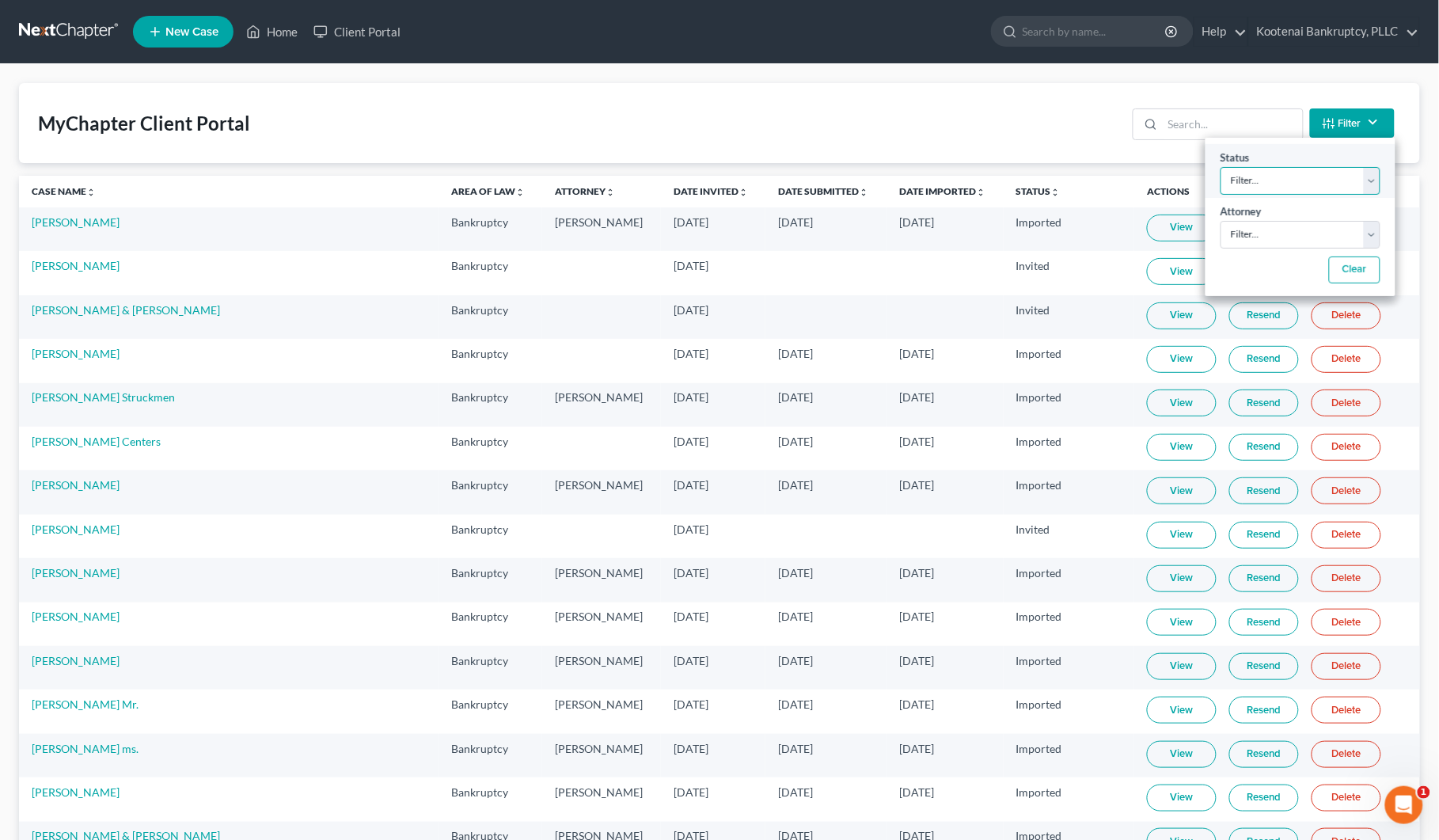
drag, startPoint x: 1256, startPoint y: 176, endPoint x: 1257, endPoint y: 184, distance: 8.1
click at [1256, 180] on select "Filter... Invited In Progress Ready To Review Reviewed Imported Sent Back To De…" at bounding box center [1300, 180] width 160 height 27
select select "2"
click at [1221, 167] on select "Filter... Invited In Progress Ready To Review Reviewed Imported Sent Back To De…" at bounding box center [1300, 180] width 160 height 27
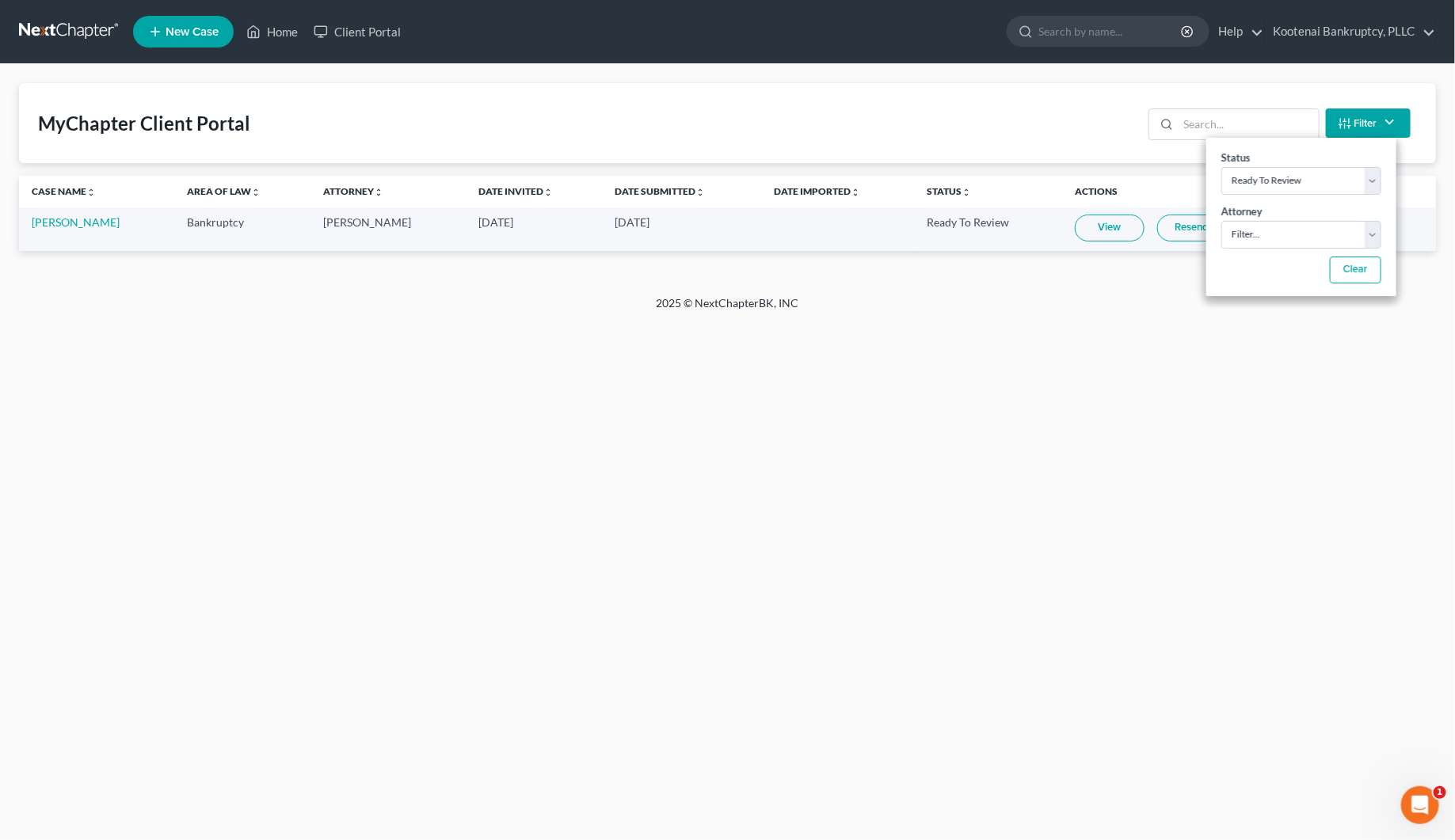
click at [1129, 223] on link "View" at bounding box center [1110, 228] width 70 height 26
click at [279, 30] on link "Home" at bounding box center [271, 31] width 67 height 28
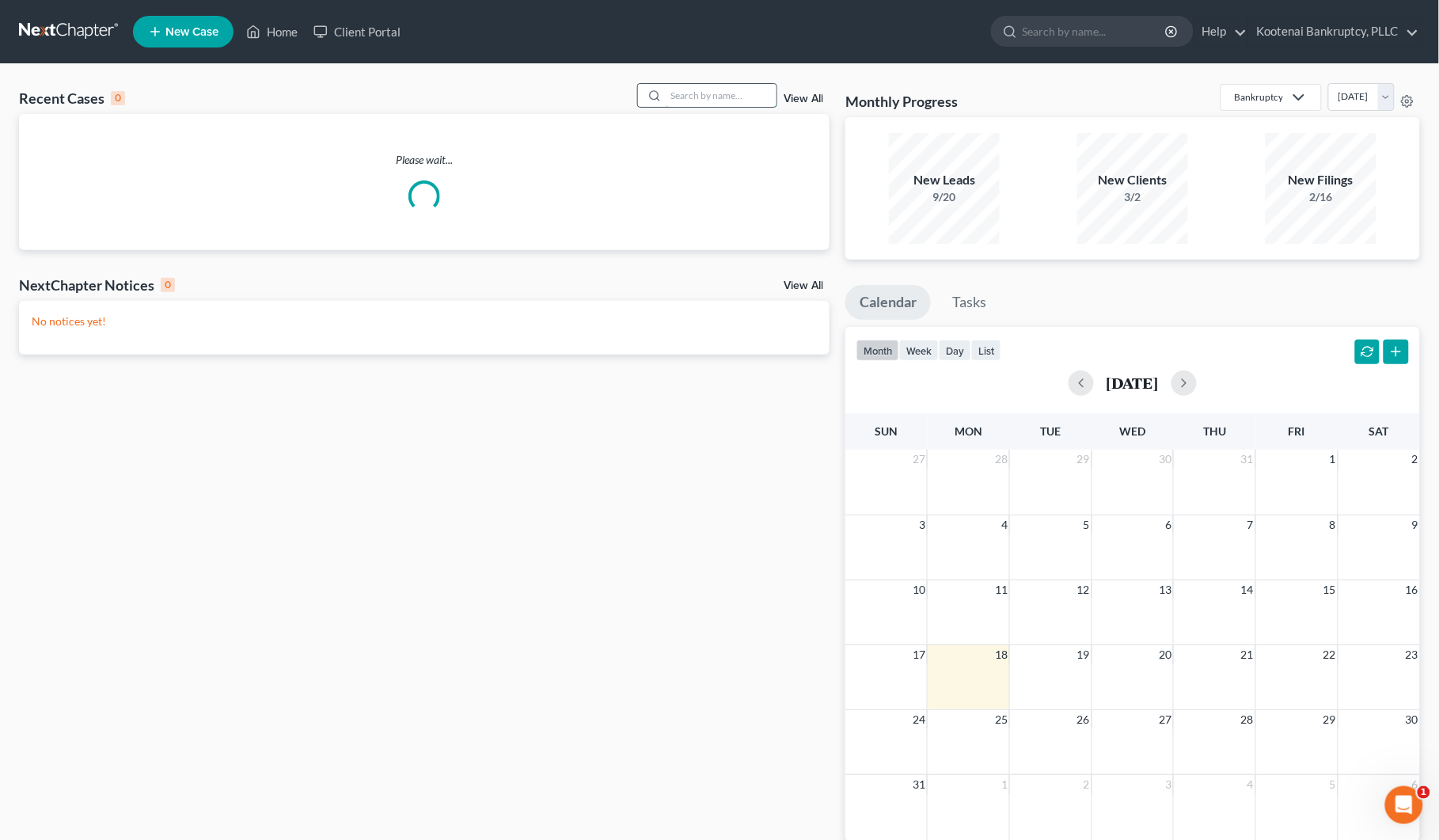
click at [690, 95] on input "search" at bounding box center [720, 95] width 111 height 23
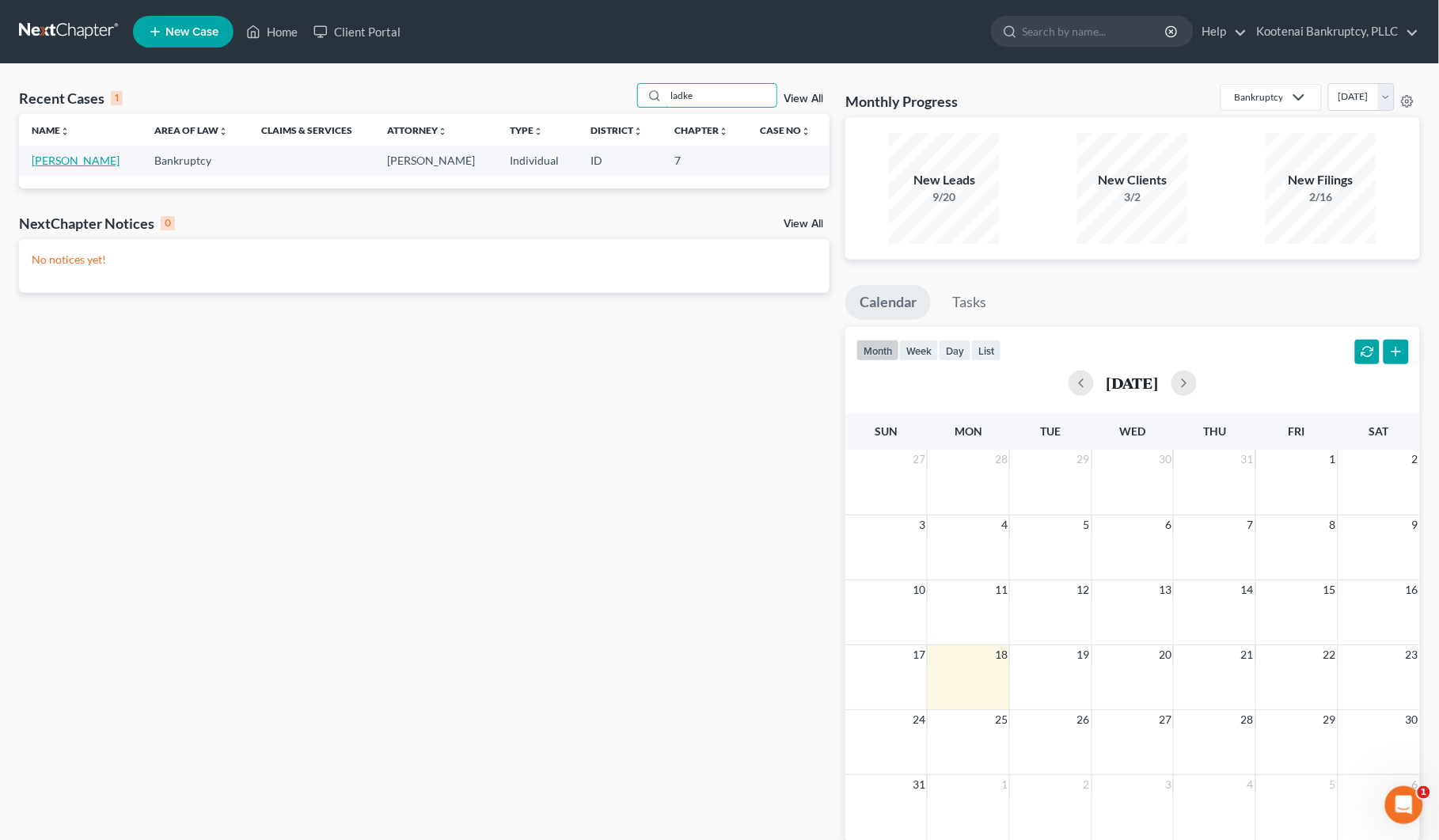
type input "ladke"
click at [81, 163] on link "[PERSON_NAME]" at bounding box center [76, 161] width 88 height 13
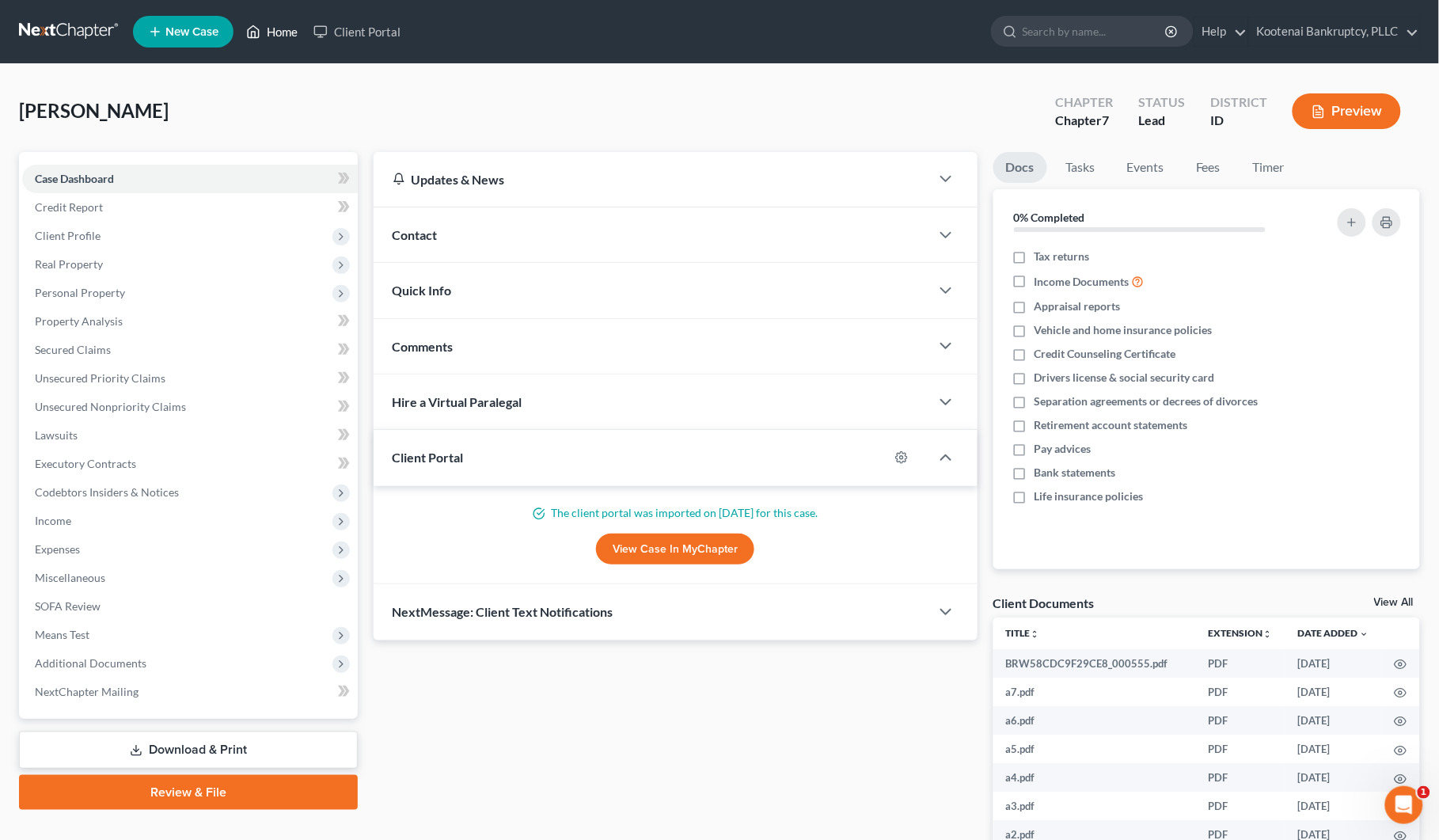
click at [273, 37] on link "Home" at bounding box center [271, 31] width 67 height 28
